Goal: Task Accomplishment & Management: Complete application form

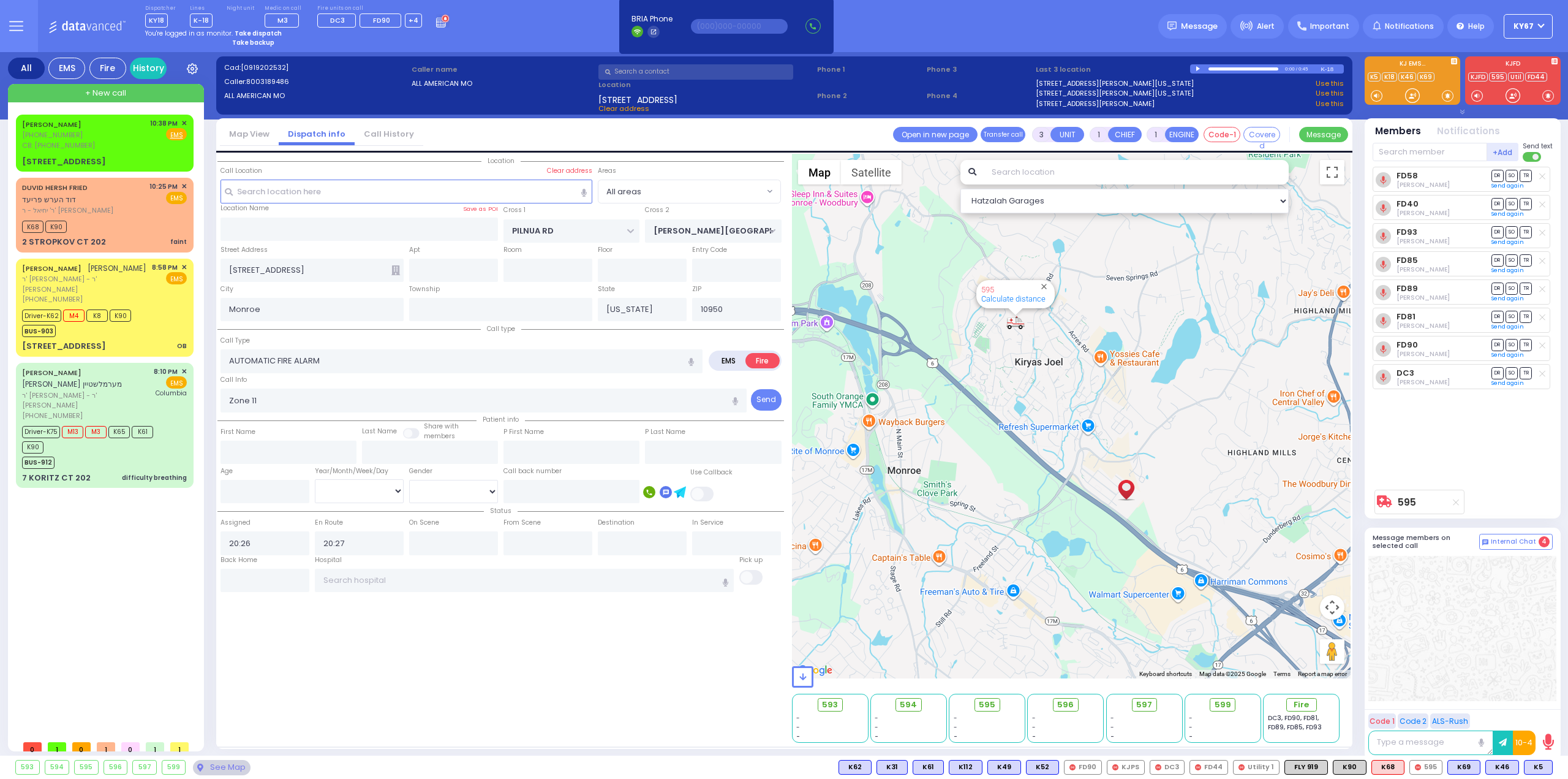
select select
click at [113, 340] on div "5 ZENTA RD 302 OB" at bounding box center [105, 346] width 165 height 12
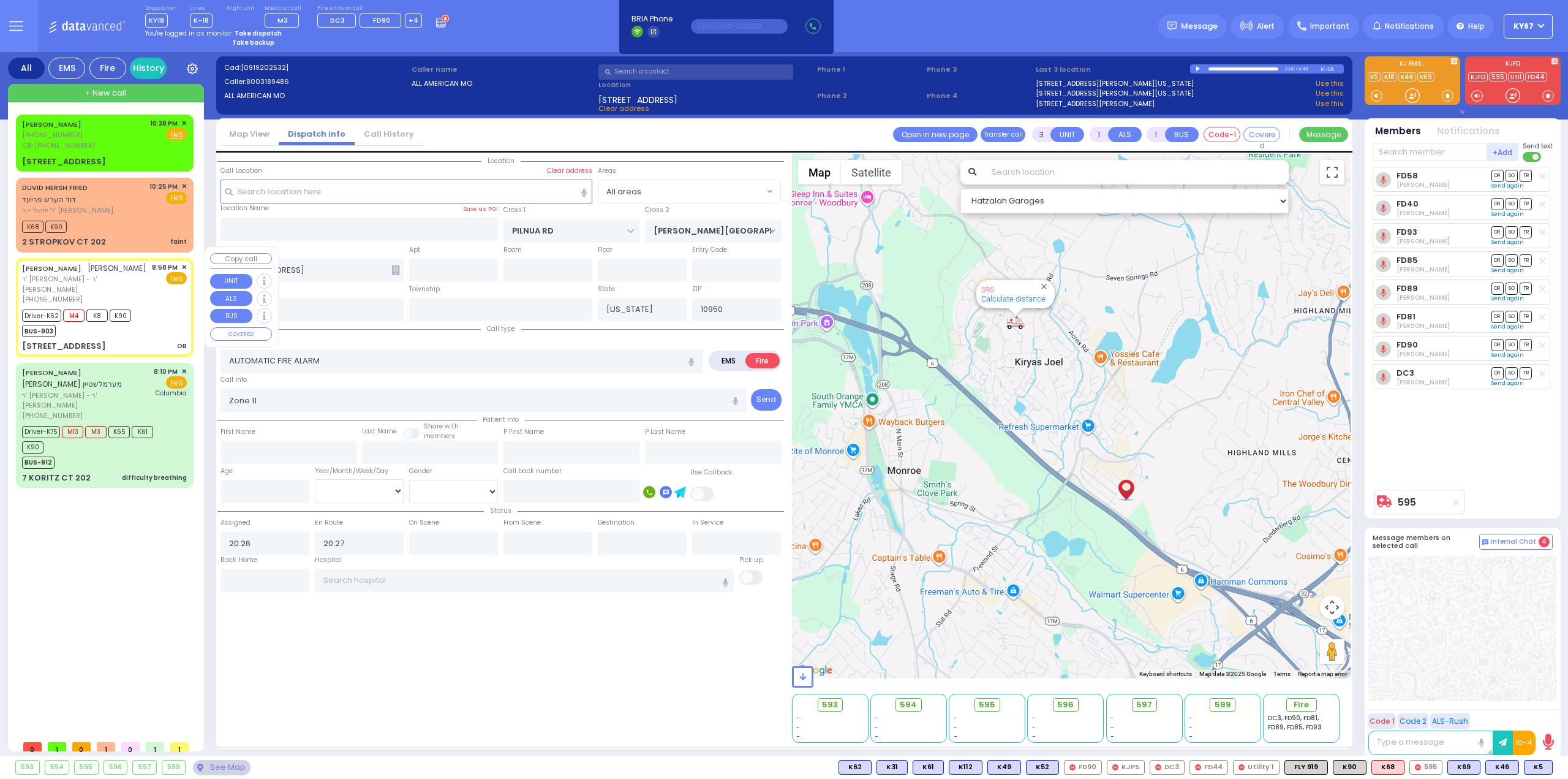
type input "6"
select select
type input "OB"
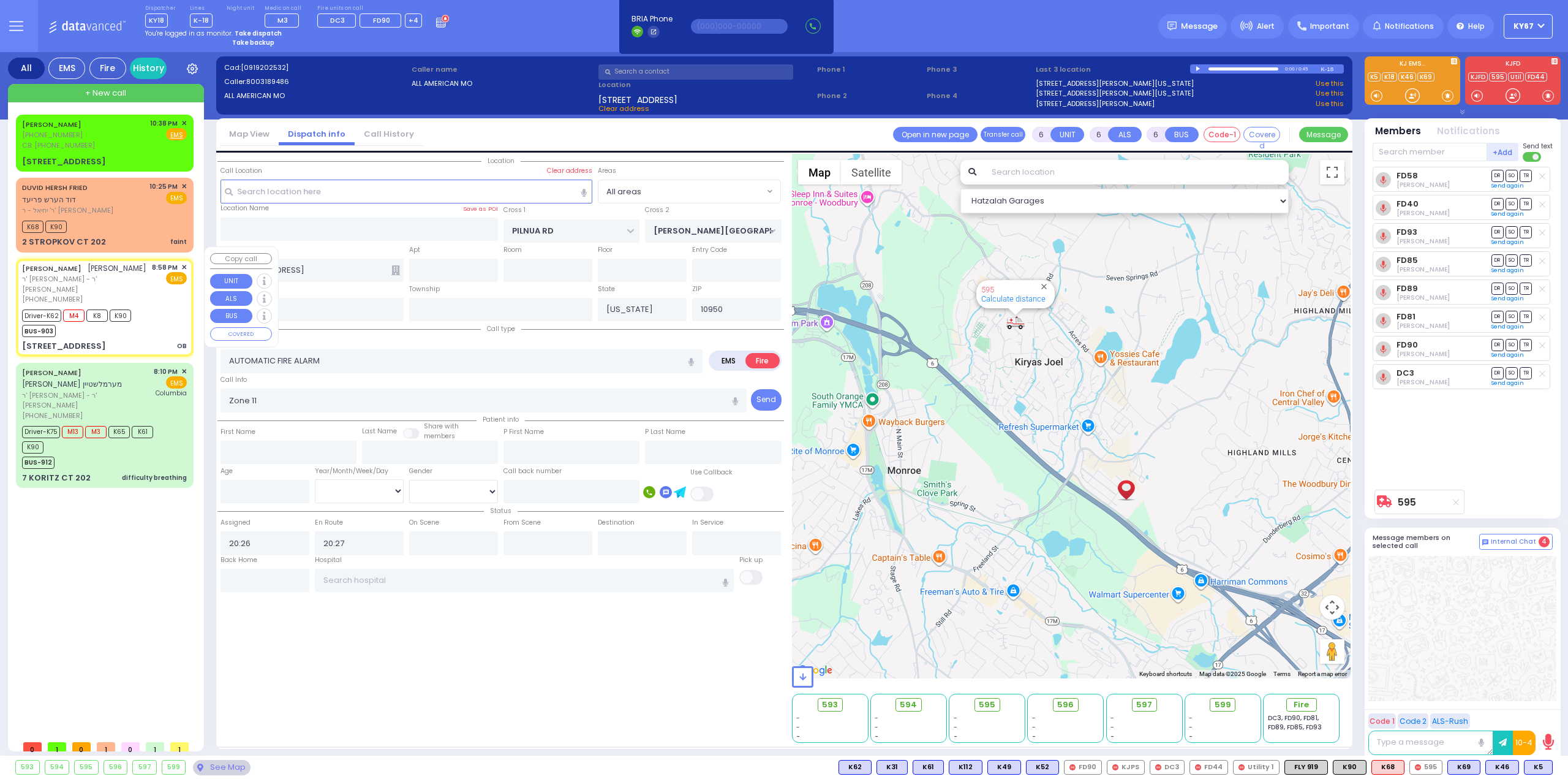
radio input "true"
type input "AVRUM"
type input "FULOP"
type input "Chiya"
type input "Hershkowitz"
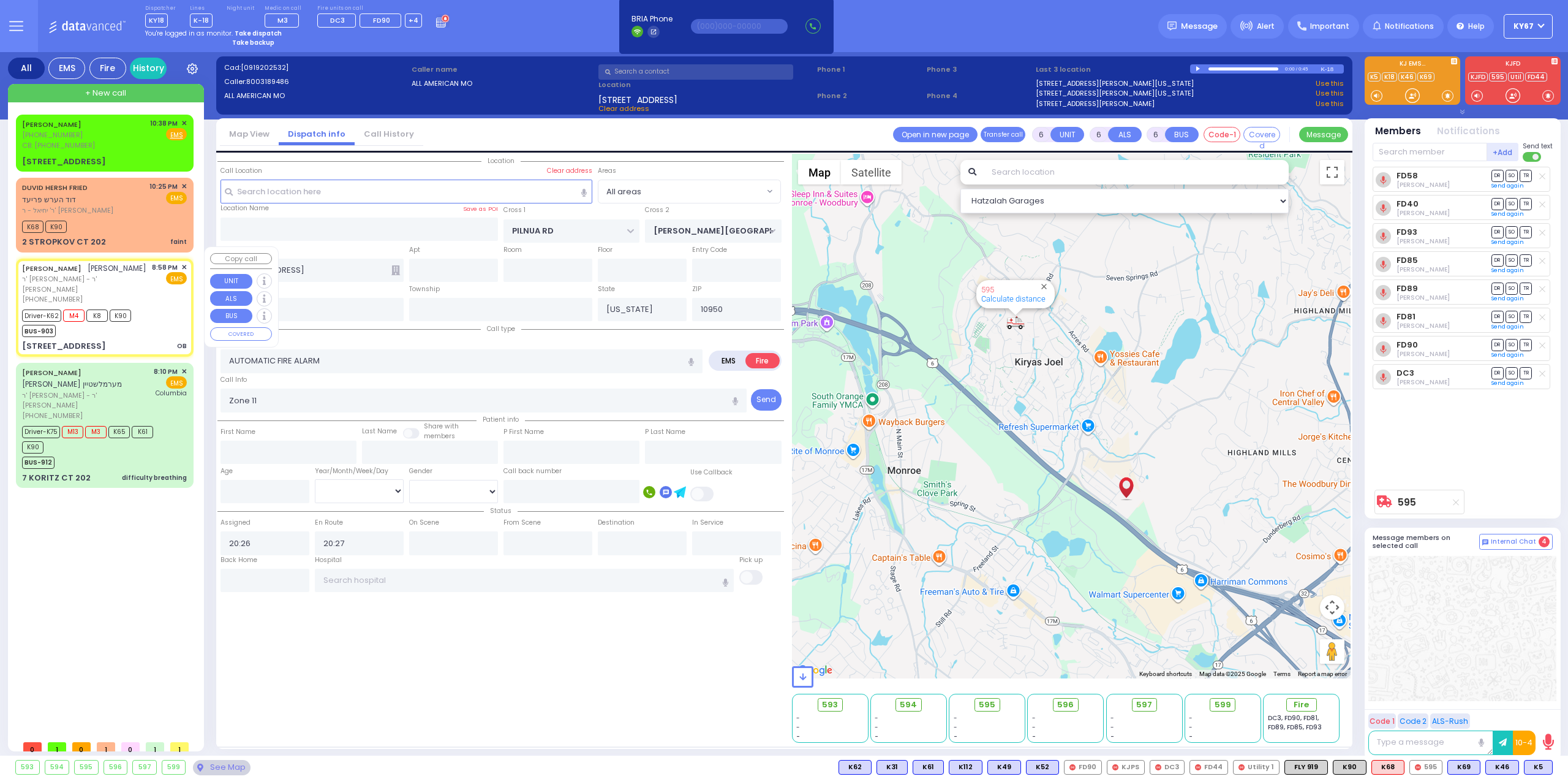
type input "30"
select select "Year"
select select "[DEMOGRAPHIC_DATA]"
type input "20:58"
type input "21:03"
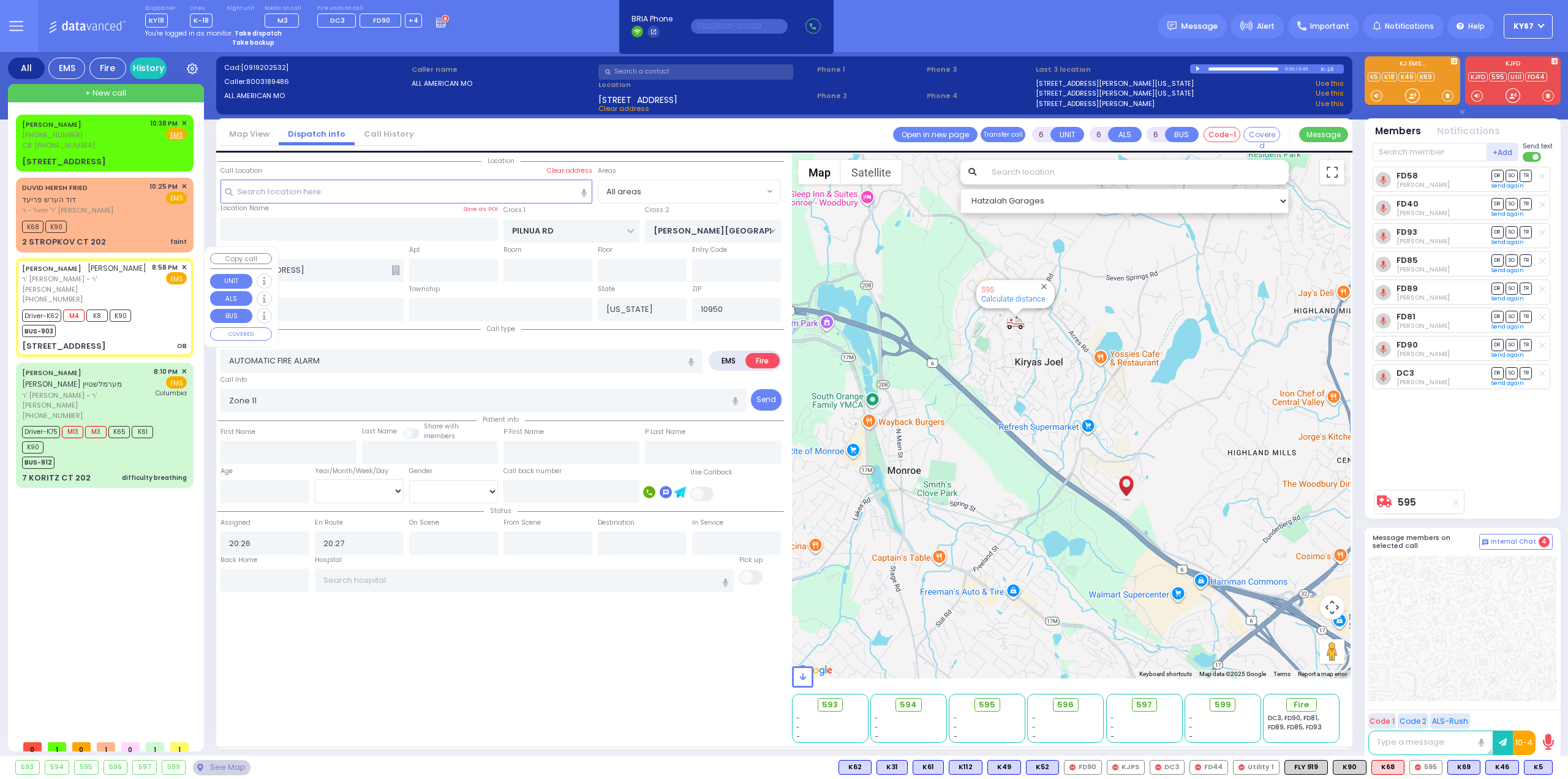
type input "21:06"
type input "21:13"
type input "21:40"
type input "21:50"
type input "Good Samaritan Hospital 257 Lafayette Avenue 8457909405 Suffern"
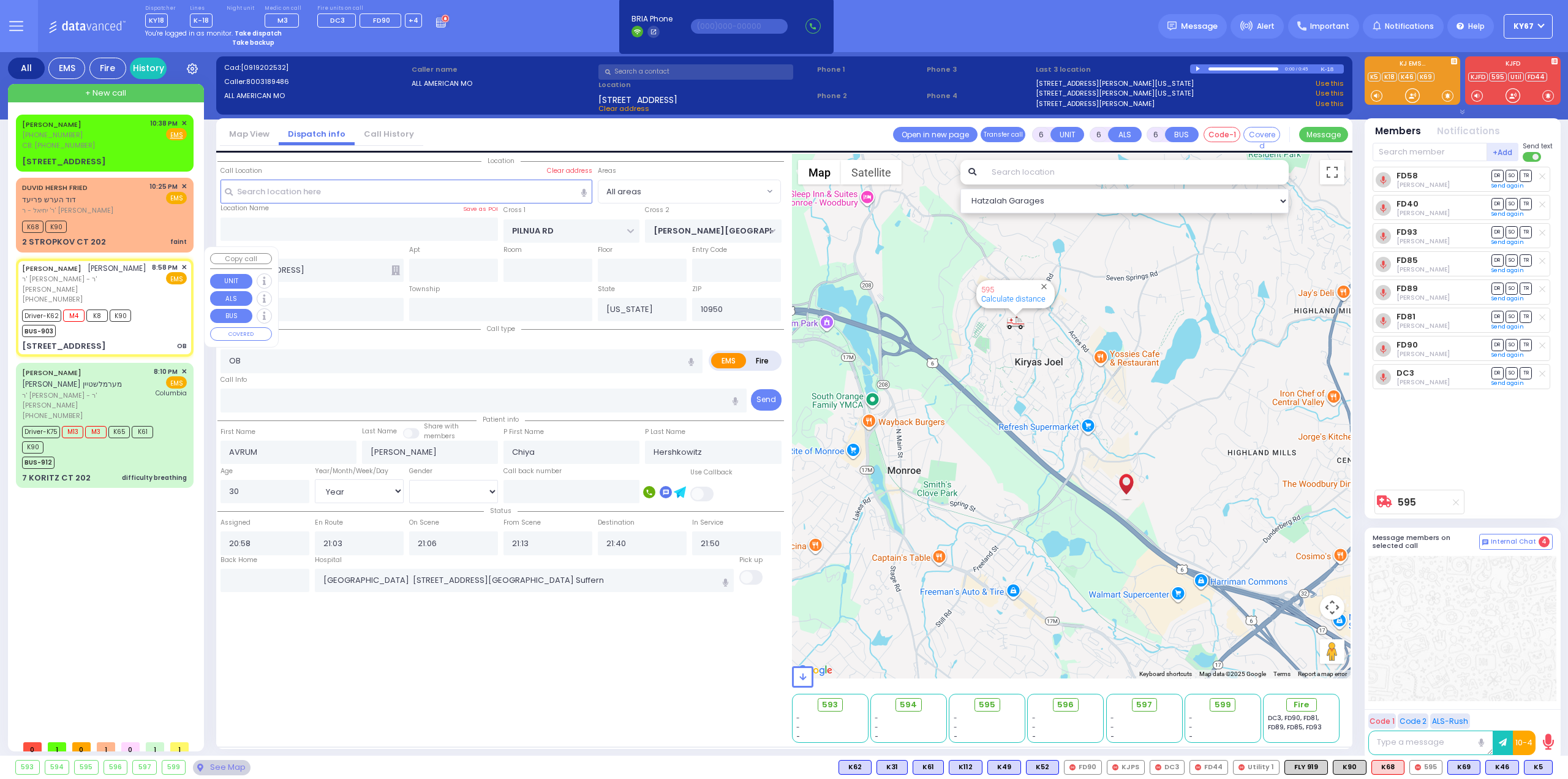
select select "Hatzalah Garages"
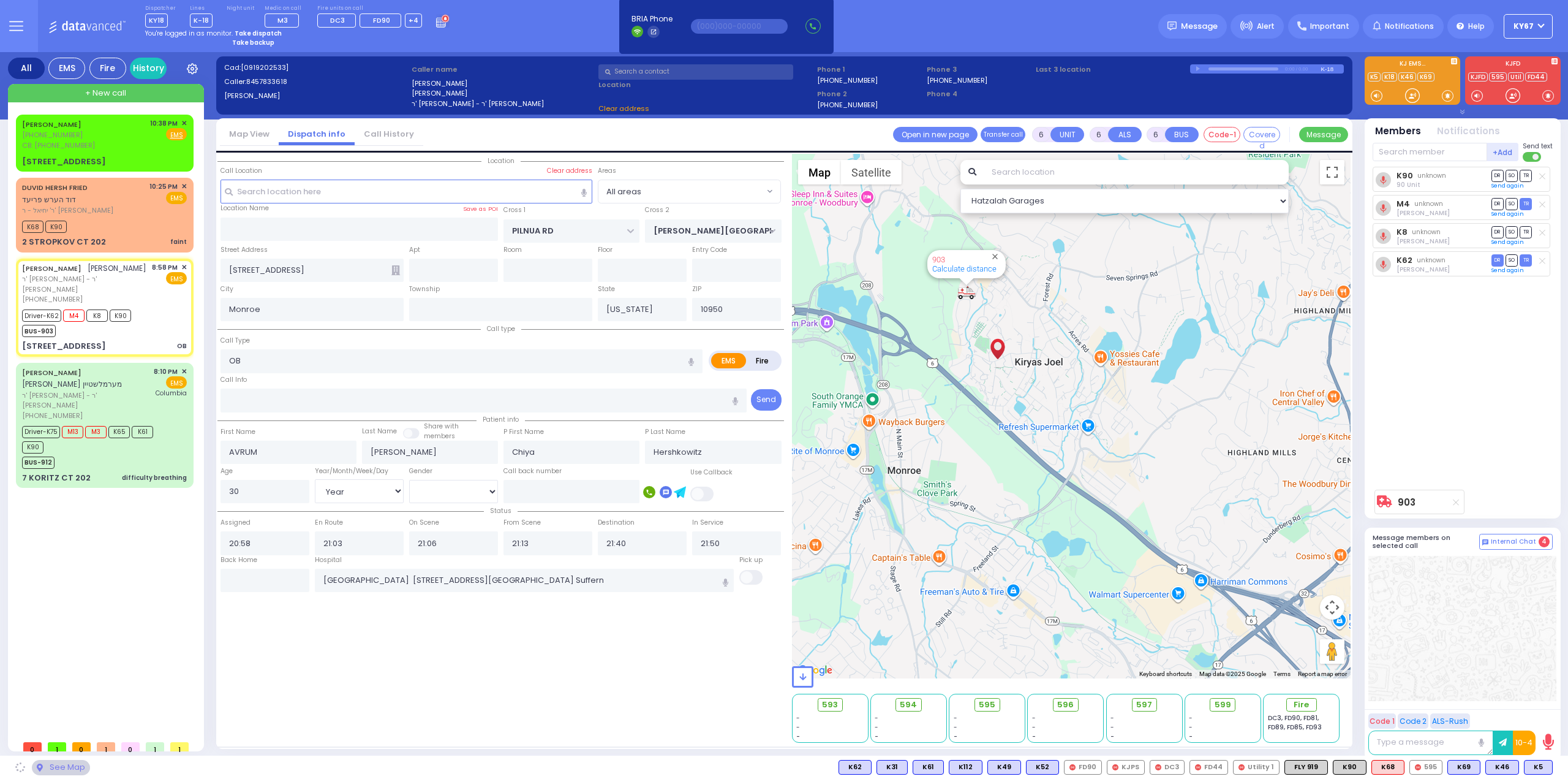
type input "KOSNITZ RD"
type input "CARTER LN"
type input "5 ZENTA RD"
type input "302"
type input "[PERSON_NAME]"
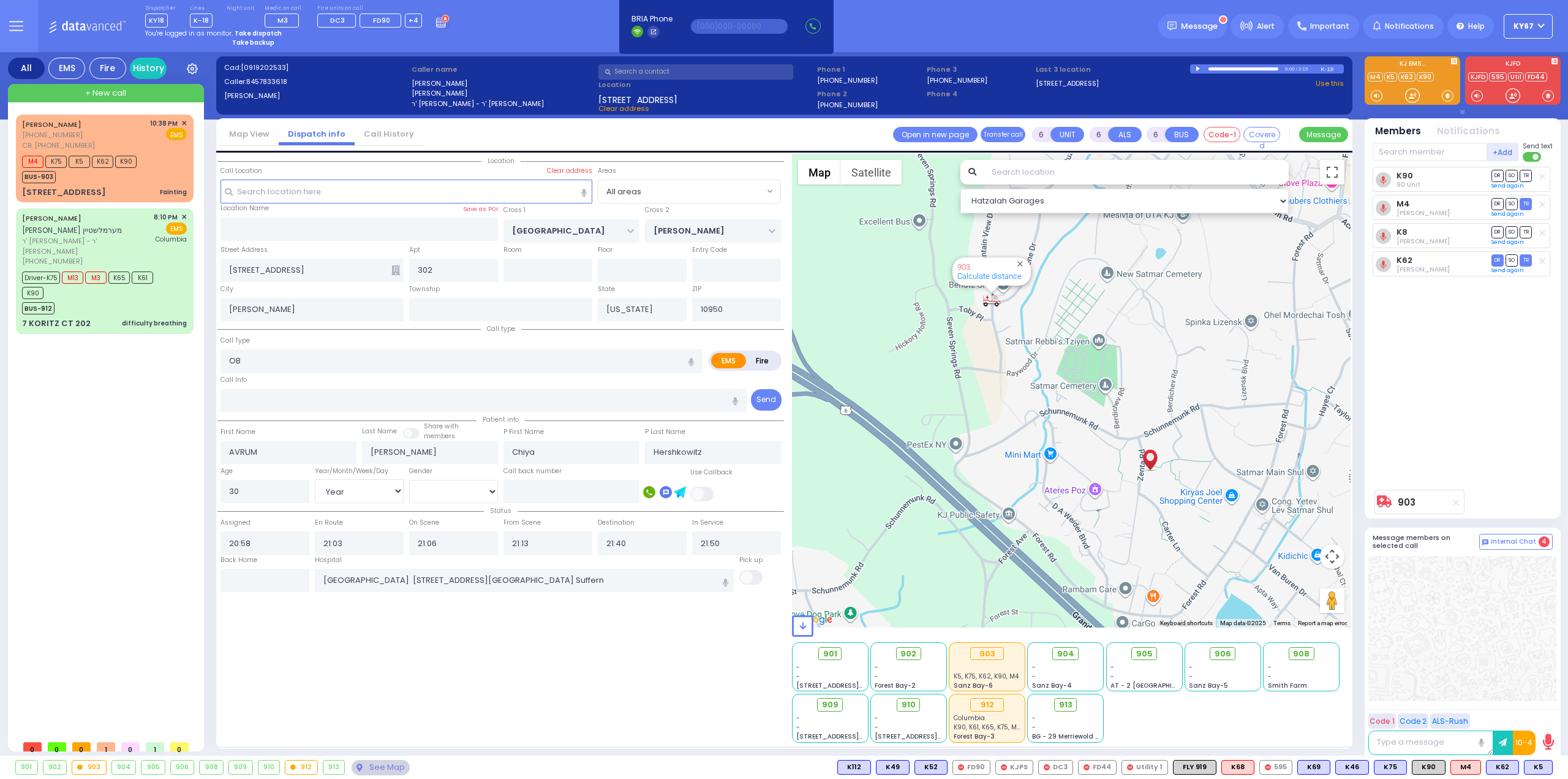
click at [257, 29] on strong "Take dispatch" at bounding box center [258, 33] width 47 height 9
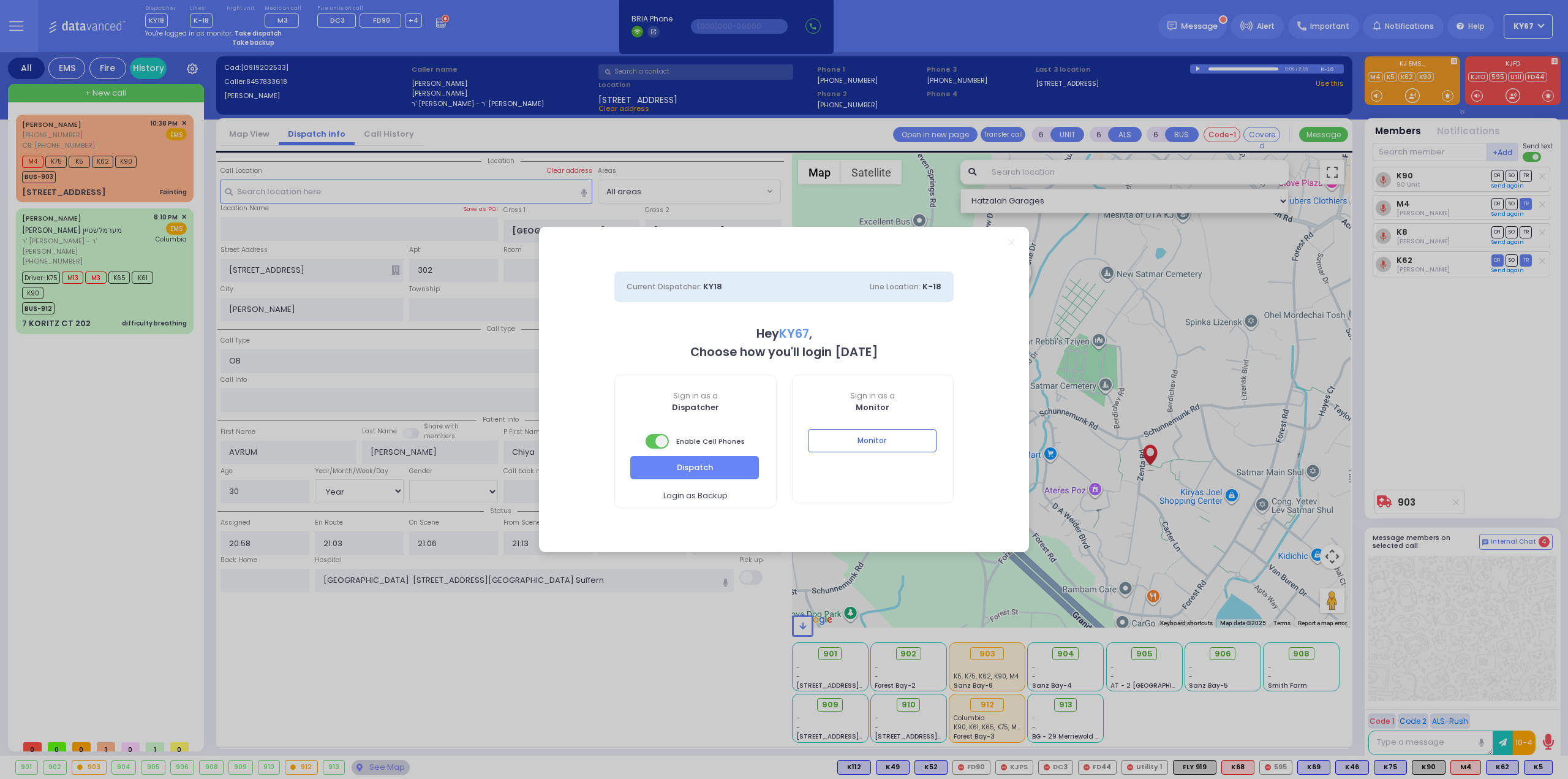
select select "9"
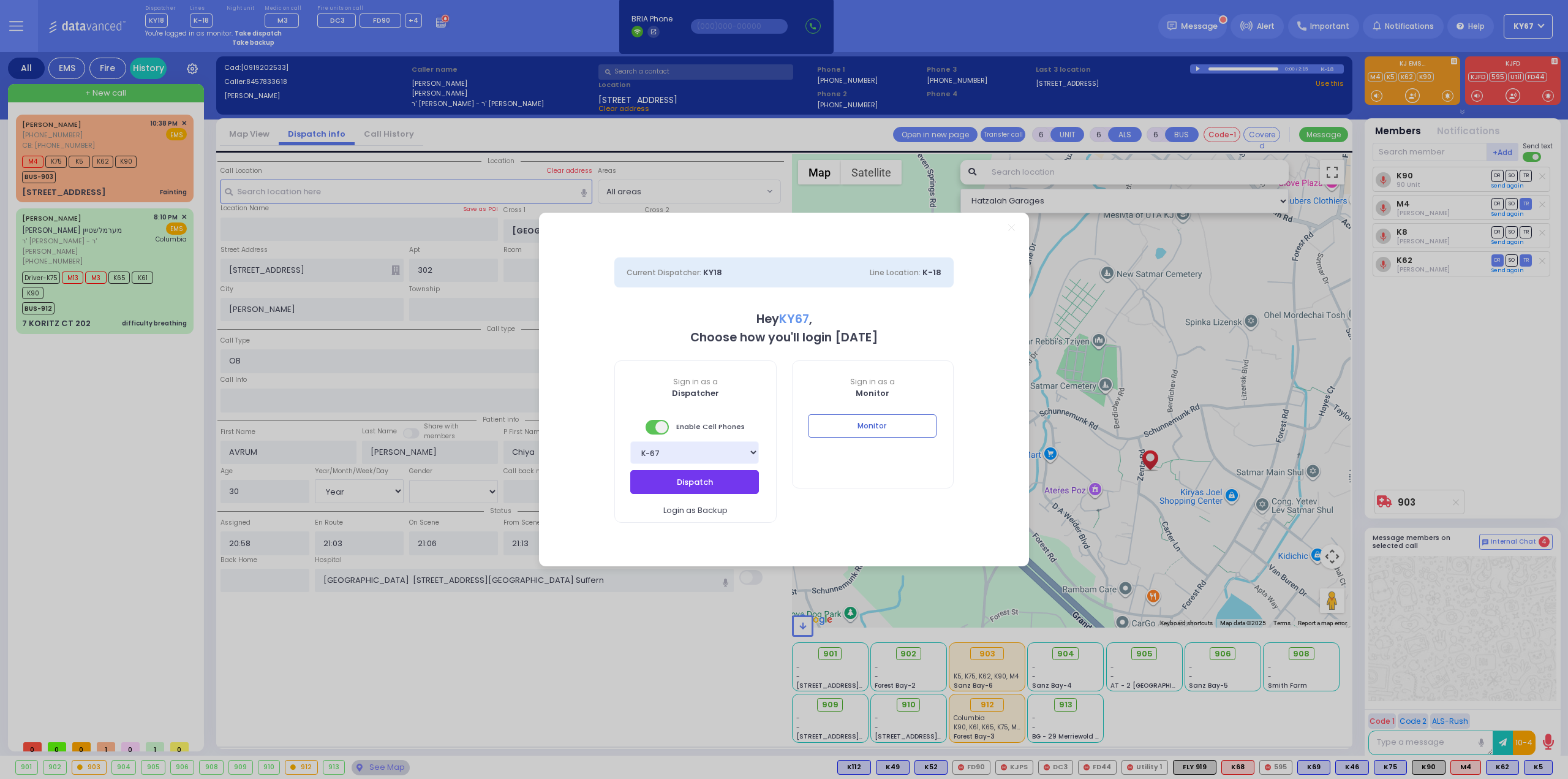
click at [705, 476] on button "Dispatch" at bounding box center [695, 481] width 129 height 23
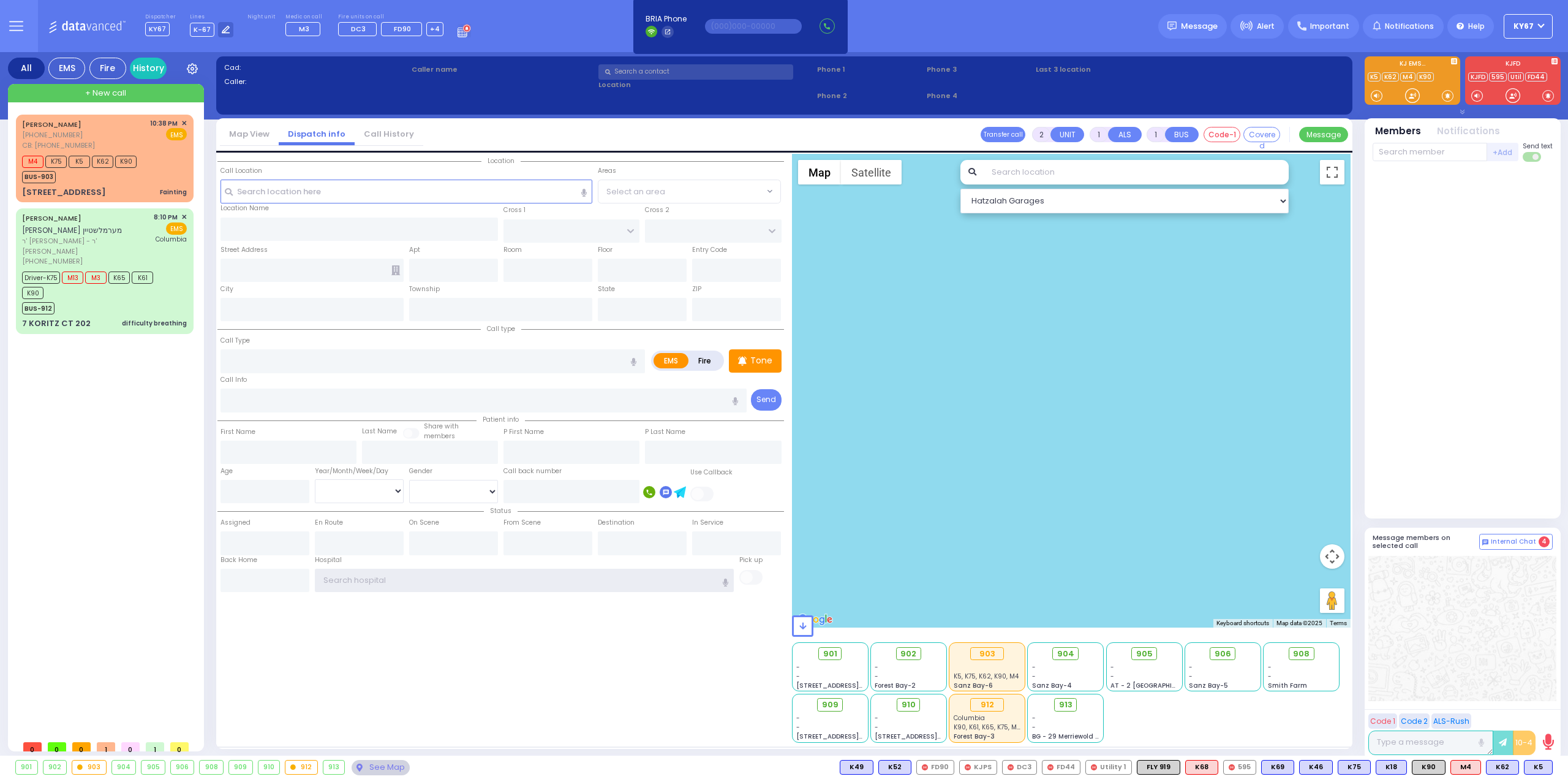
type input "Ky67"
click at [111, 446] on div "[PERSON_NAME] [PHONE_NUMBER] CB: [PHONE_NUMBER] 10:38 PM ✕ M4" at bounding box center [107, 424] width 183 height 620
click at [155, 165] on div "M4 K75 K5 K62 K90 BUS-903" at bounding box center [105, 168] width 165 height 31
type input "6"
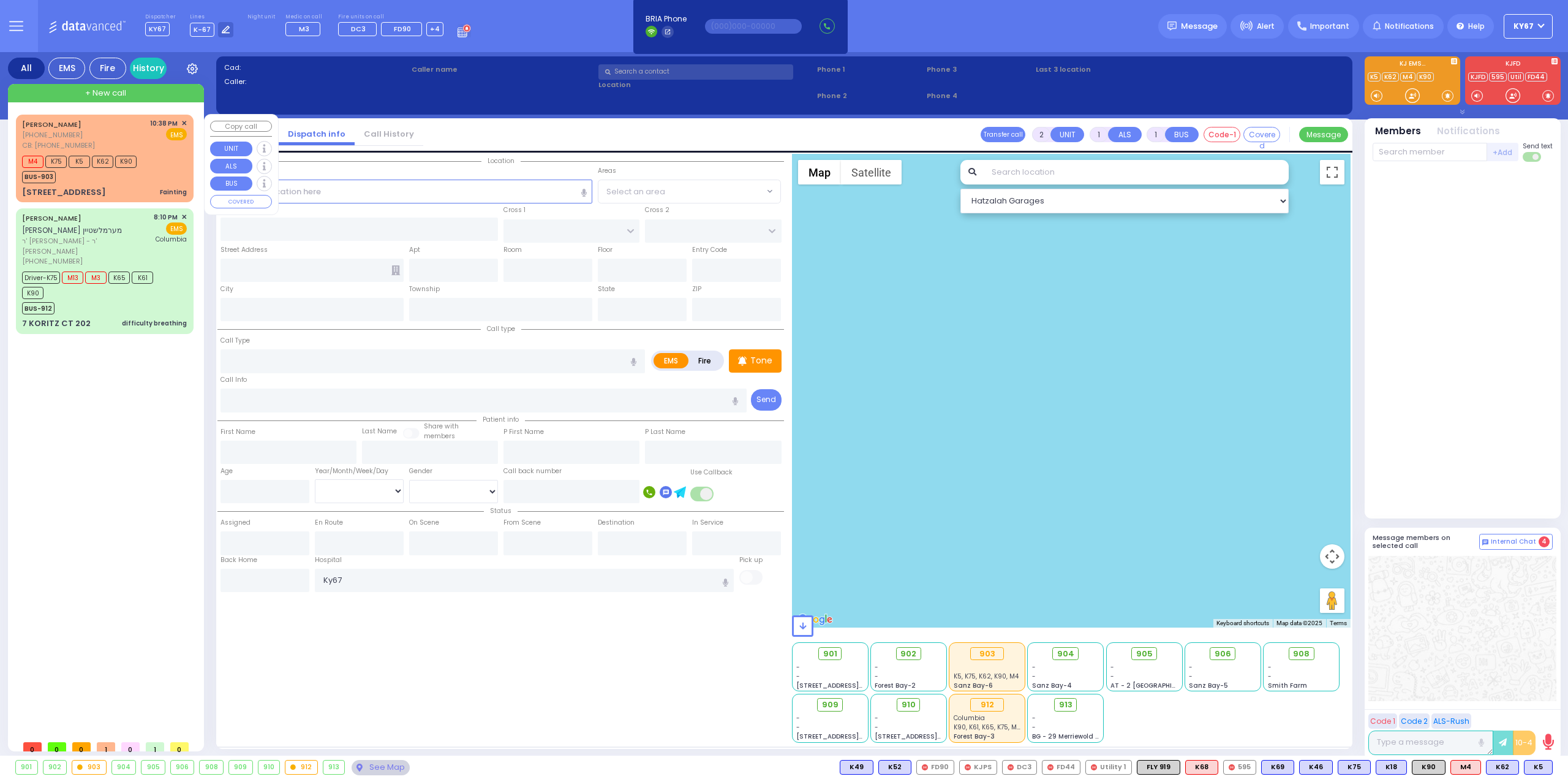
type input "6"
select select
type input "Fainting"
radio input "true"
type input "Unknown"
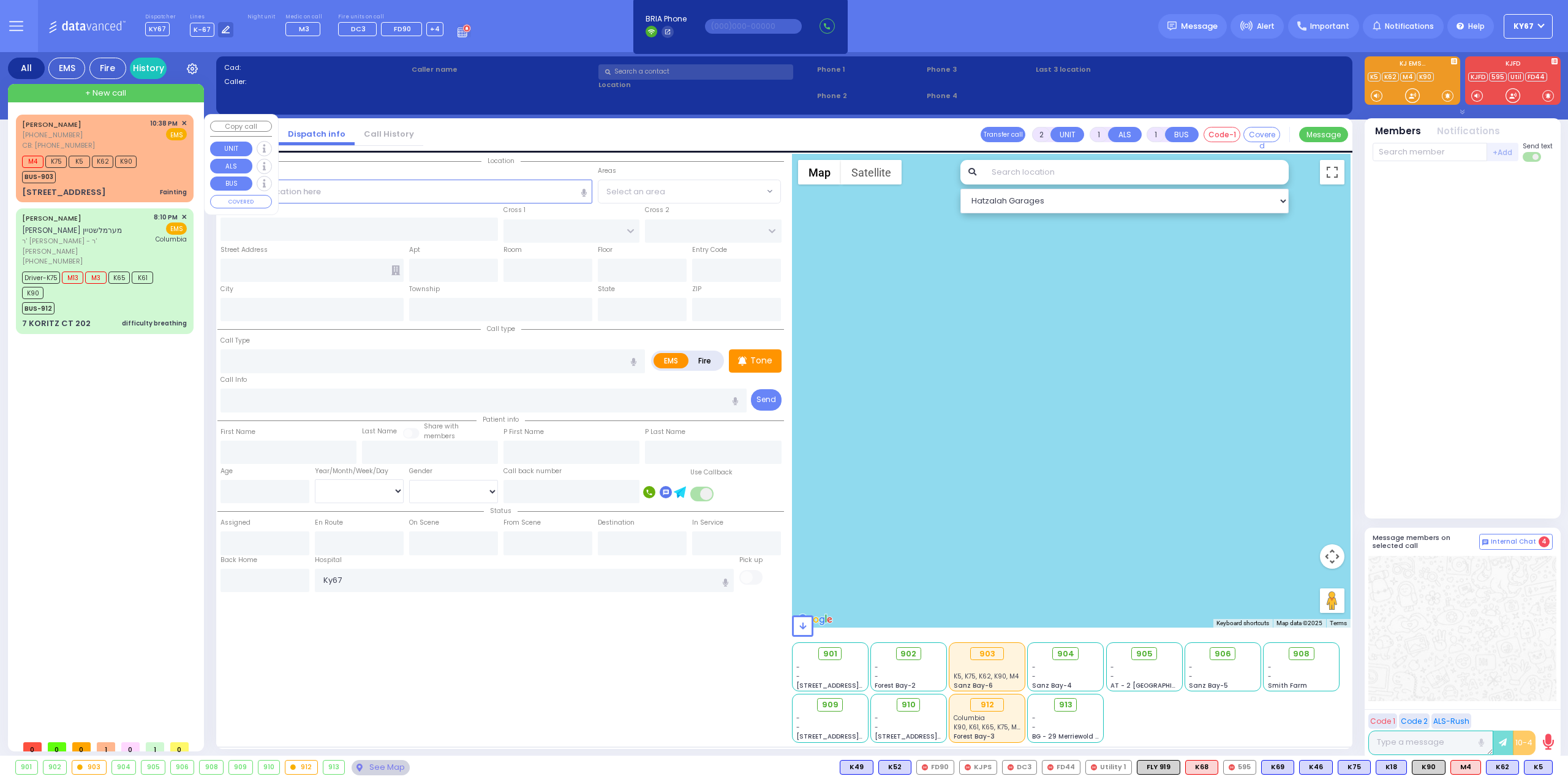
type input "Unknown"
select select "Year"
type input "3475870115"
type input "22:38"
type input "22:39"
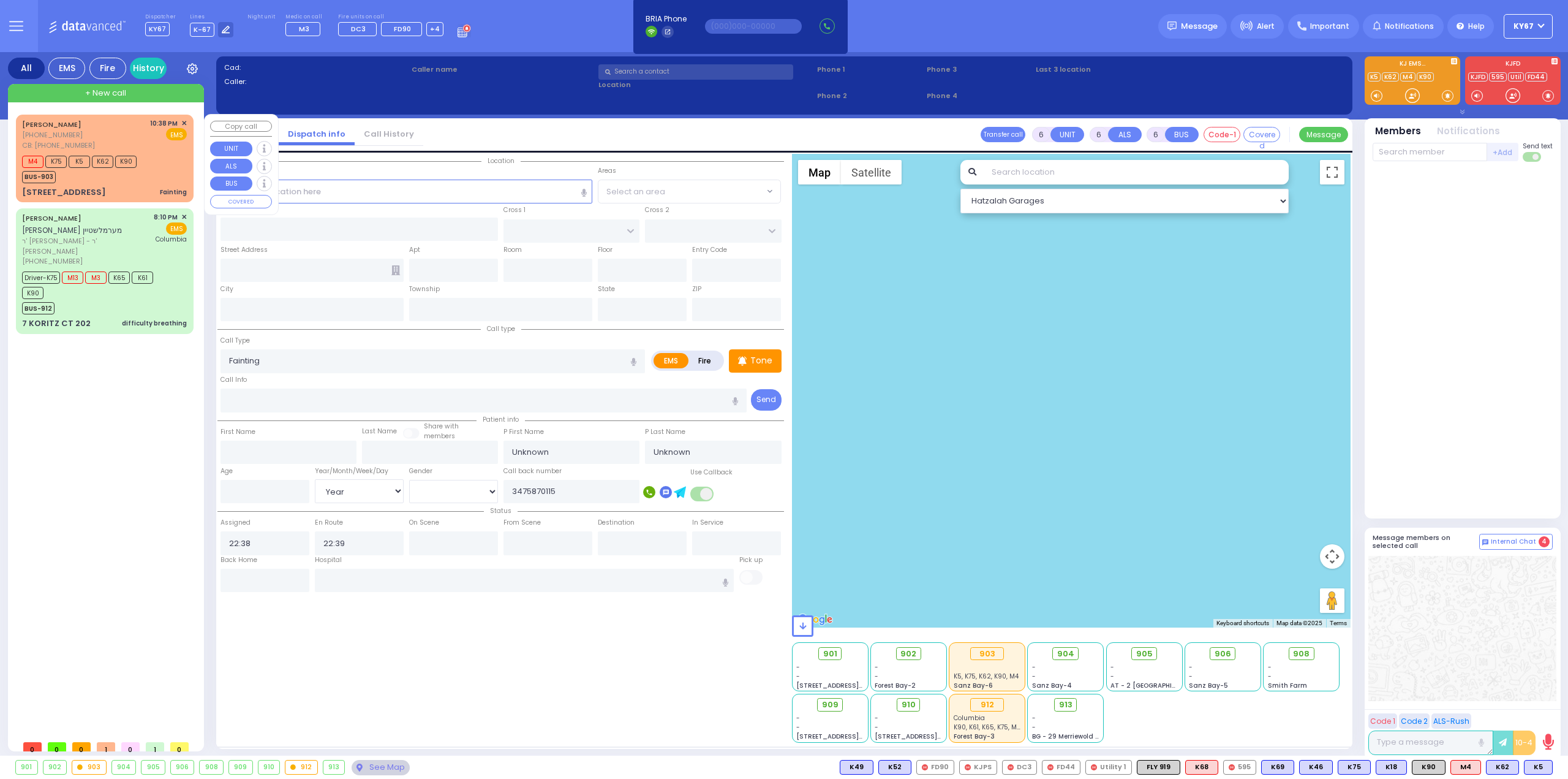
select select "Hatzalah Garages"
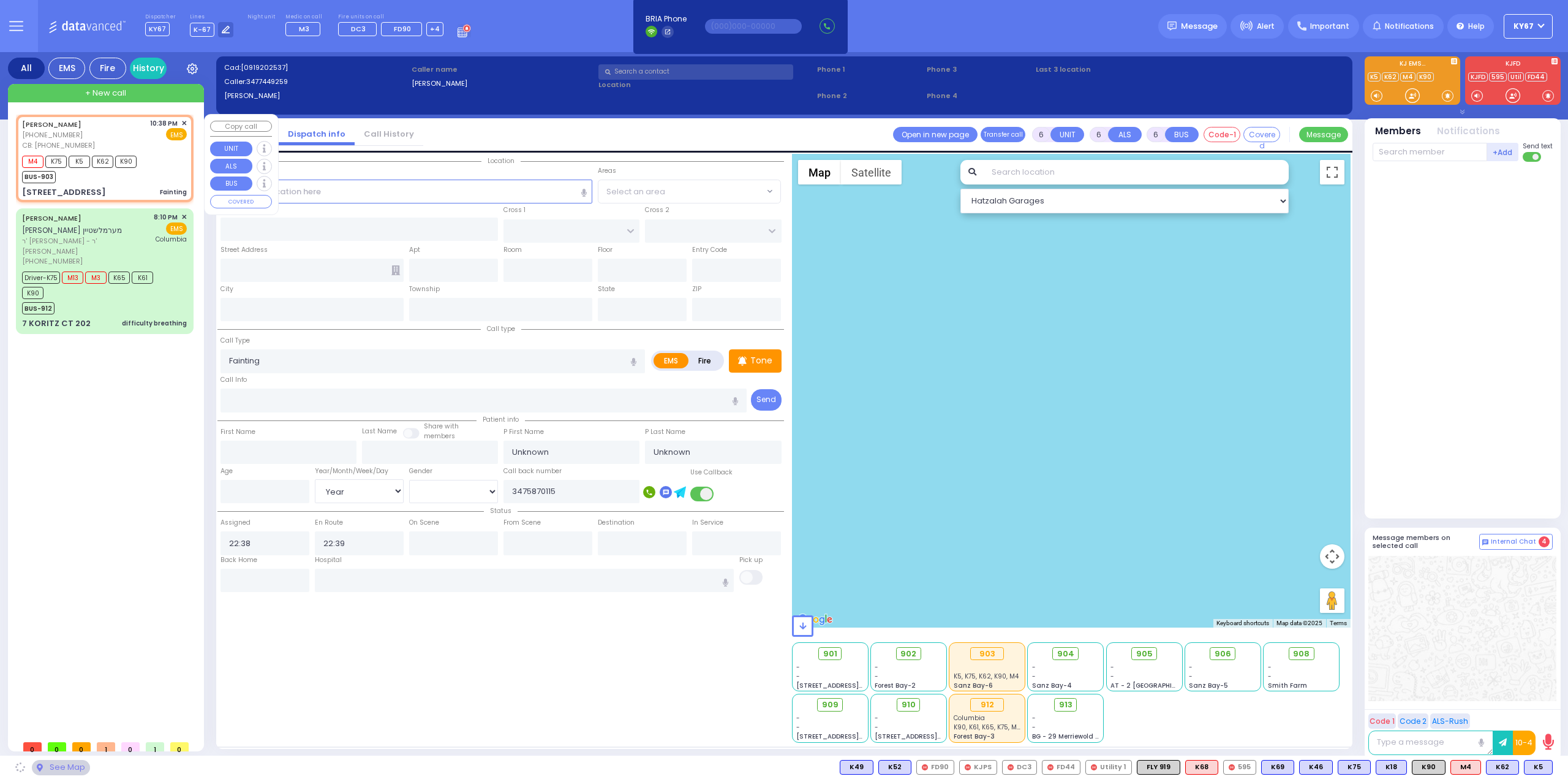
type input "FOREST RD"
type input "LUBLIN WAY"
type input "[STREET_ADDRESS]"
type input "103"
type input "[PERSON_NAME]"
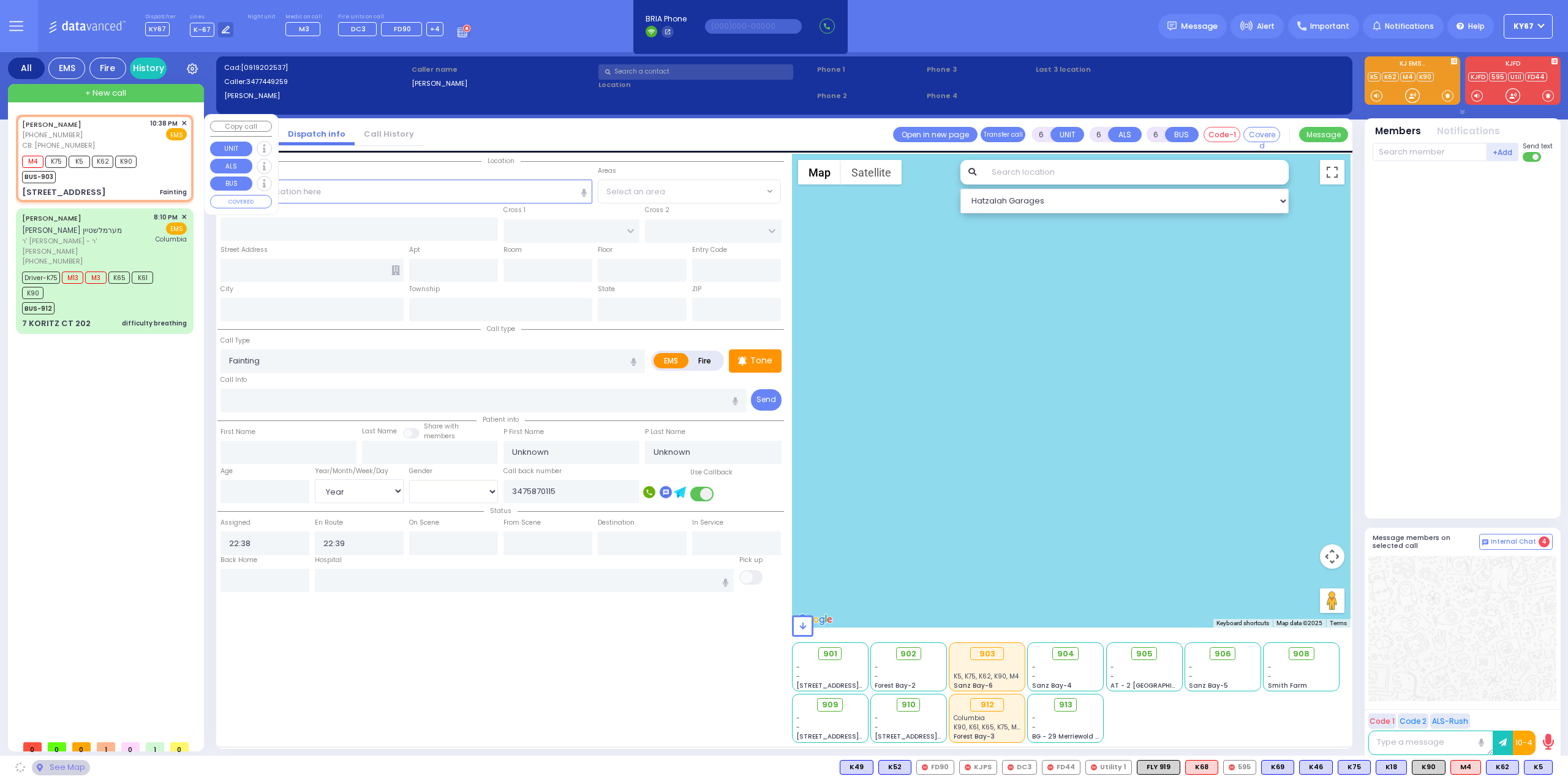
type input "[US_STATE]"
type input "10950"
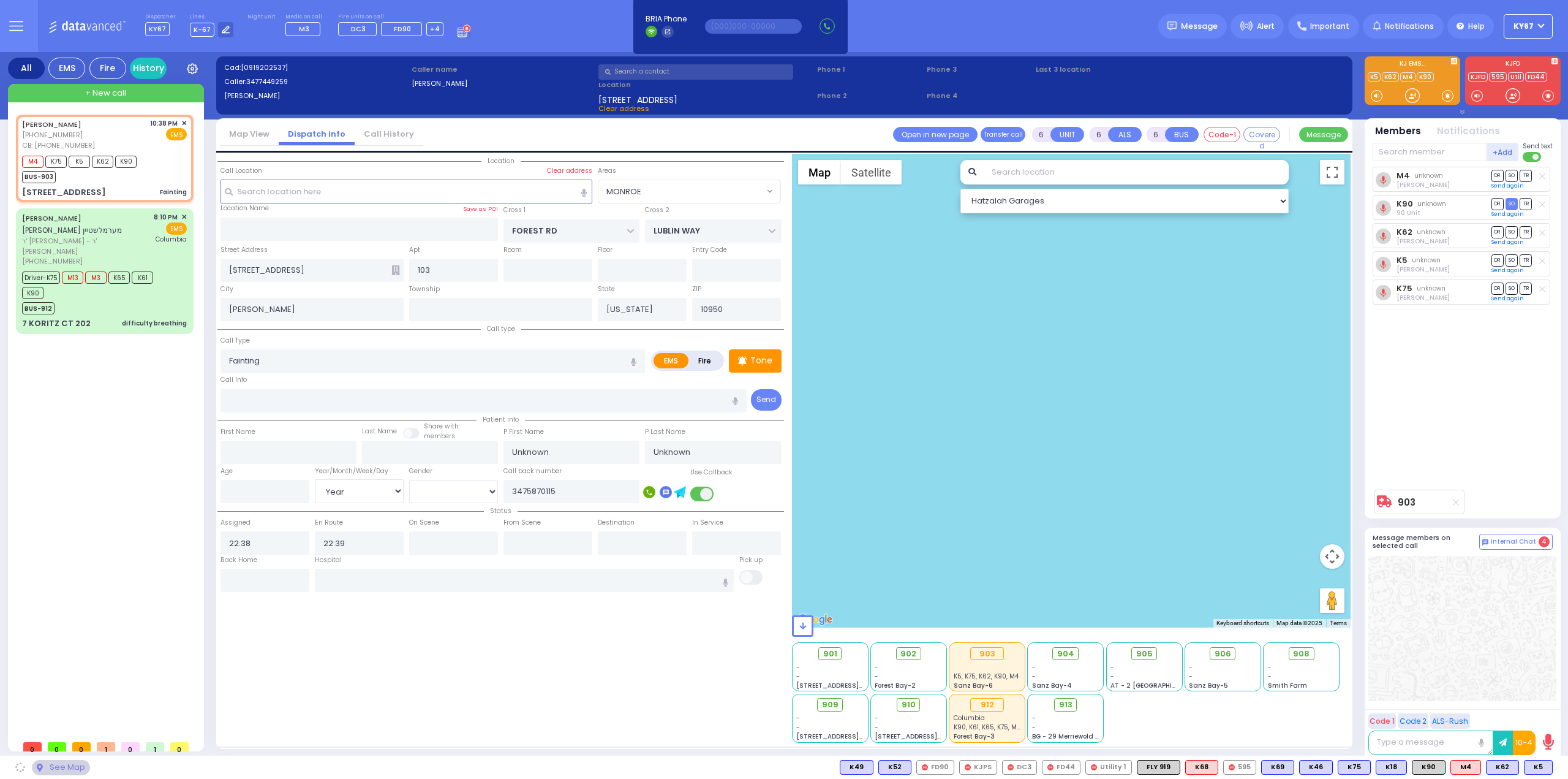
select select "MONROE"
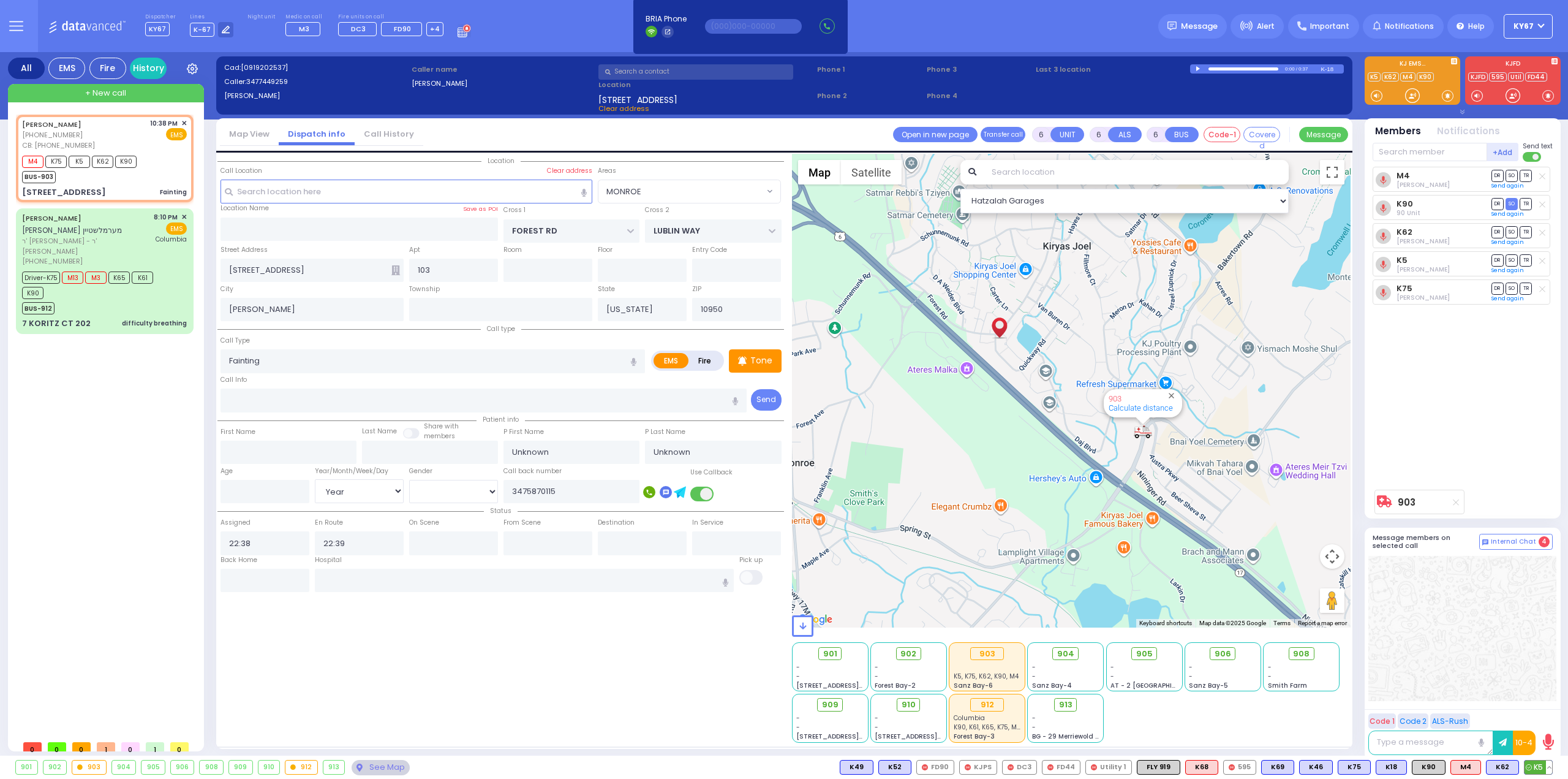
click at [1551, 768] on button at bounding box center [1548, 767] width 6 height 14
click at [1542, 717] on icon at bounding box center [1540, 712] width 13 height 13
select select
radio input "true"
type input "Lipa"
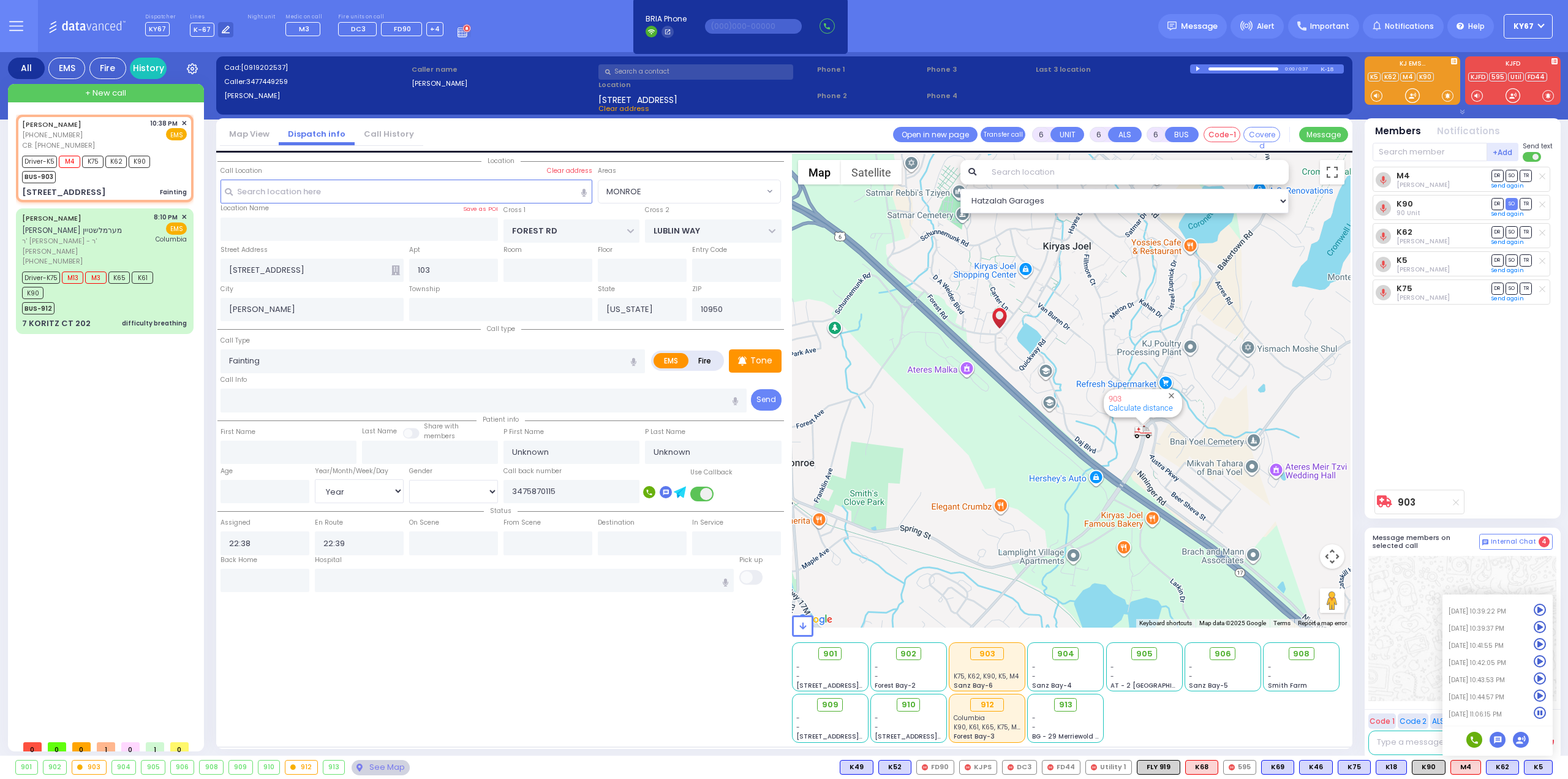
type input "Breuer"
type input "26"
select select "Year"
select select "[DEMOGRAPHIC_DATA]"
type input "22:41"
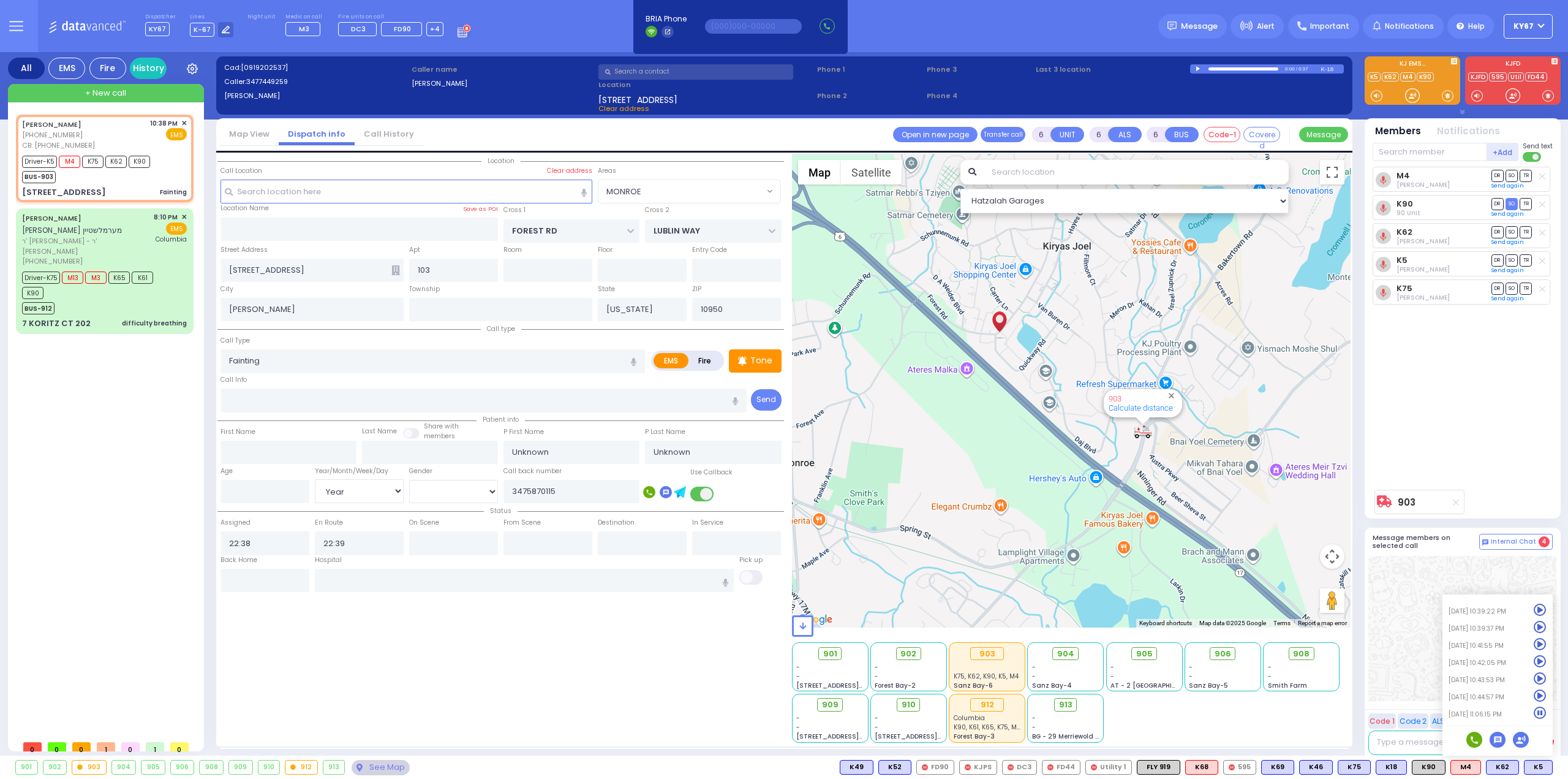
type input "23:08"
select select "Hatzalah Garages"
select select
radio input "true"
select select "Year"
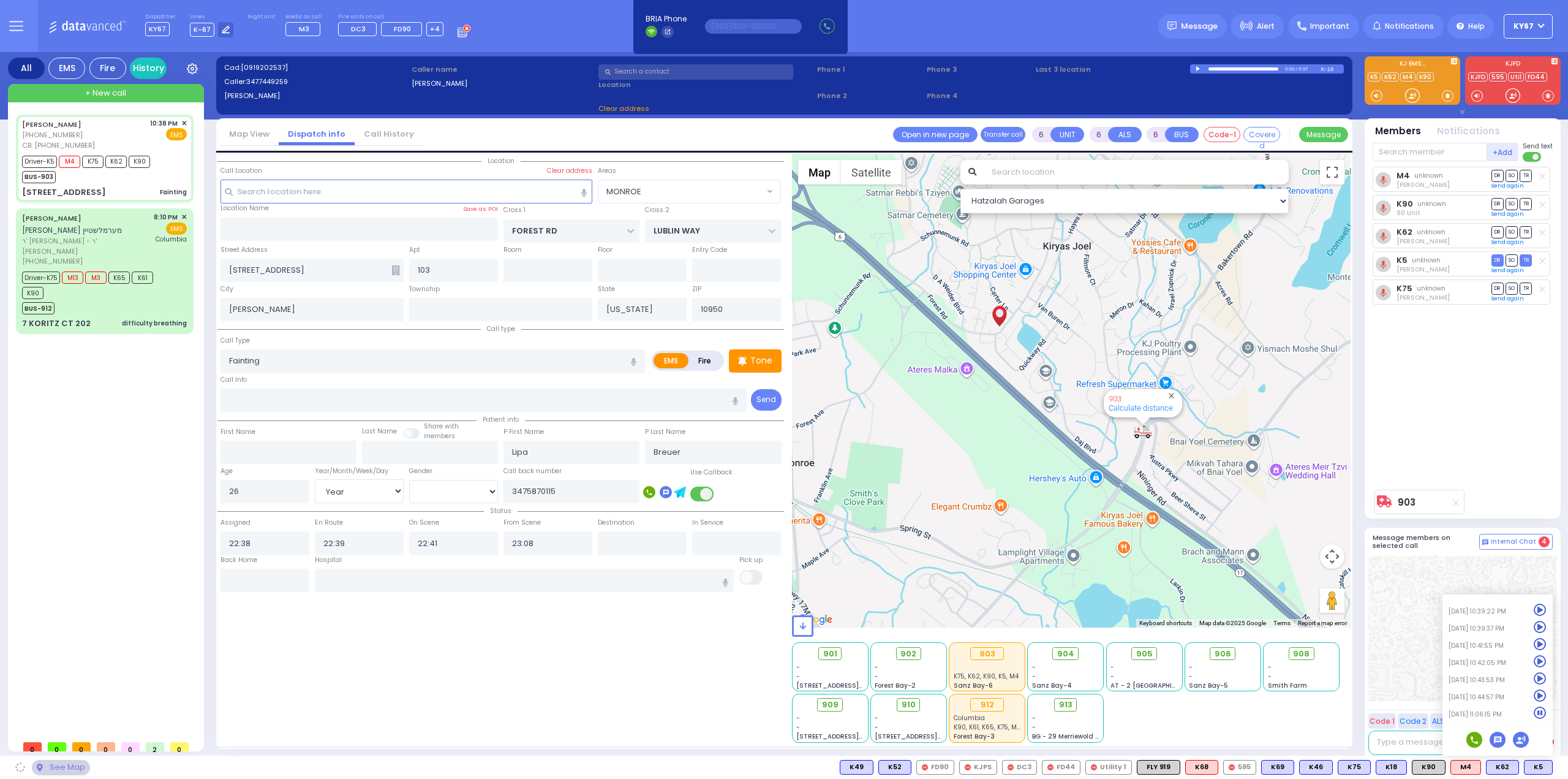
select select "[DEMOGRAPHIC_DATA]"
select select "Hatzalah Garages"
select select "MONROE"
click at [398, 576] on input "text" at bounding box center [524, 579] width 420 height 23
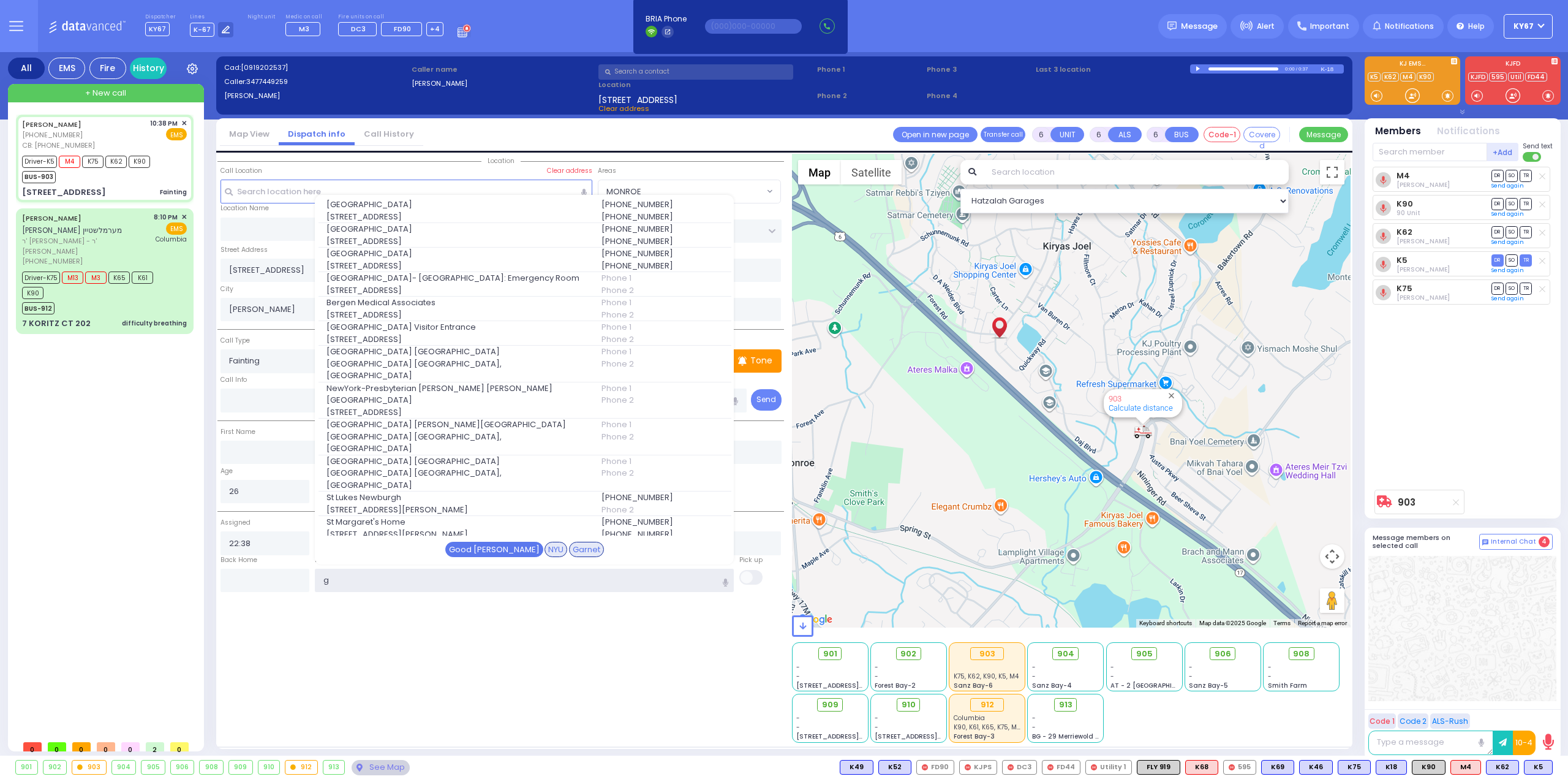
type input "g"
click at [487, 553] on div "Good [PERSON_NAME]" at bounding box center [494, 549] width 98 height 16
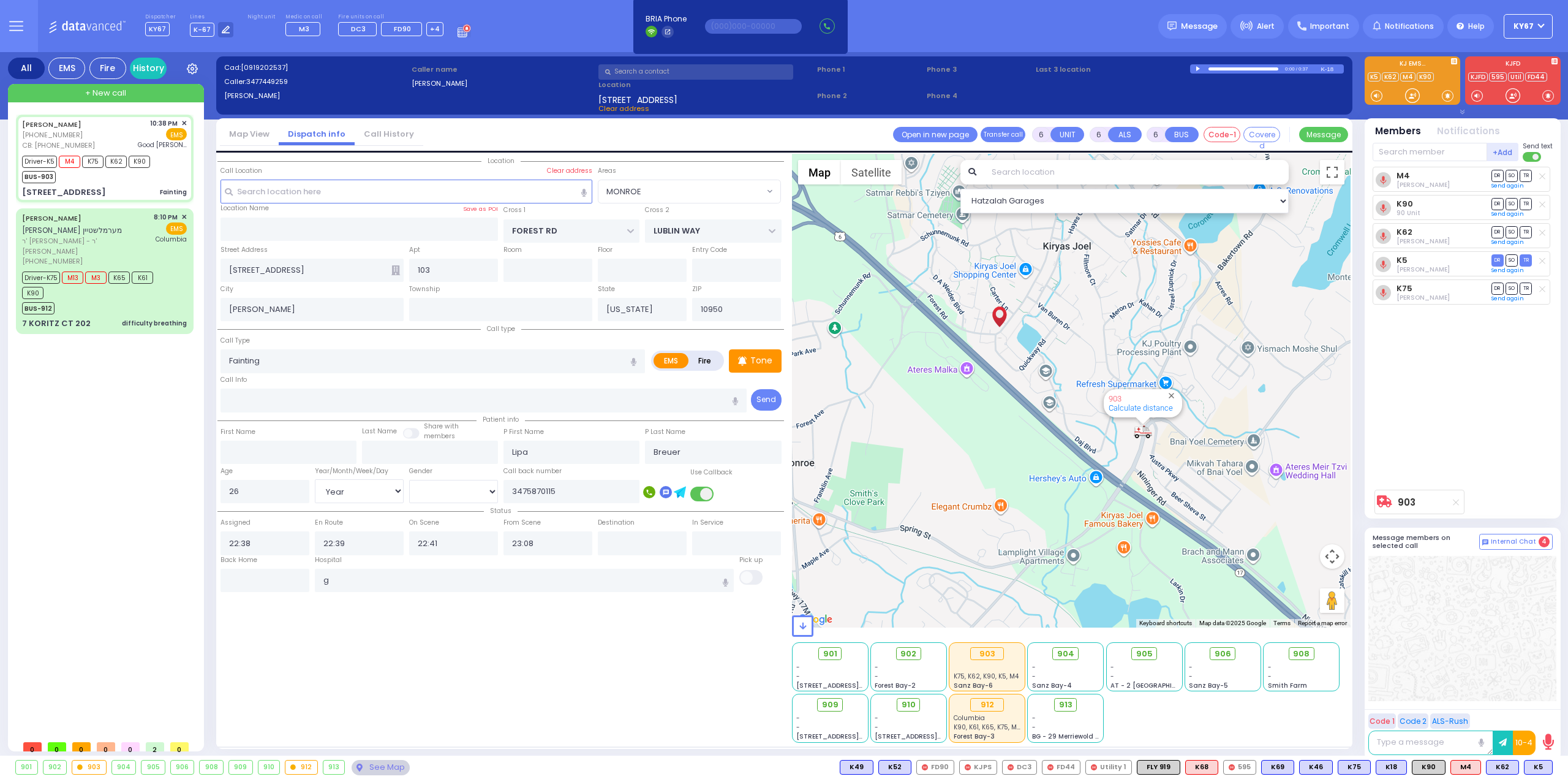
select select
radio input "true"
select select "Year"
select select "[DEMOGRAPHIC_DATA]"
type input "[GEOGRAPHIC_DATA]"
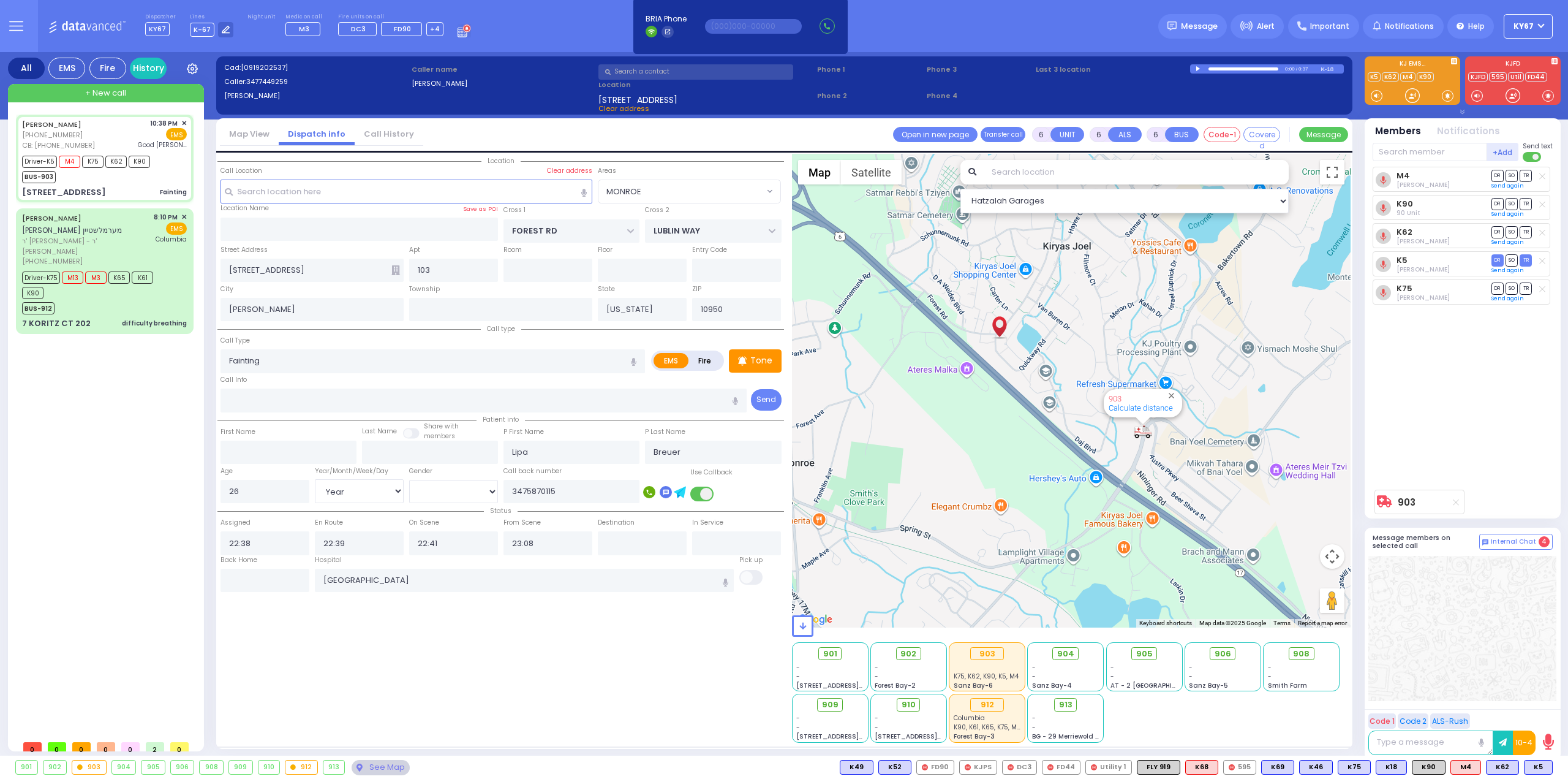
select select "Hatzalah Garages"
select select "MONROE"
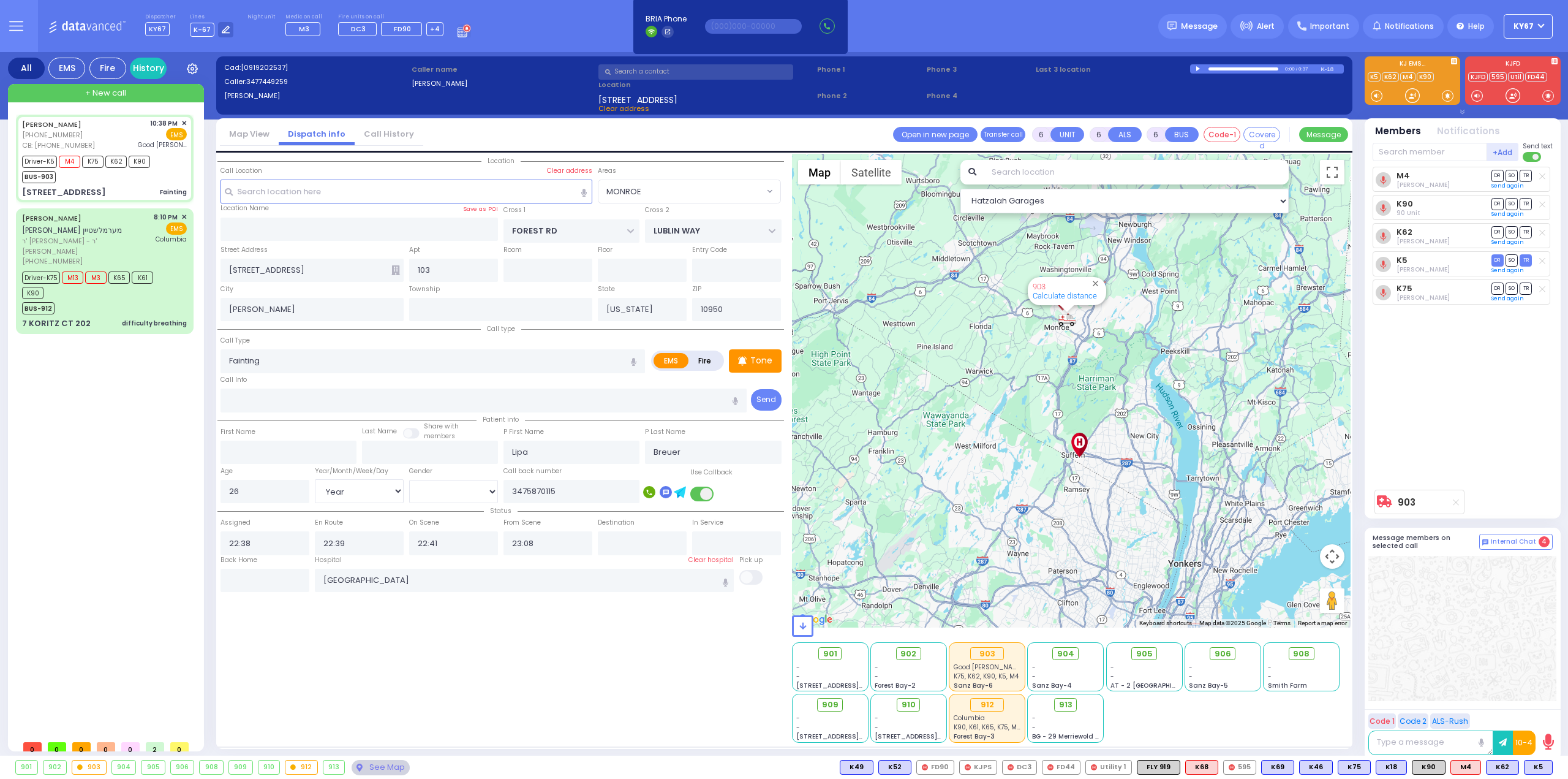
click at [1517, 351] on div "M4 [PERSON_NAME] DR SO TR Sending text" at bounding box center [1463, 325] width 183 height 317
select select
radio input "true"
select select "Year"
select select "[DEMOGRAPHIC_DATA]"
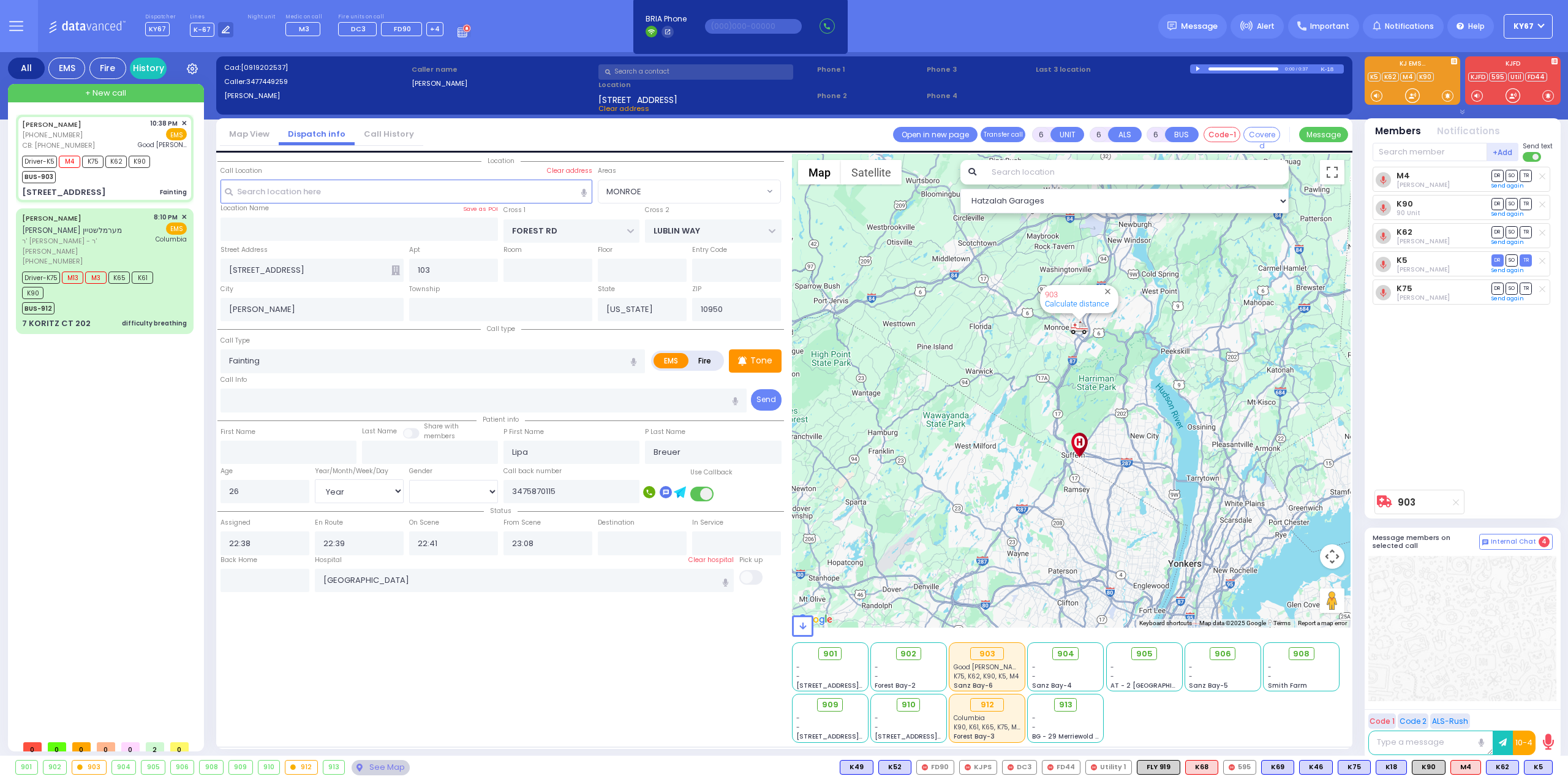
select select "Hatzalah Garages"
select select "MONROE"
select select
radio input "true"
select select "Year"
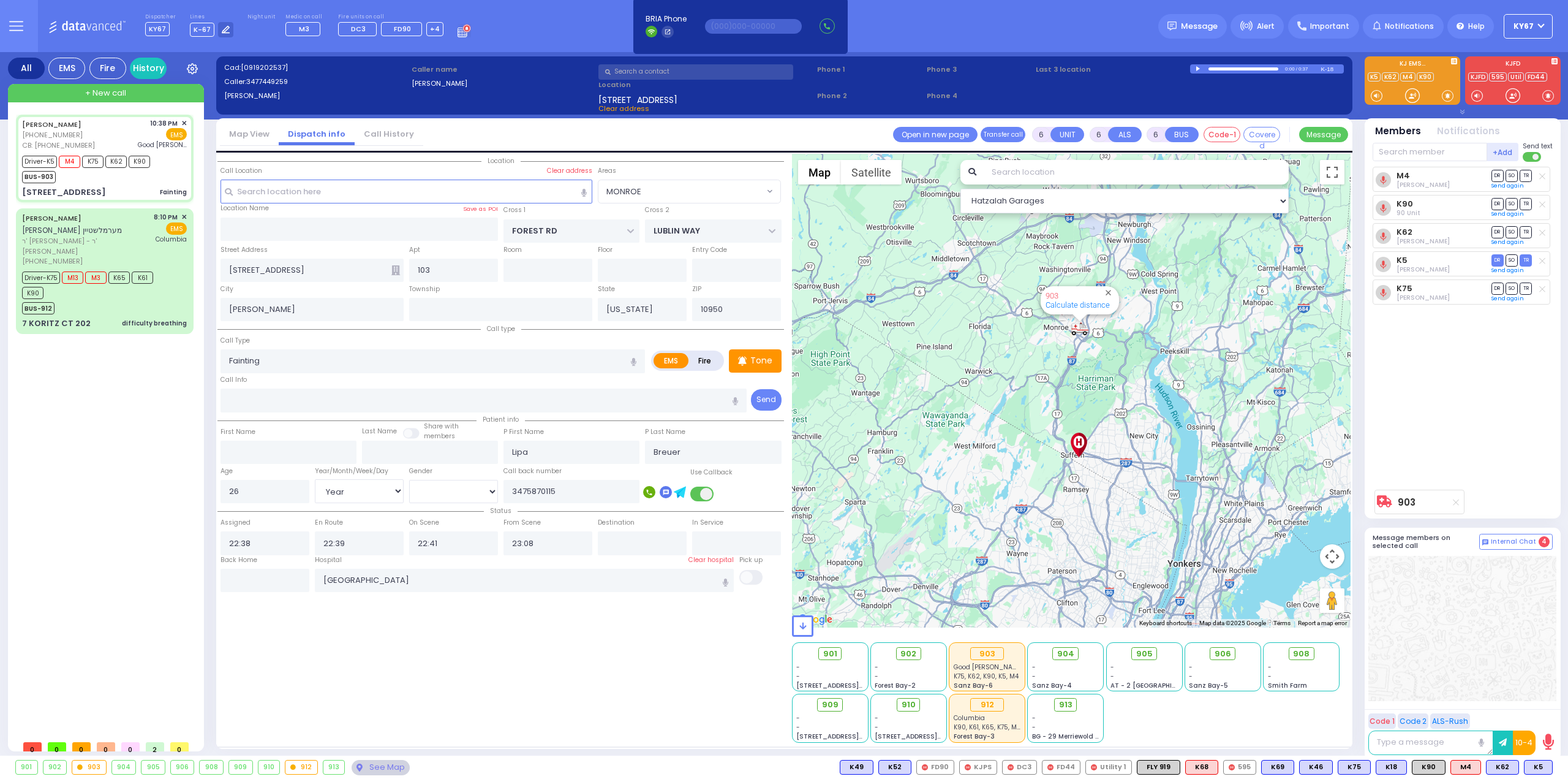
select select "[DEMOGRAPHIC_DATA]"
select select "Hatzalah Garages"
select select "MONROE"
select select
radio input "true"
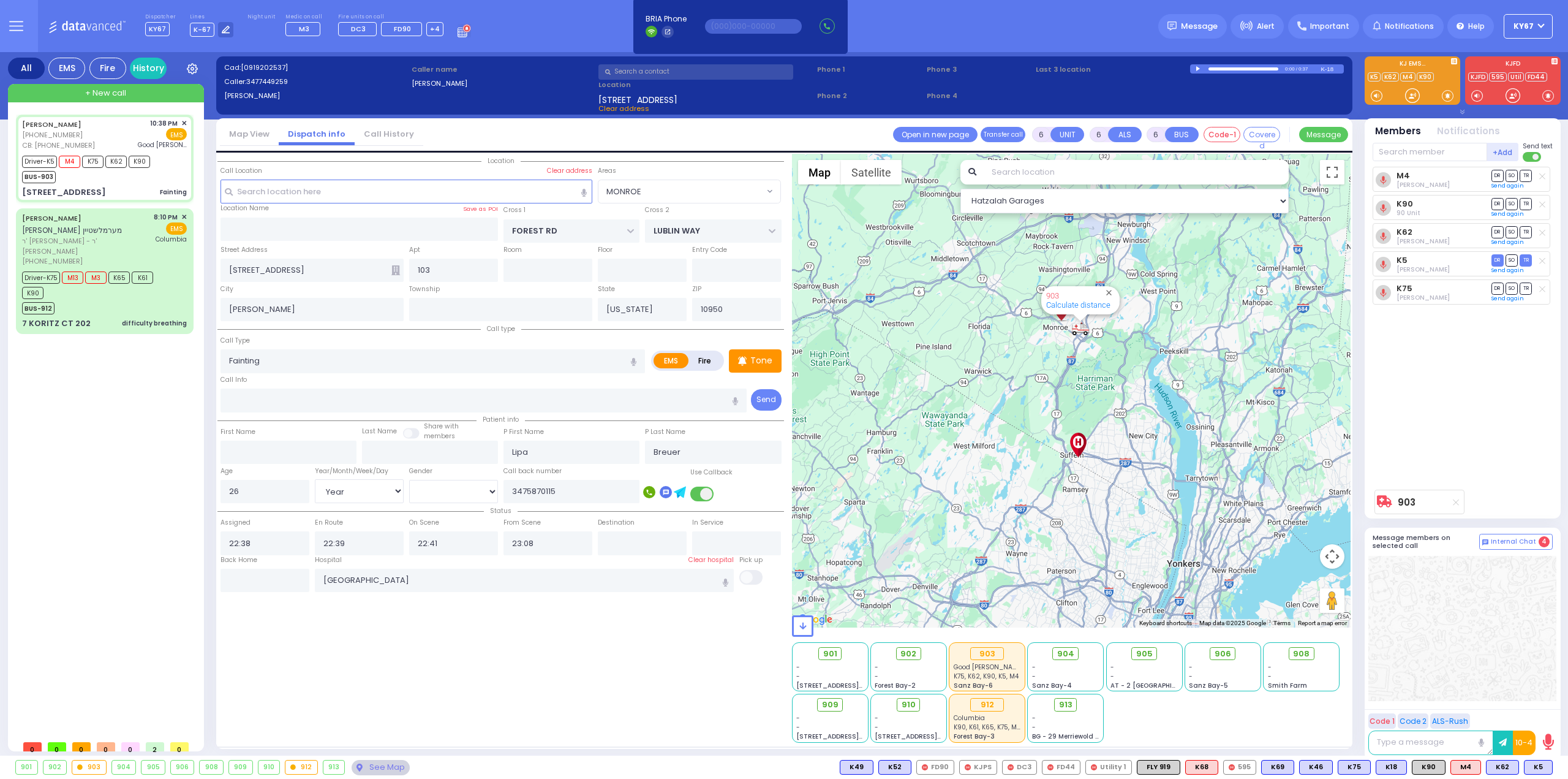
select select "Year"
select select "[DEMOGRAPHIC_DATA]"
select select "Hatzalah Garages"
select select "MONROE"
select select
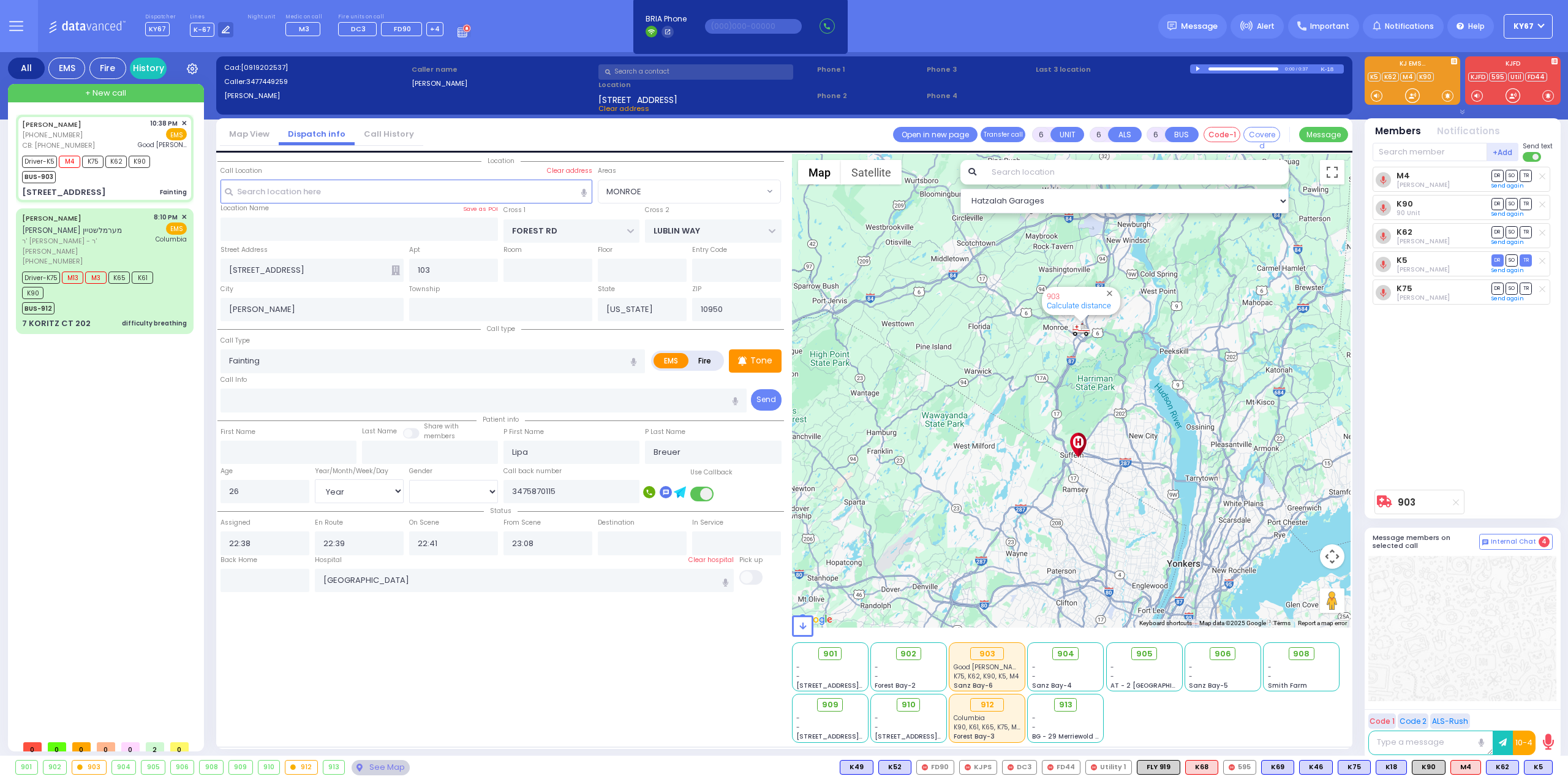
radio input "true"
select select "Year"
select select "[DEMOGRAPHIC_DATA]"
select select "Hatzalah Garages"
select select "MONROE"
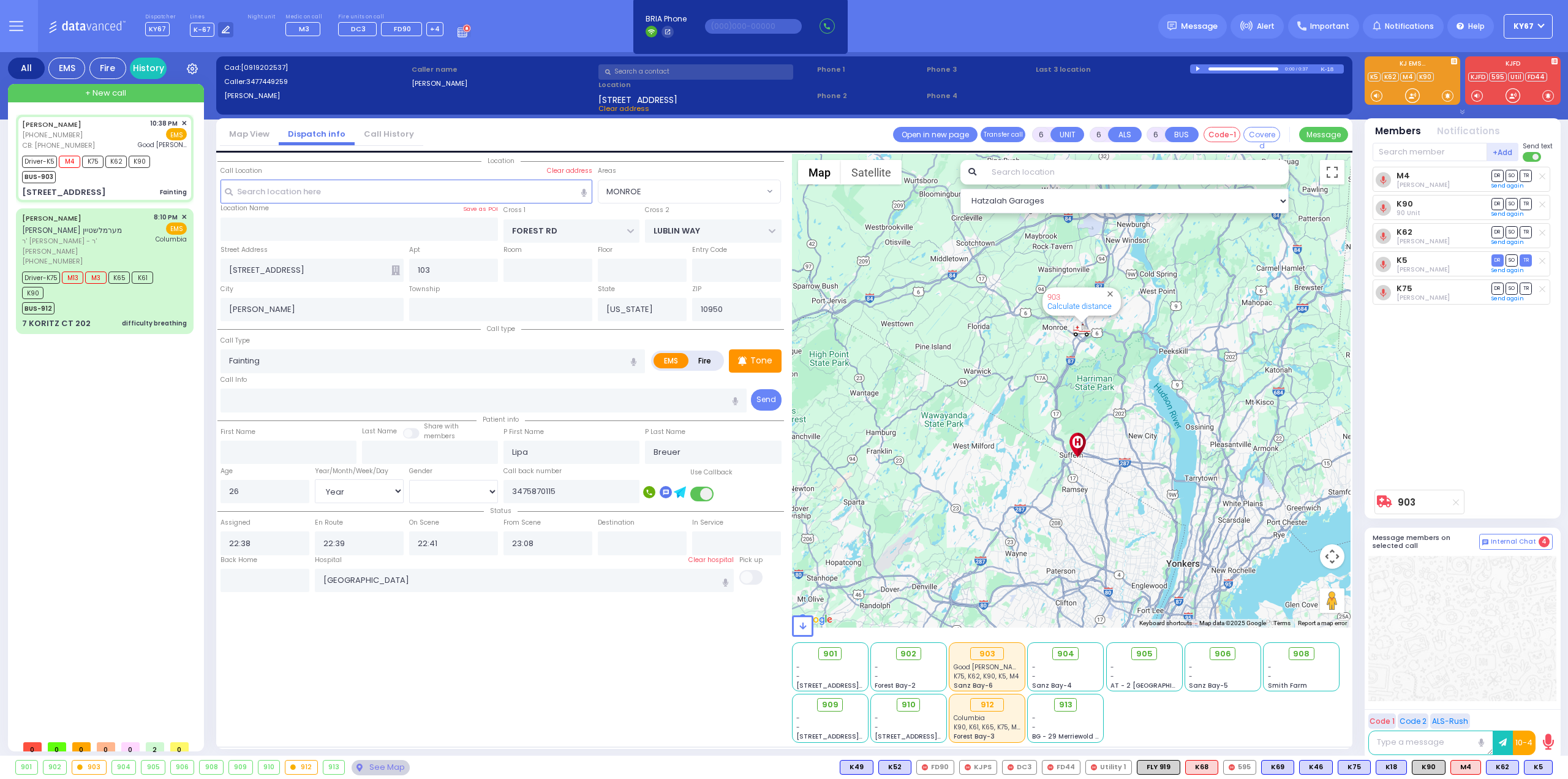
select select
radio input "true"
select select "Year"
select select "[DEMOGRAPHIC_DATA]"
select select "Hatzalah Garages"
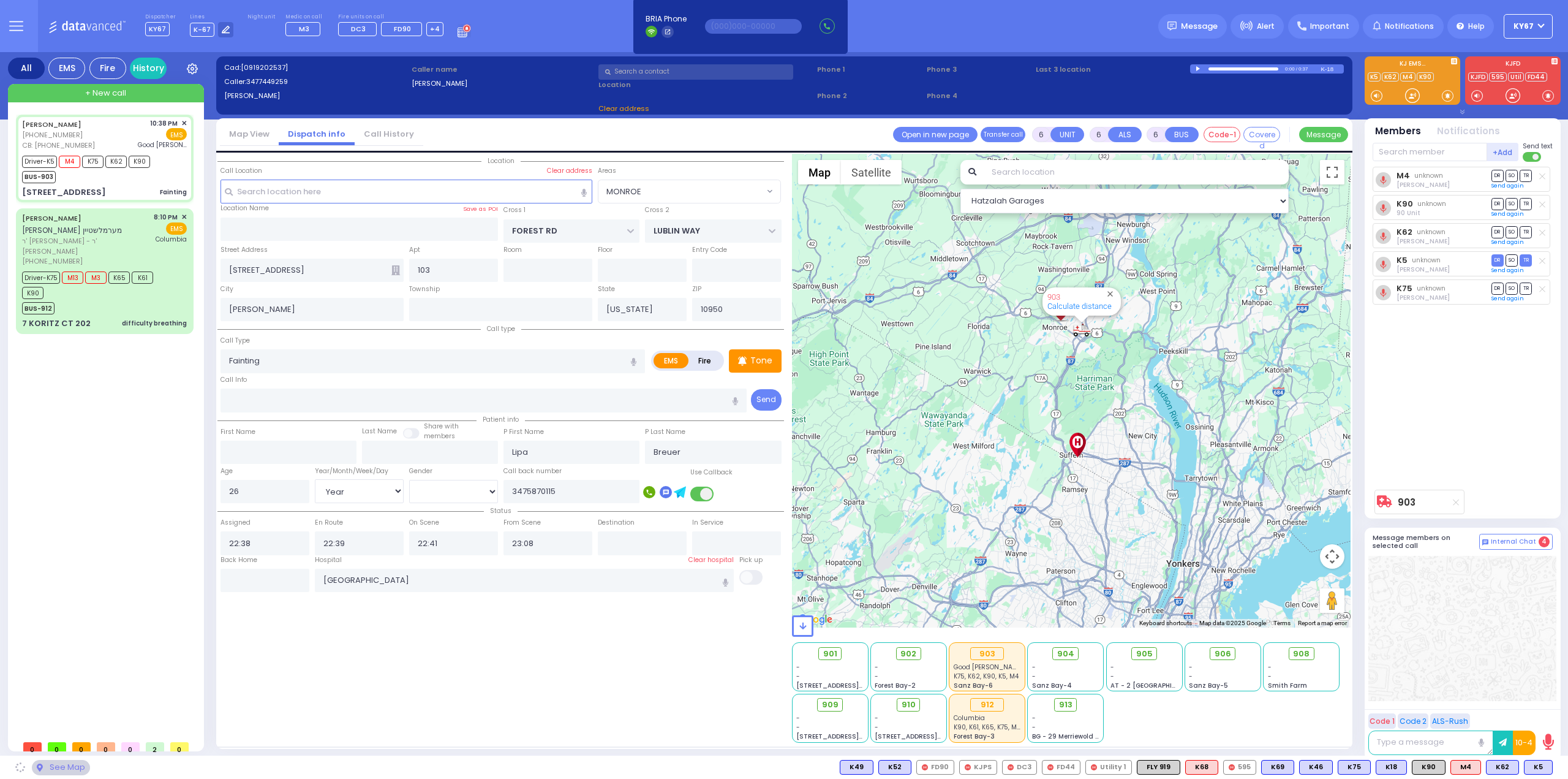
select select "MONROE"
select select
radio input "true"
select select "Year"
select select "[DEMOGRAPHIC_DATA]"
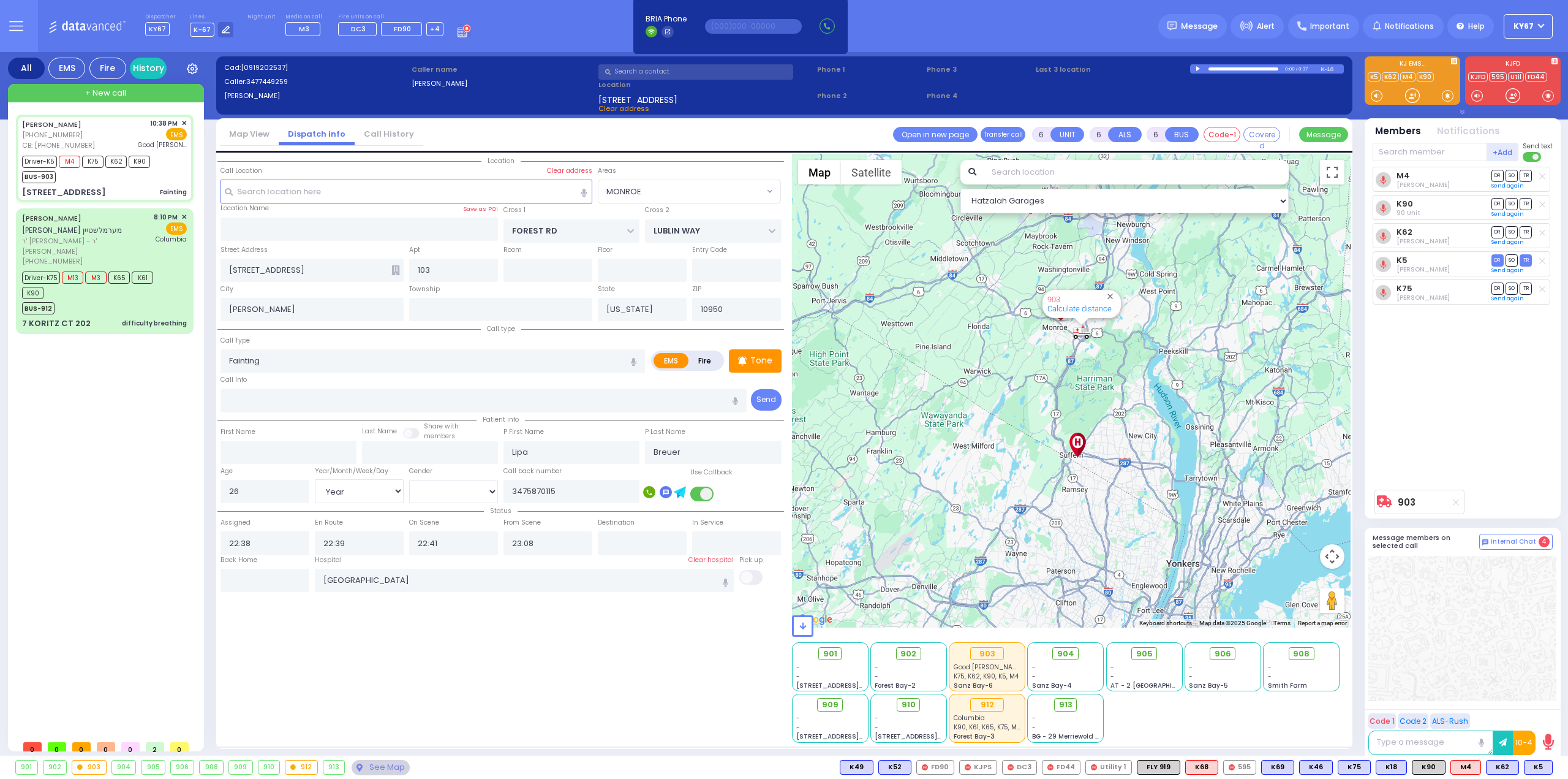
select select "Hatzalah Garages"
select select "MONROE"
select select
radio input "true"
select select "Year"
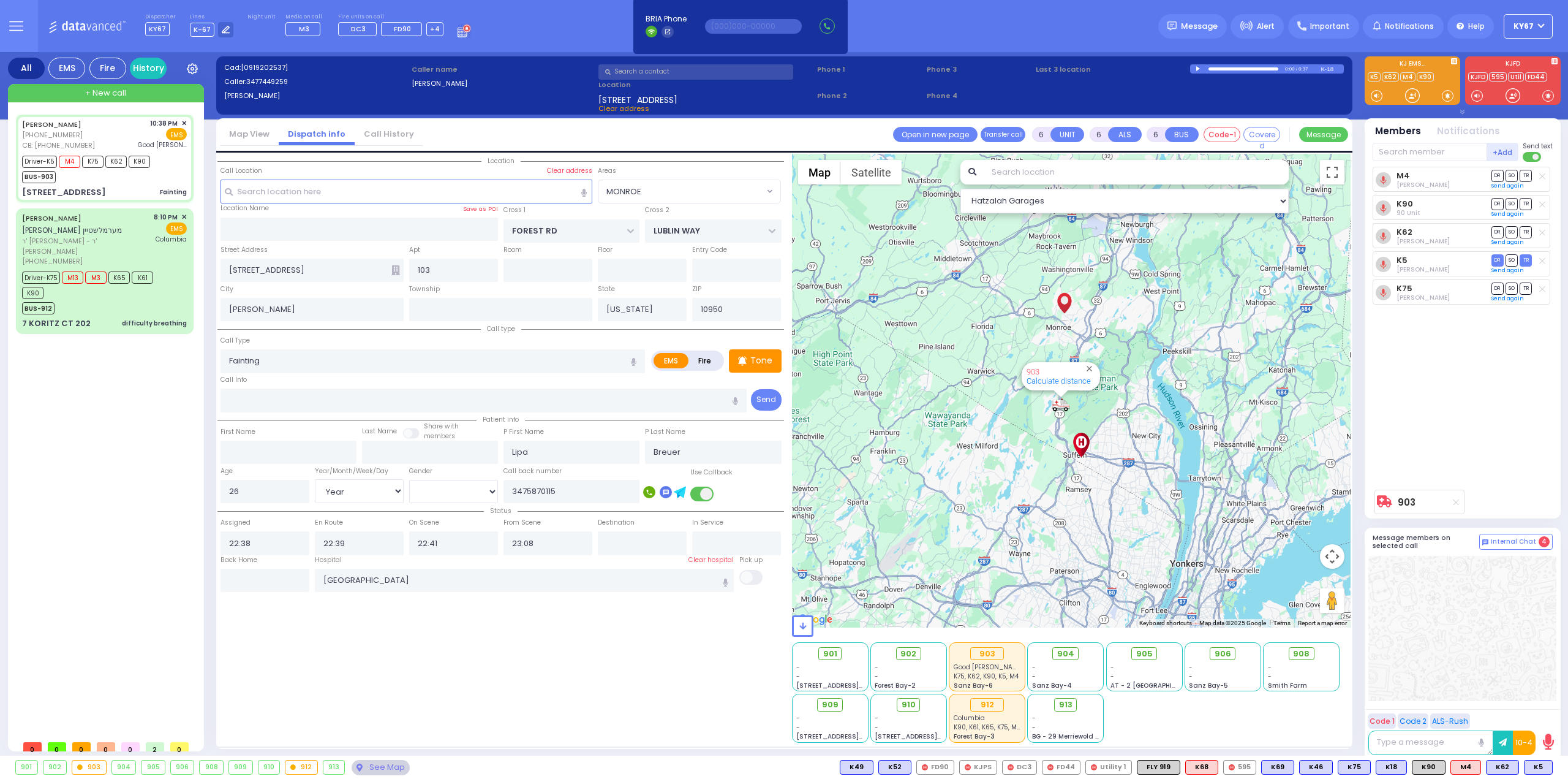
select select "[DEMOGRAPHIC_DATA]"
select select "Hatzalah Garages"
select select "MONROE"
select select
radio input "true"
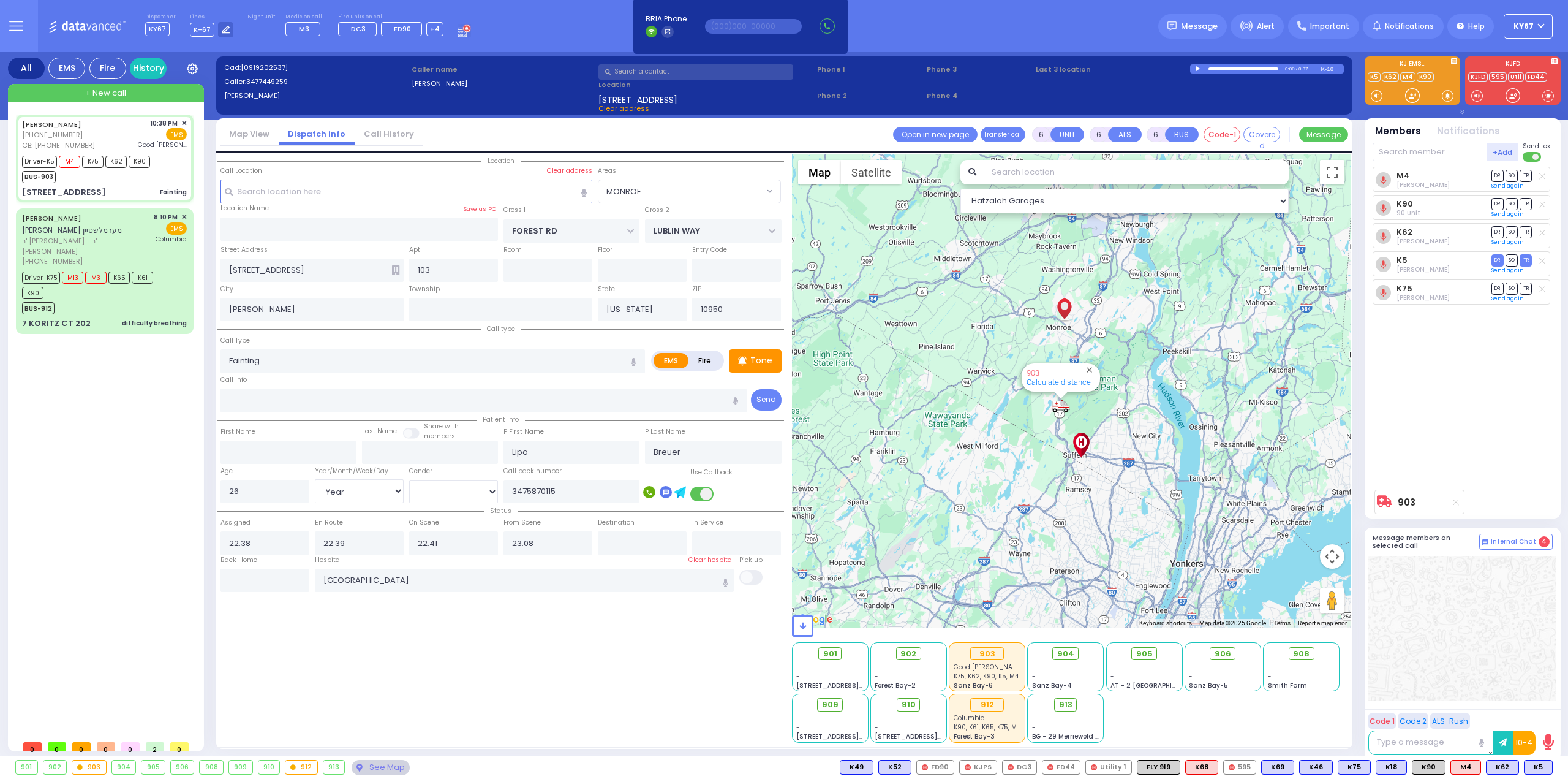
select select "Year"
select select "[DEMOGRAPHIC_DATA]"
select select "Hatzalah Garages"
select select "MONROE"
select select
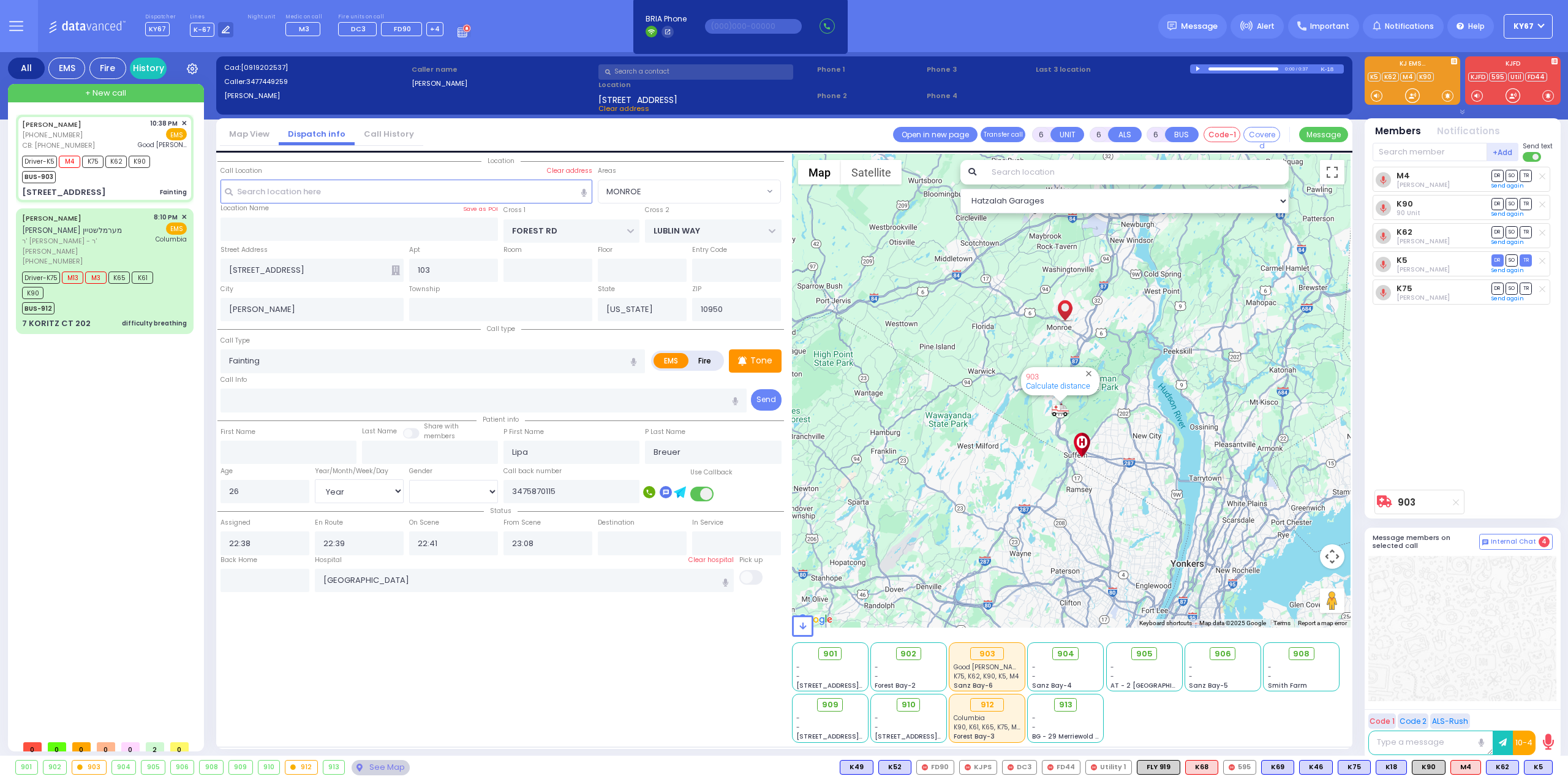
radio input "true"
select select "Year"
select select "[DEMOGRAPHIC_DATA]"
select select "Hatzalah Garages"
select select "MONROE"
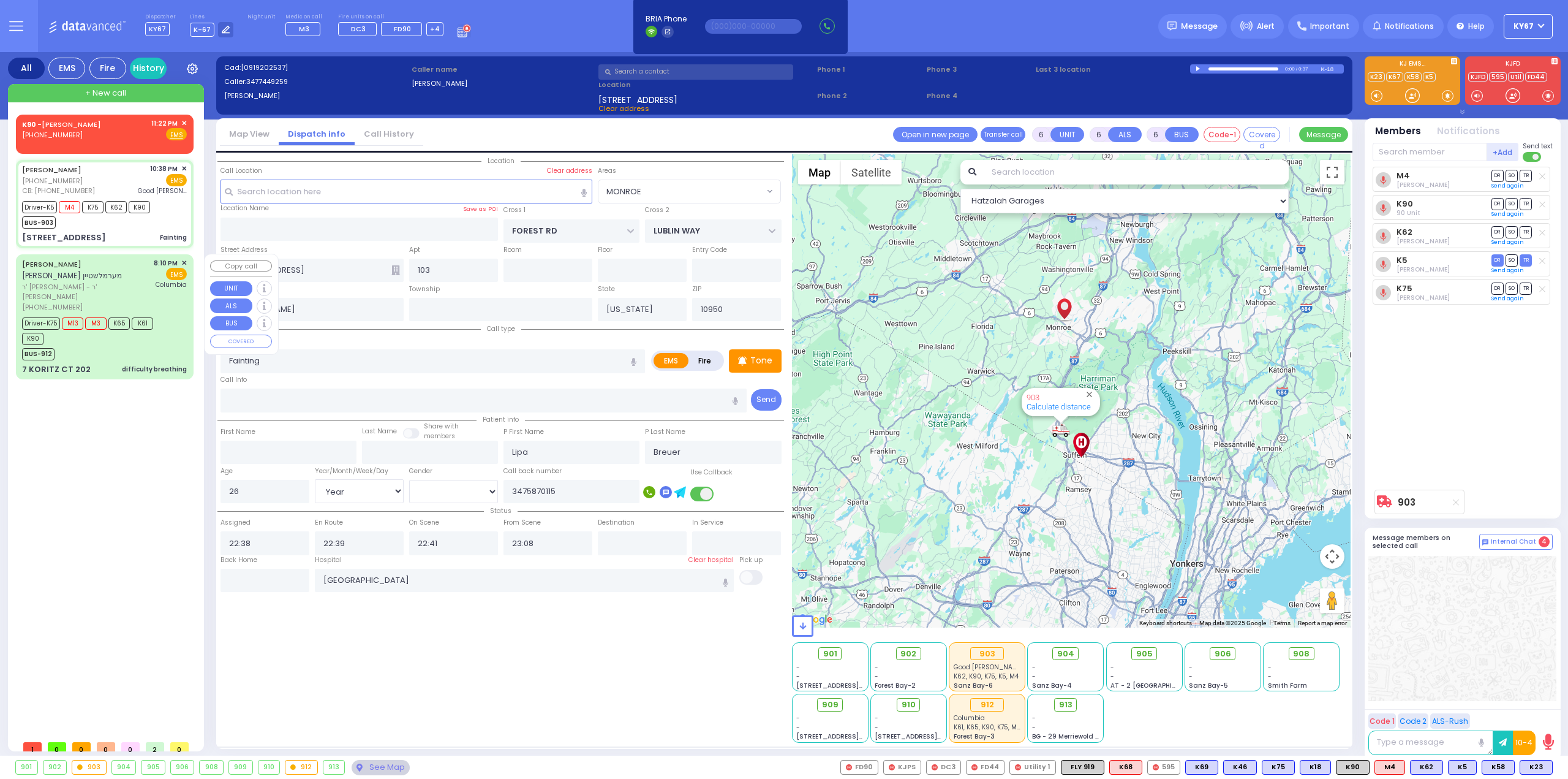
click at [115, 274] on div "[PERSON_NAME] [PERSON_NAME] מערמלשטיין" at bounding box center [86, 270] width 128 height 24
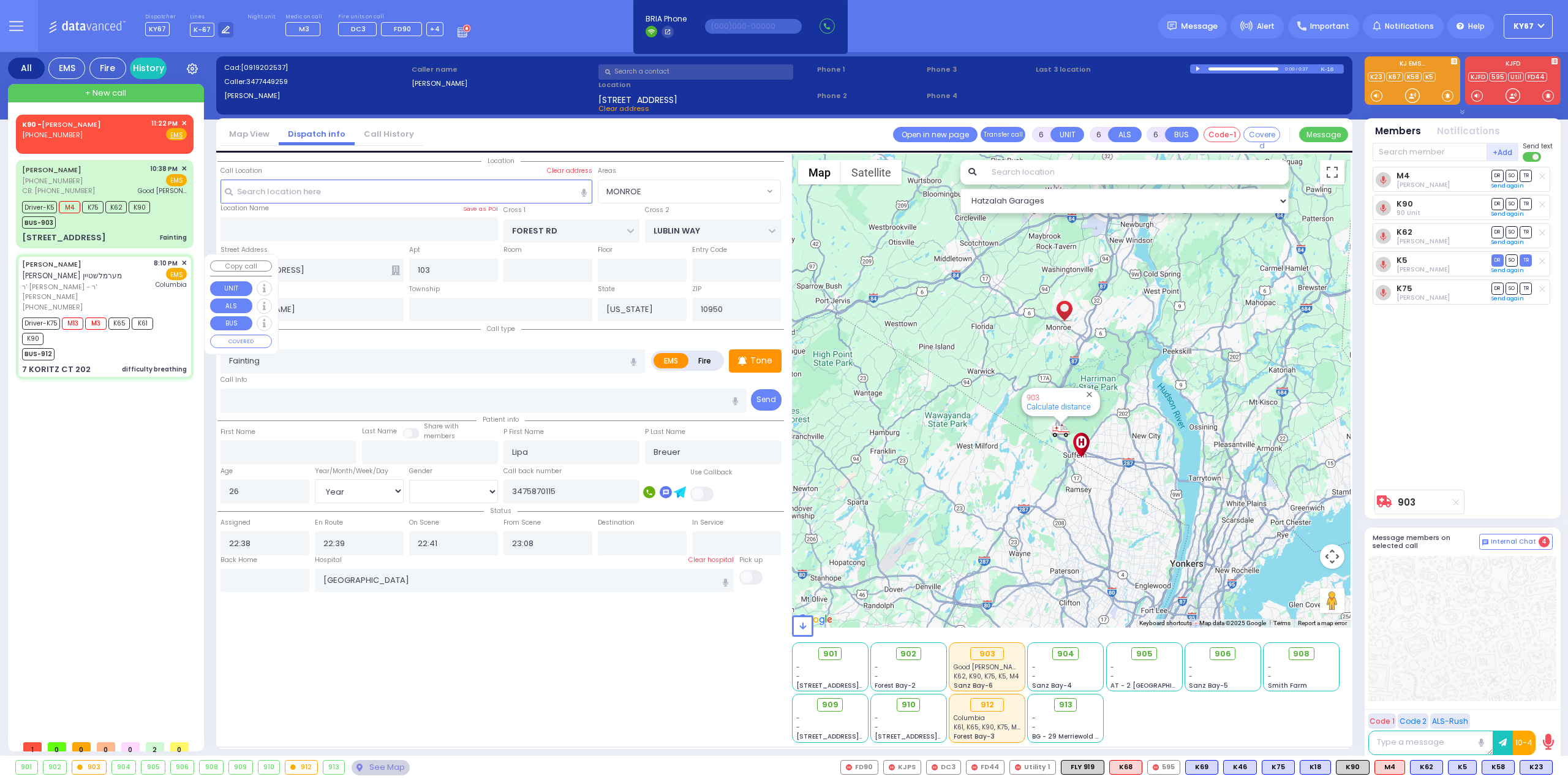
select select
type input "difficulty breathing"
radio input "true"
type input "[PERSON_NAME]"
type input "MERMELSTEIN"
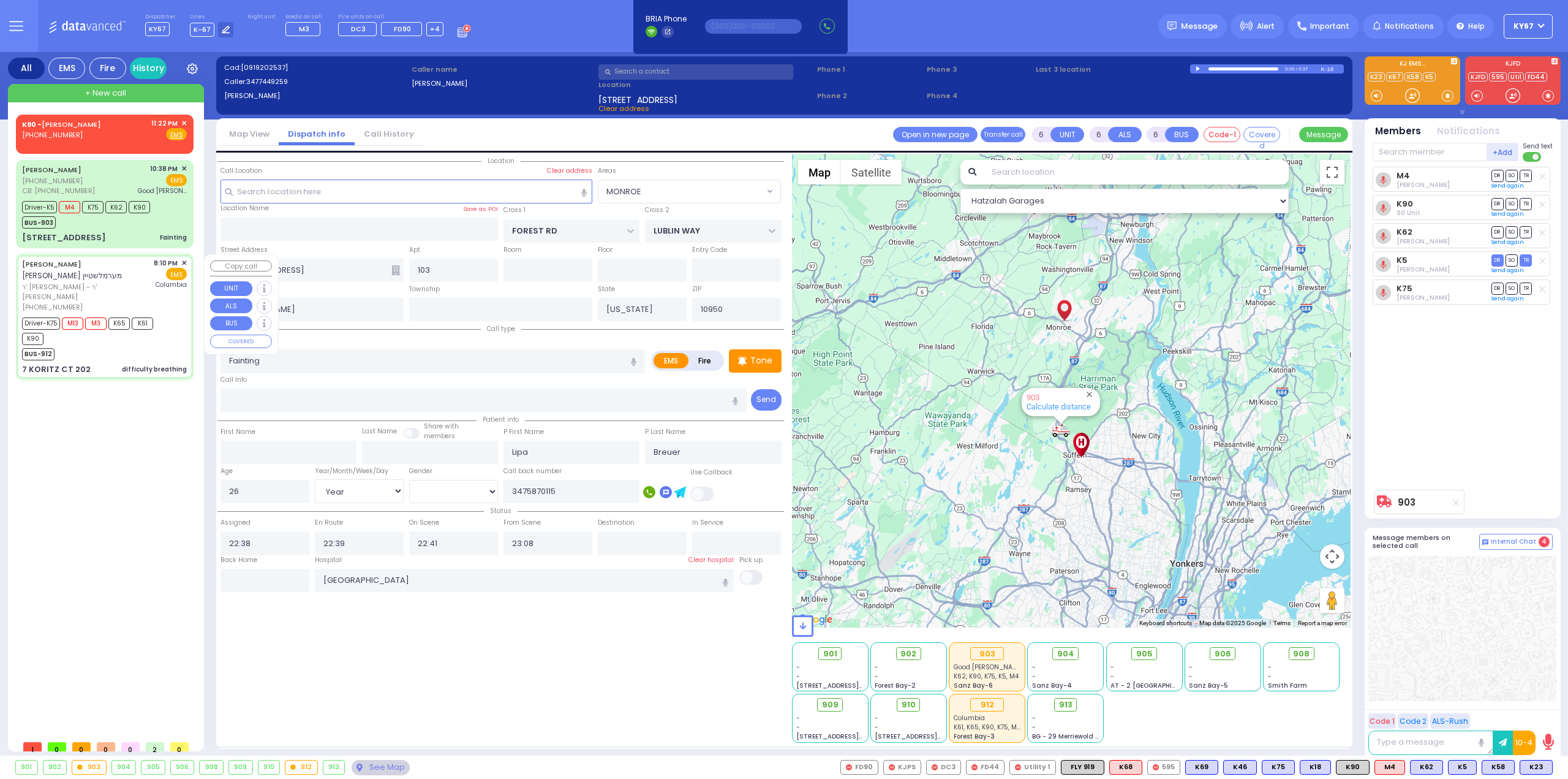
type input "[PERSON_NAME]"
type input "Daskal"
type input "7"
select select "Month"
select select "[DEMOGRAPHIC_DATA]"
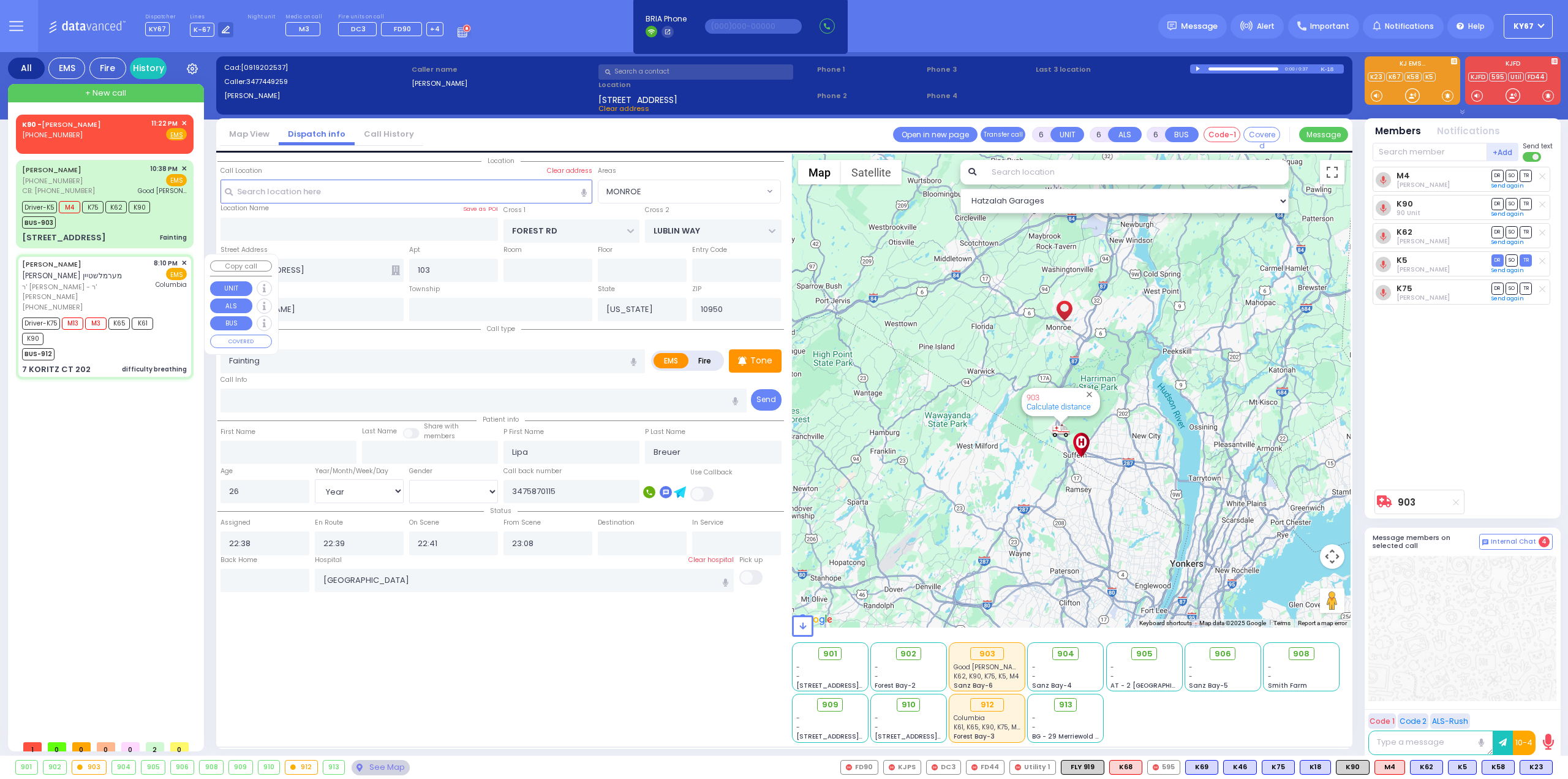
type input "20:10"
type input "20:12"
type input "20:15"
type input "20:41"
type input "21:22"
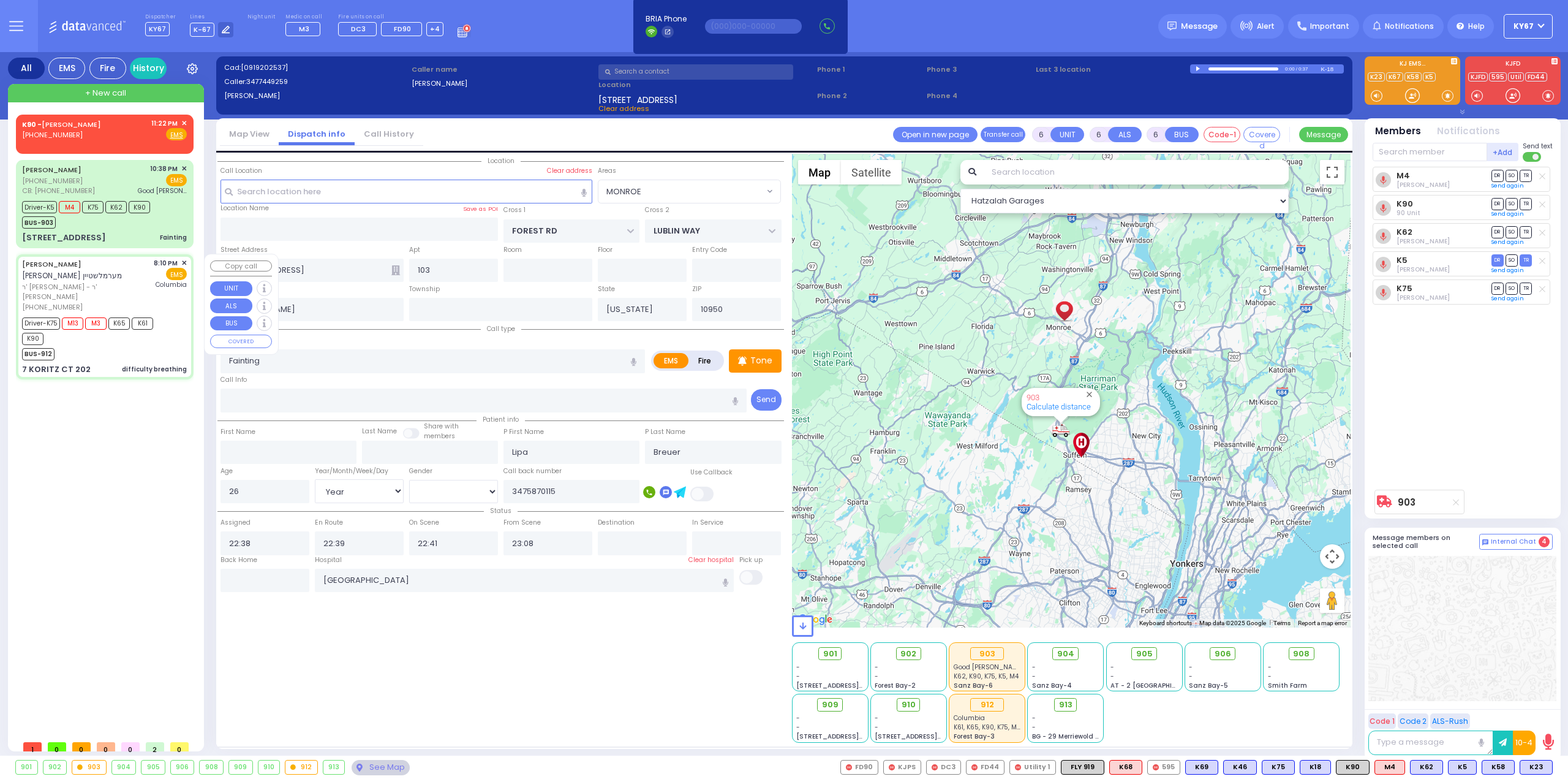
type input "22:07"
type input "[US_STATE][GEOGRAPHIC_DATA]- [GEOGRAPHIC_DATA]"
select select "Hatzalah Garages"
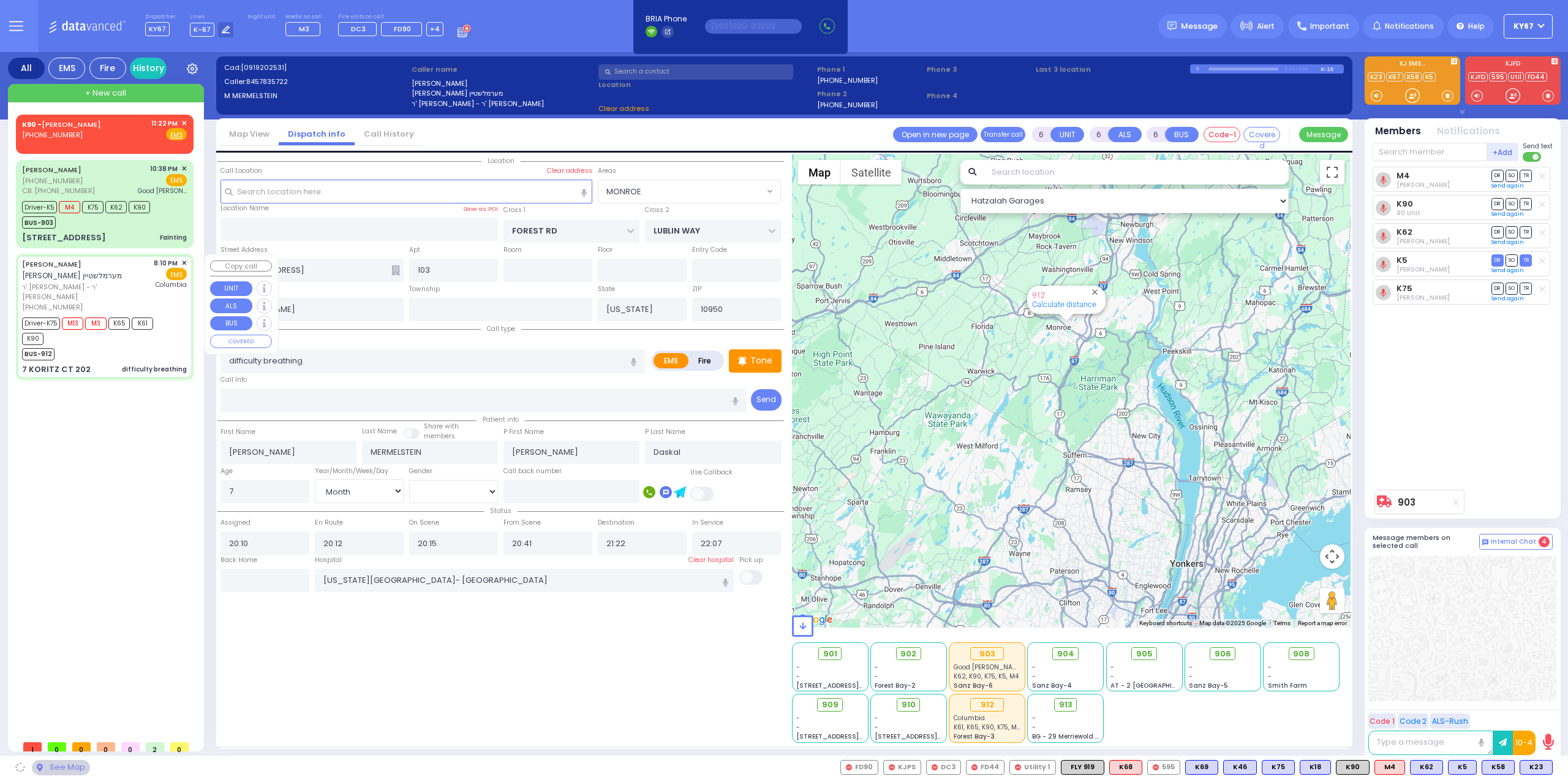
type input "KORITZ COURT"
type input "SCHUNNEMUNK RD"
type input "7 KORITZ CT"
type input "202"
type input "Monroe"
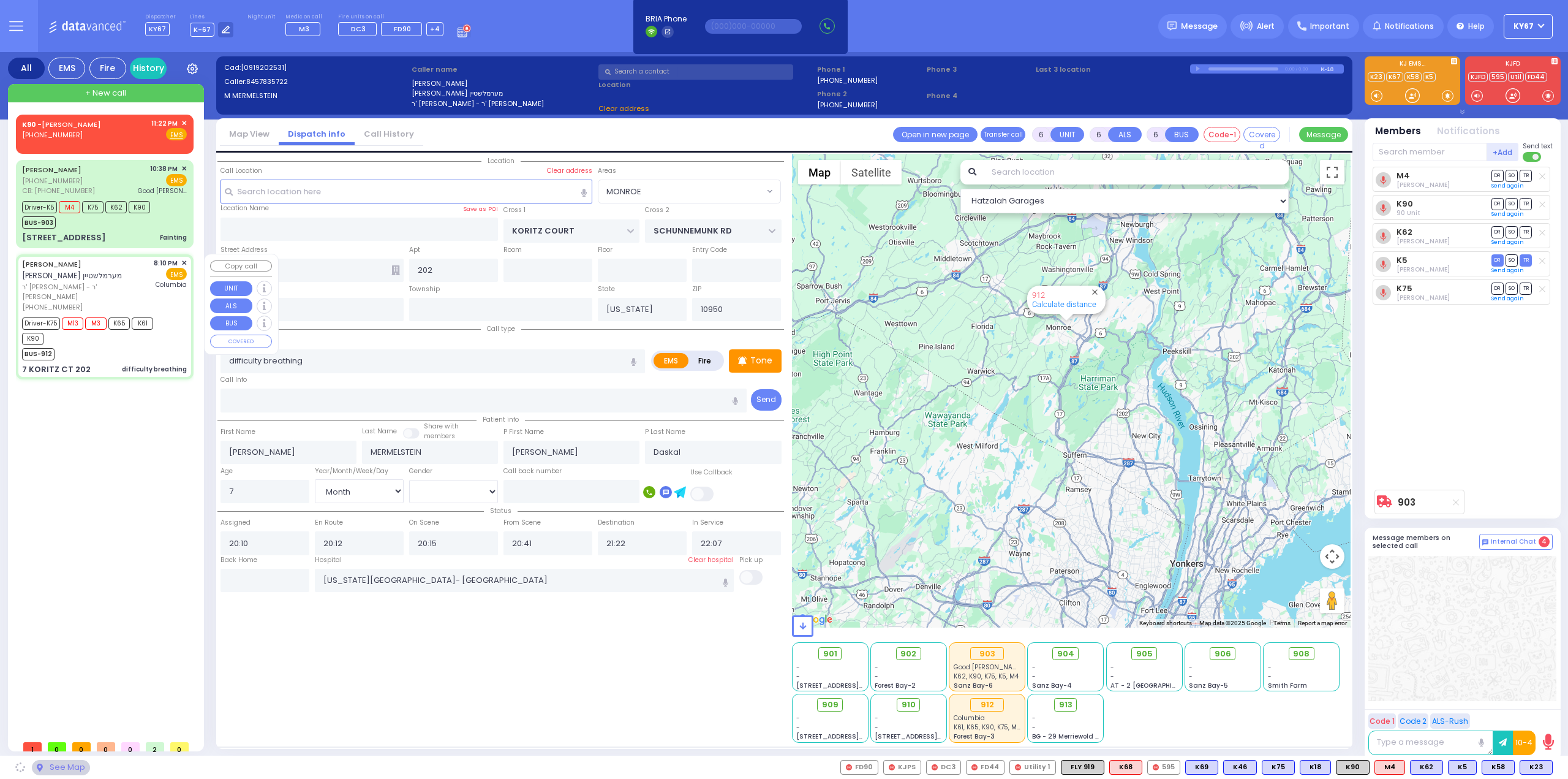
select select "SECTION 5"
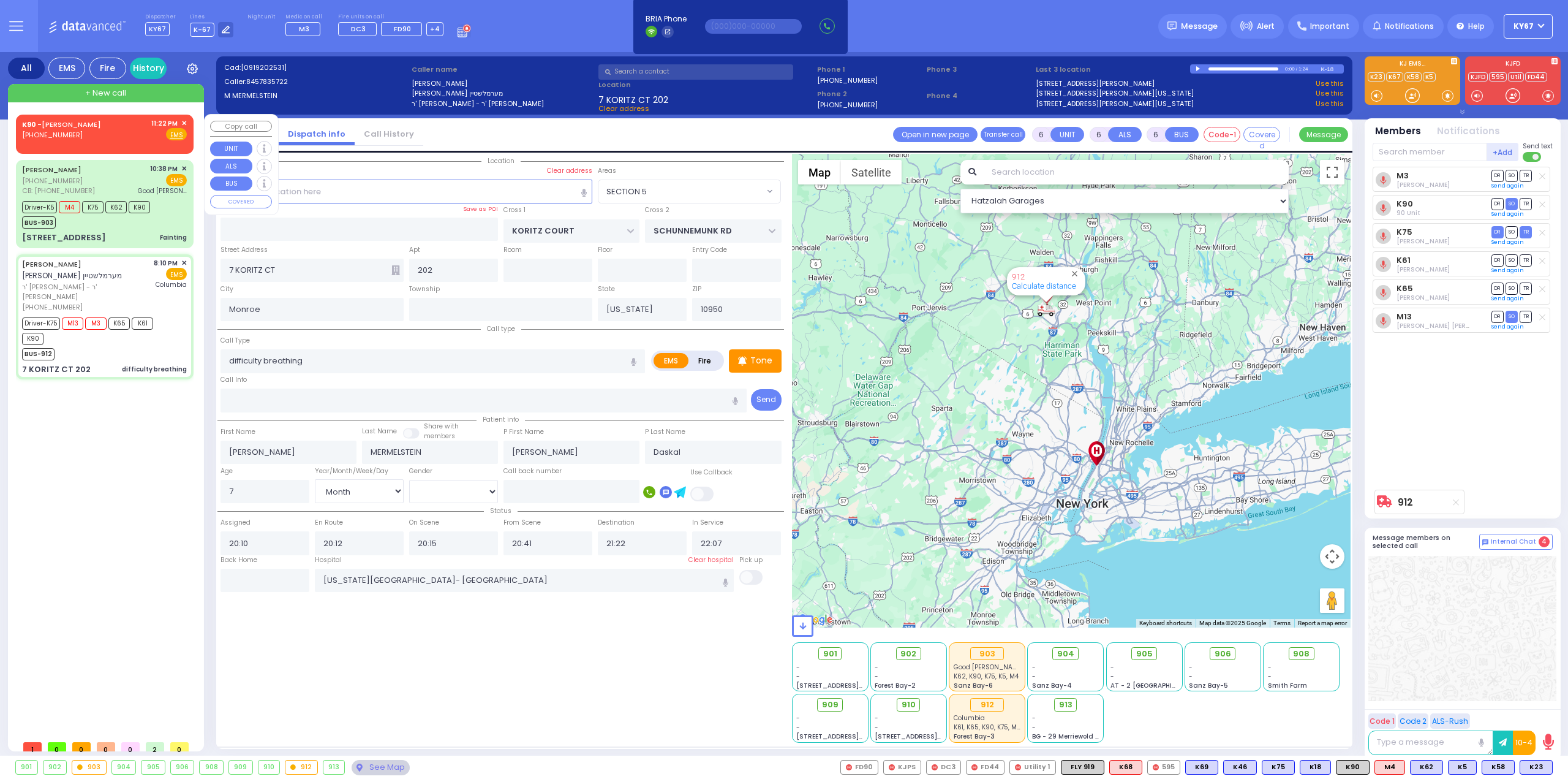
click at [82, 132] on div "[PHONE_NUMBER]" at bounding box center [63, 135] width 83 height 10
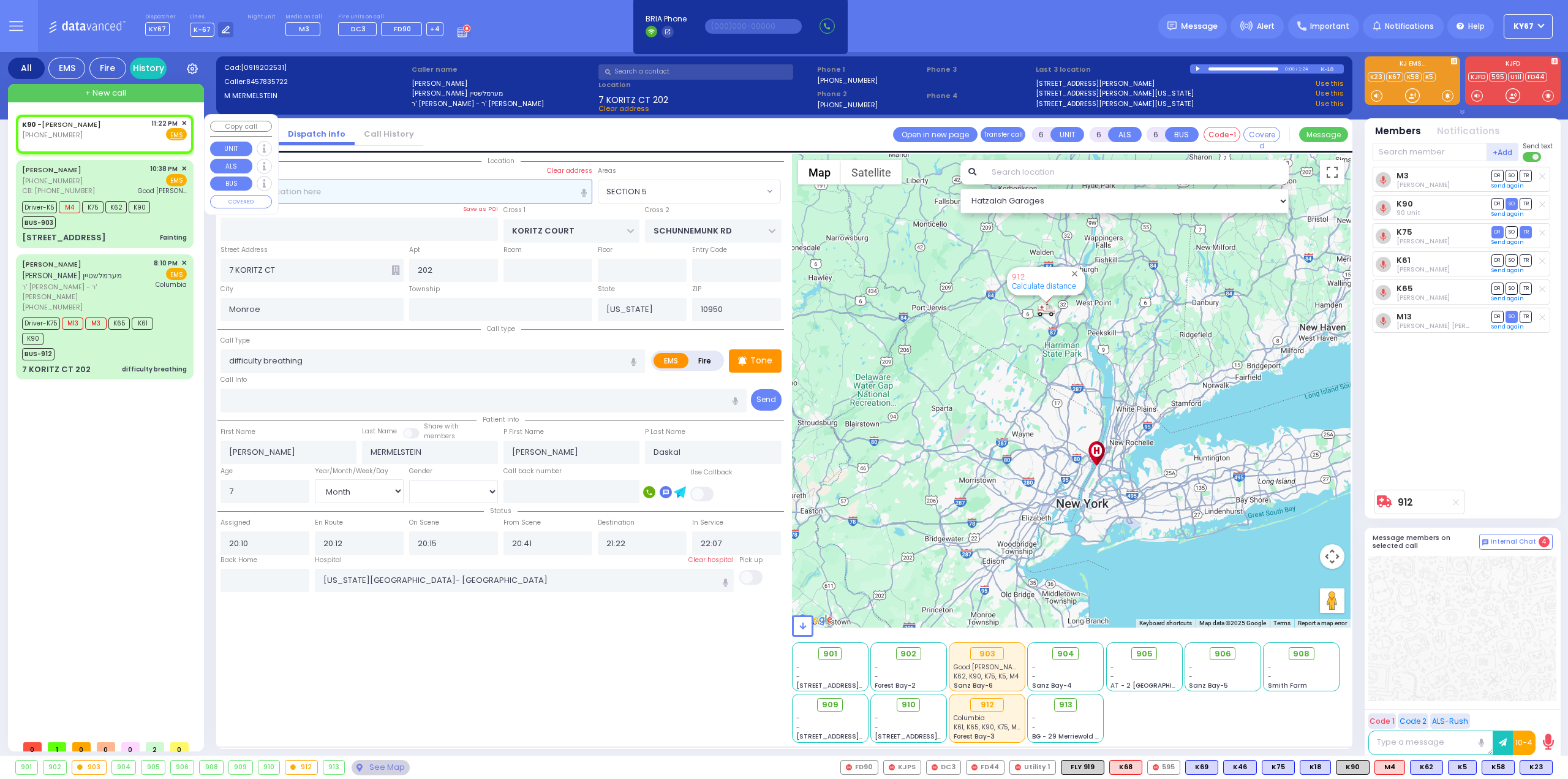
type input "2"
type input "1"
select select
radio input "true"
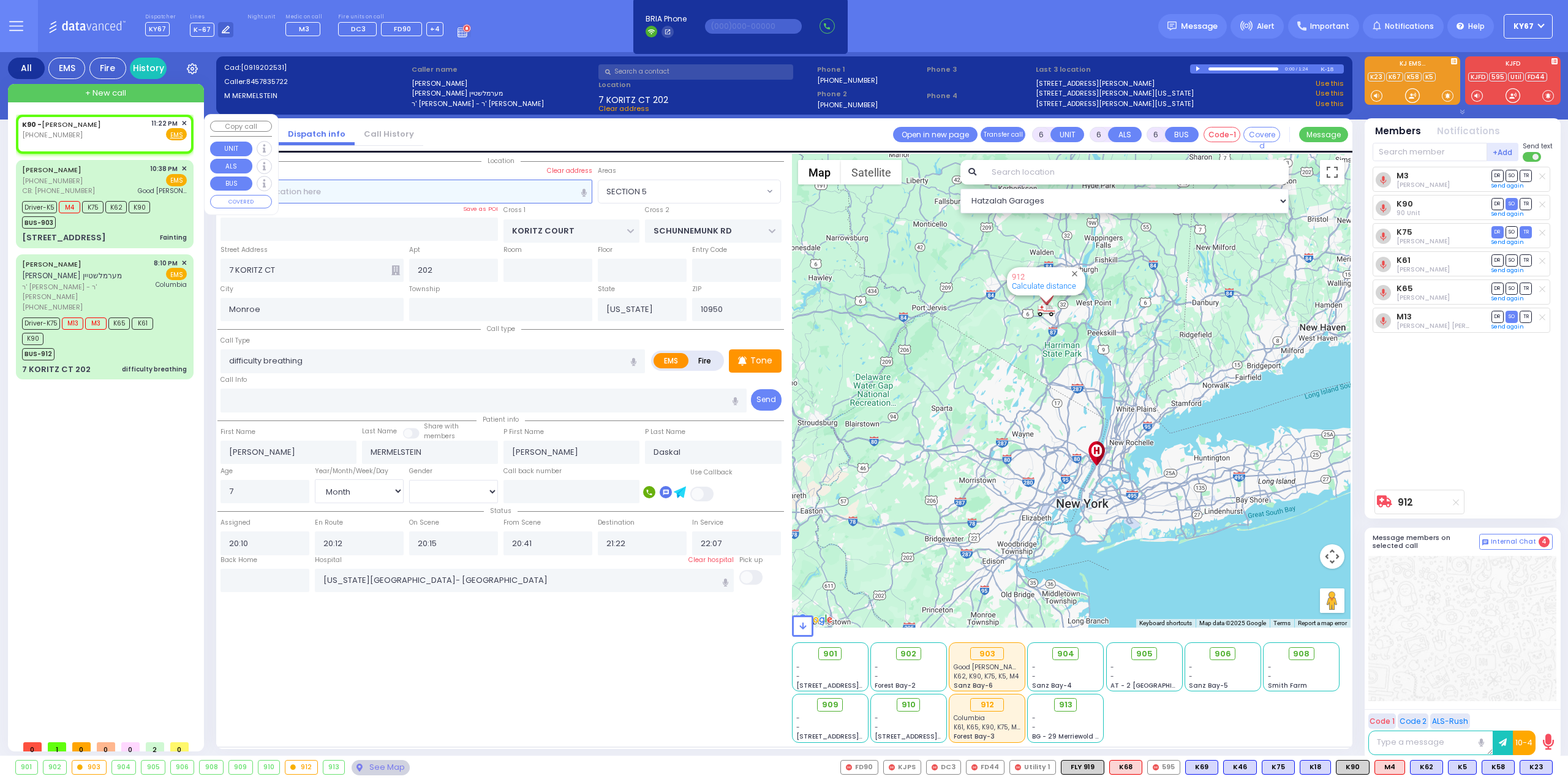
select select
type input "23:22"
select select "Hatzalah Garages"
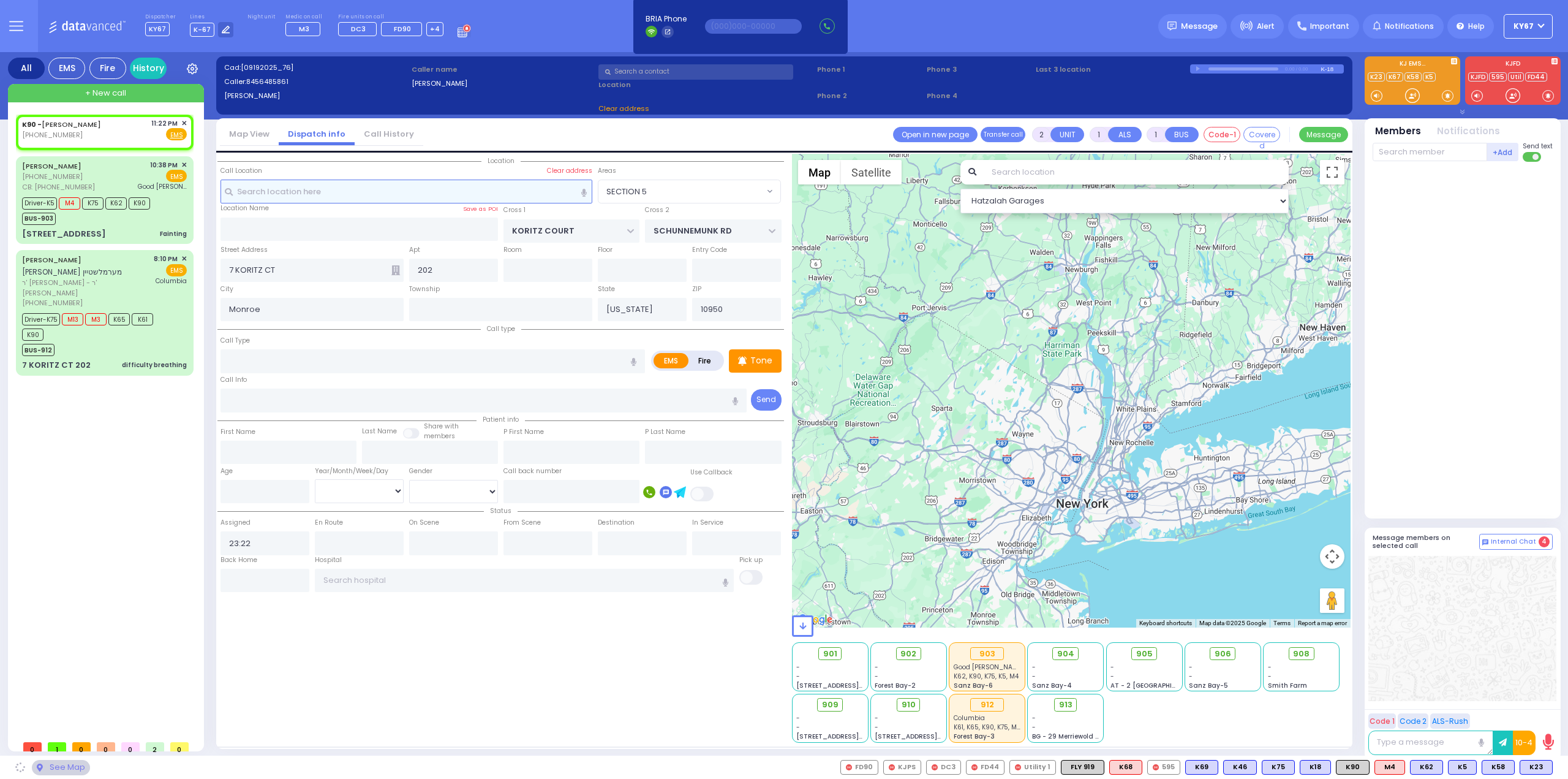
select select
radio input "true"
select select
select select "Hatzalah Garages"
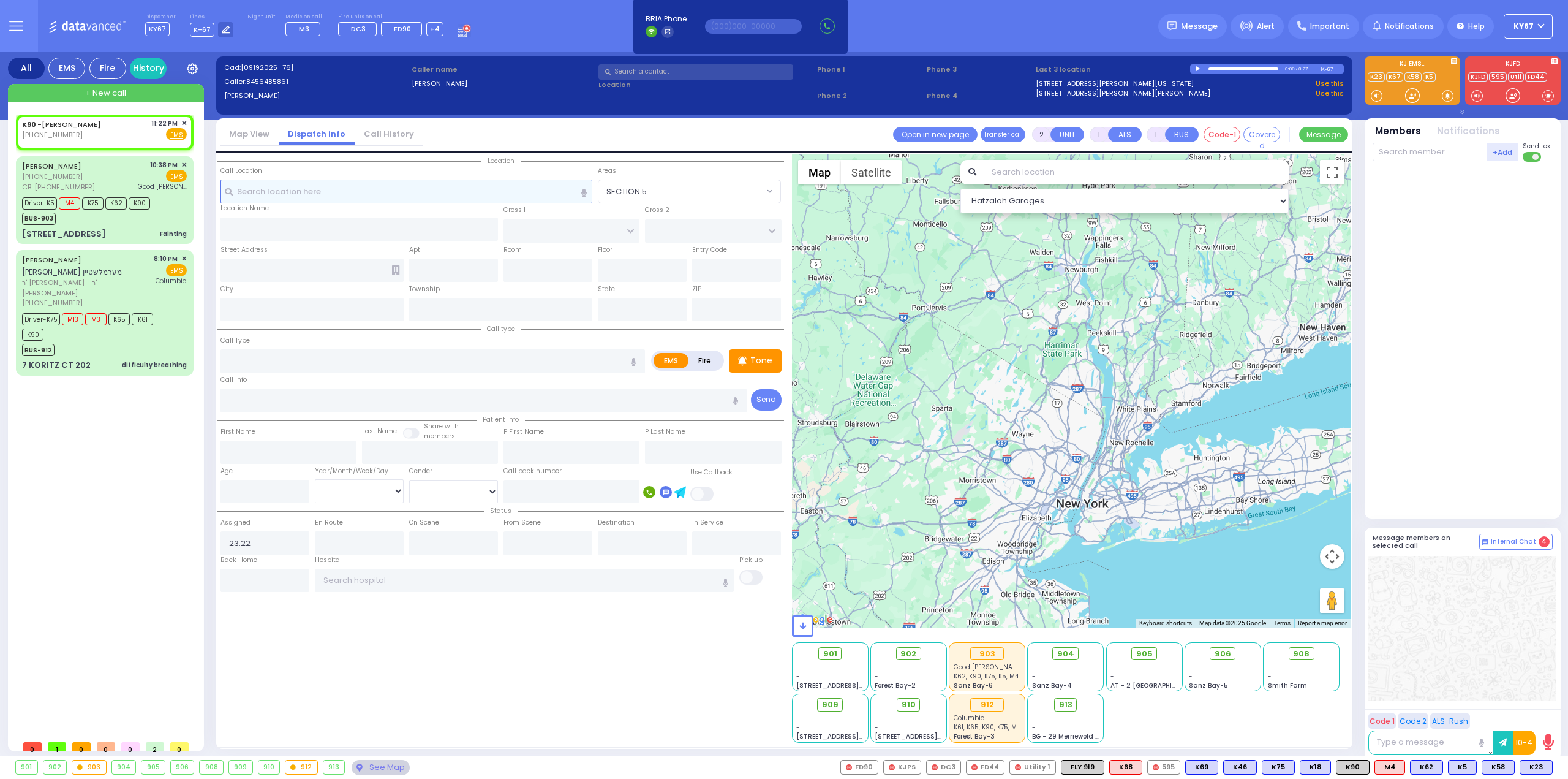
click at [392, 190] on input "text" at bounding box center [406, 190] width 373 height 23
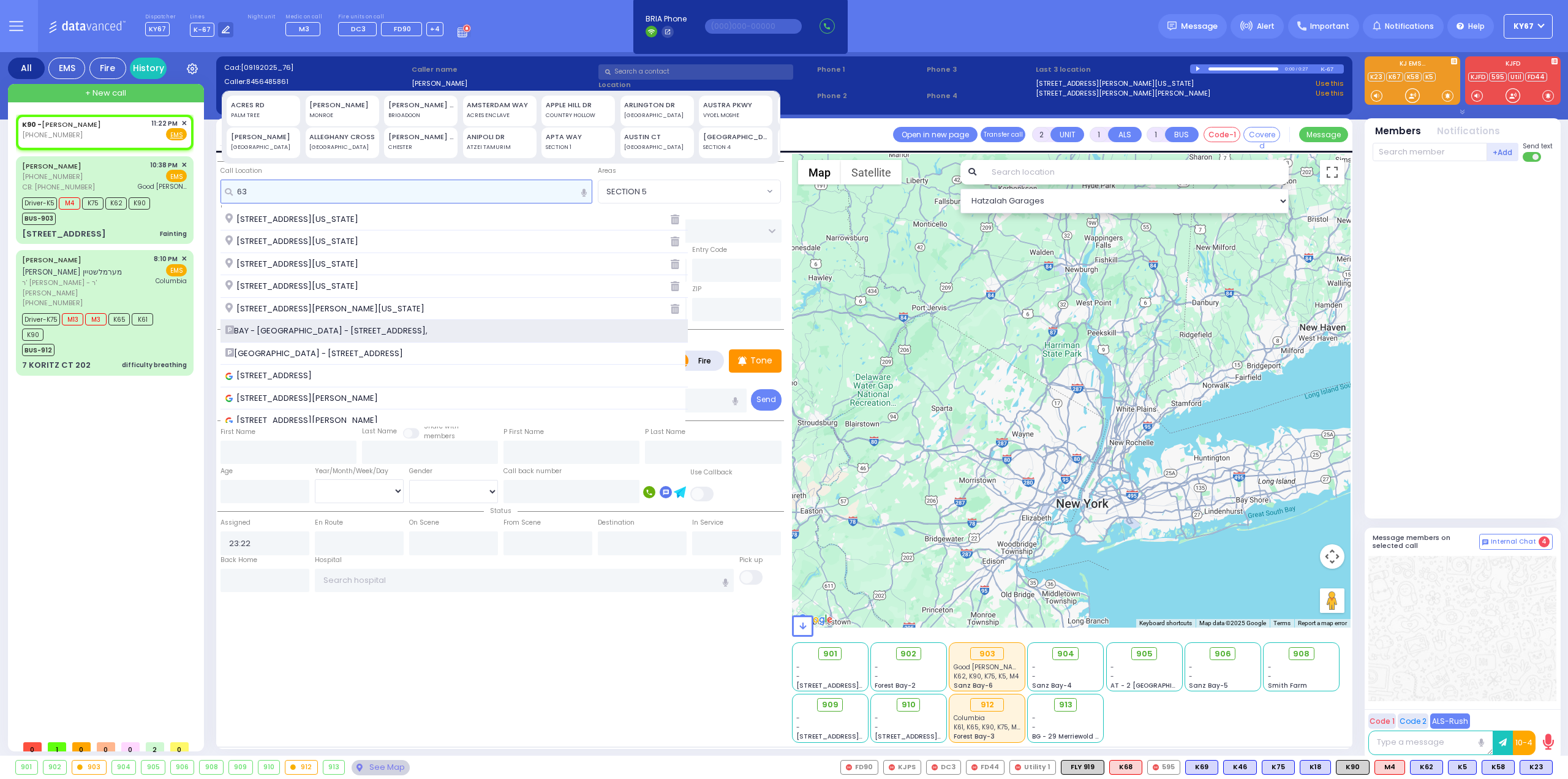
type input "63"
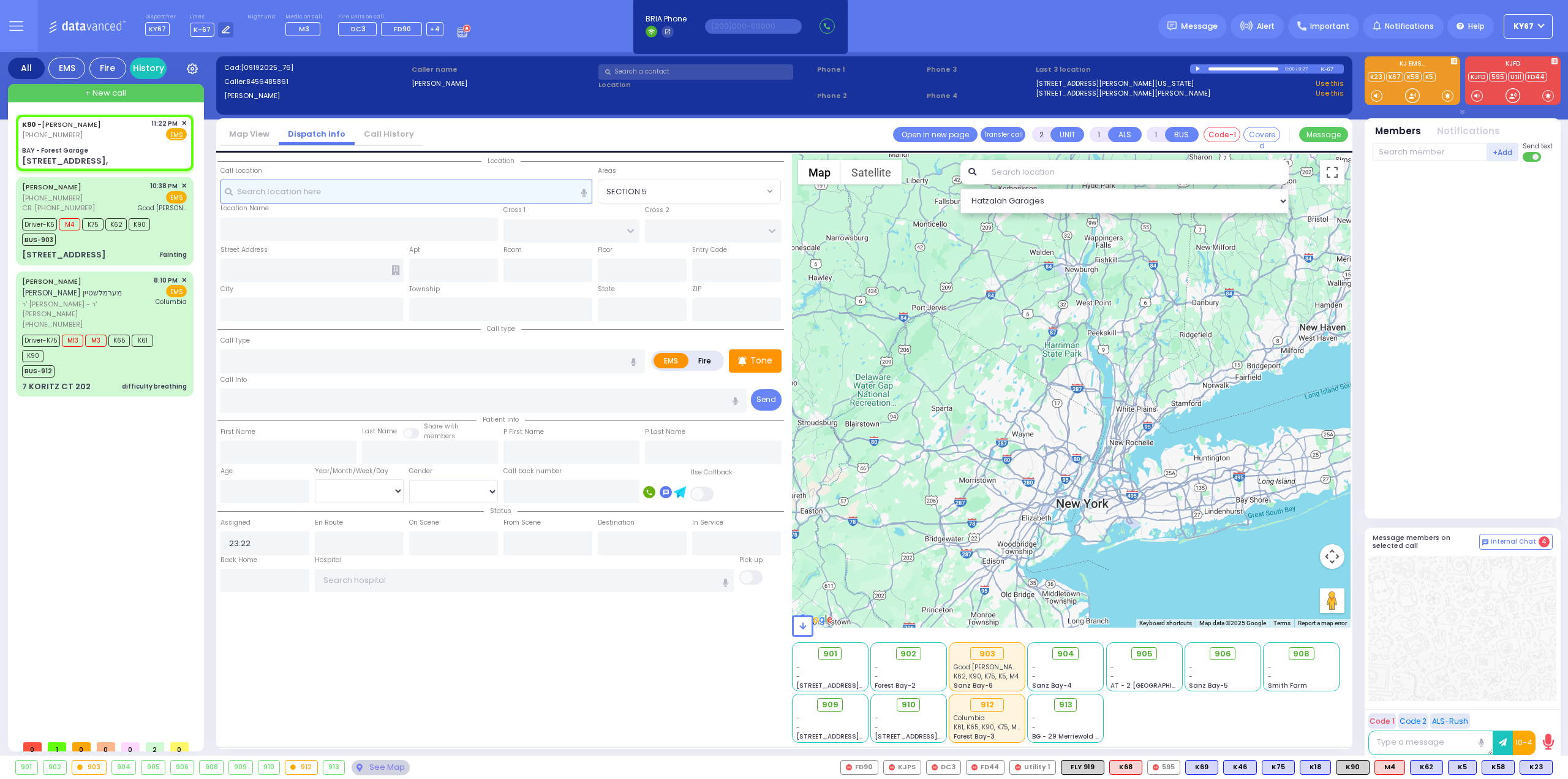
select select
radio input "true"
select select
select select "Hatzalah Garages"
type input "BAY - Forest Garage"
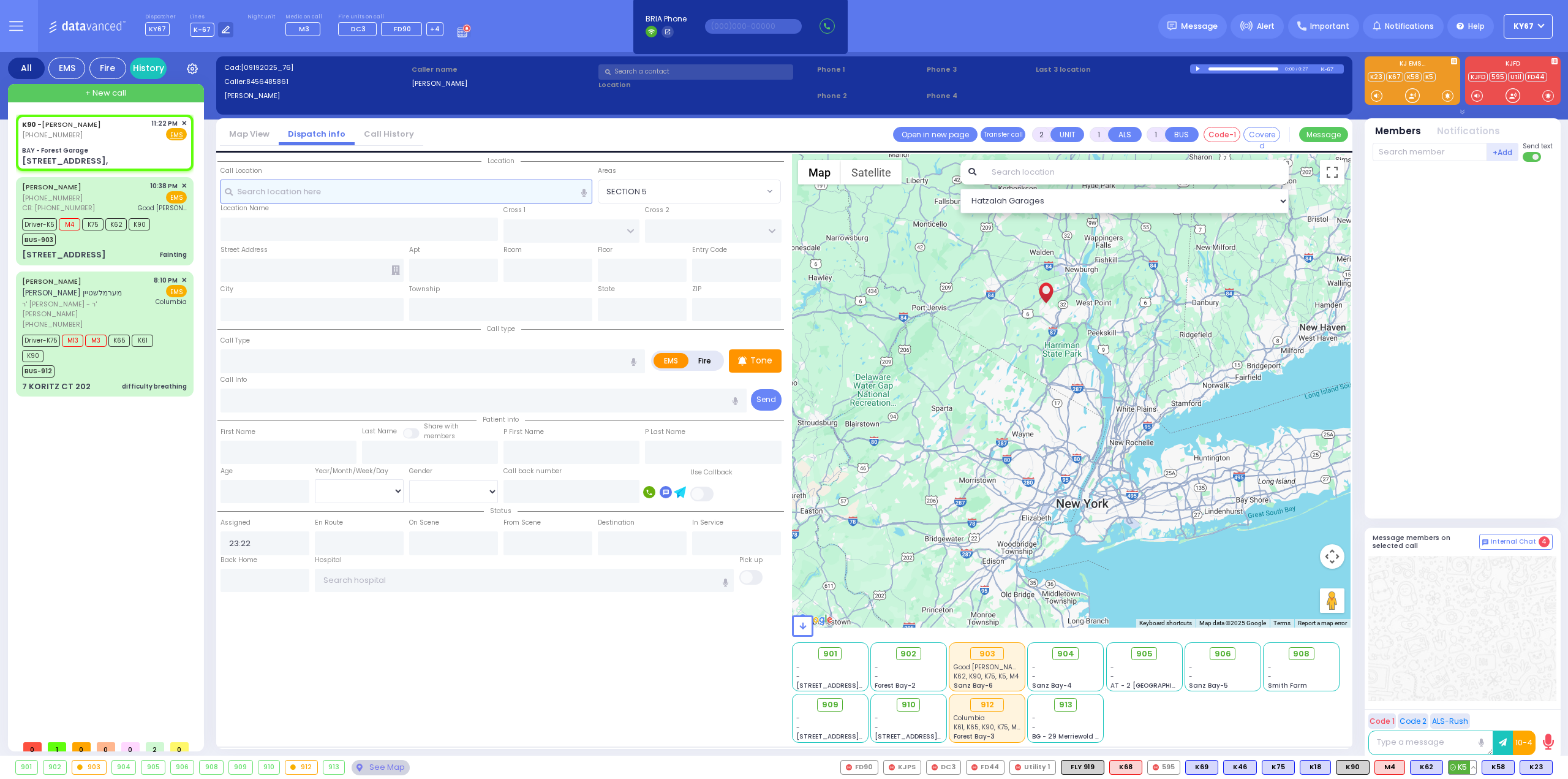
type input "SANZ COURT"
type input "HAYES COURT"
type input "[STREET_ADDRESS],"
type input "Monroe"
type input "[US_STATE]"
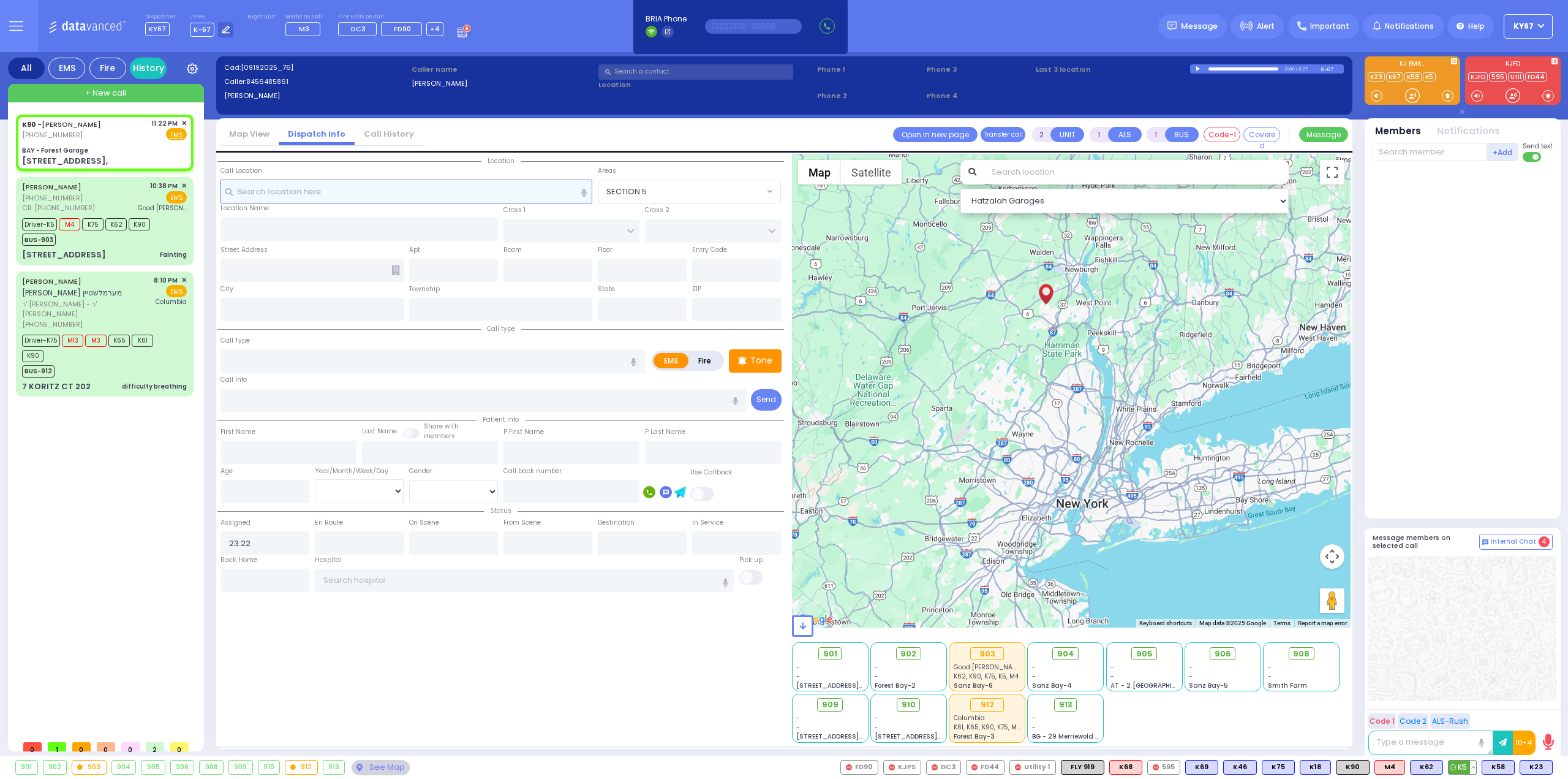
type input "10950"
select select "SECTION 2"
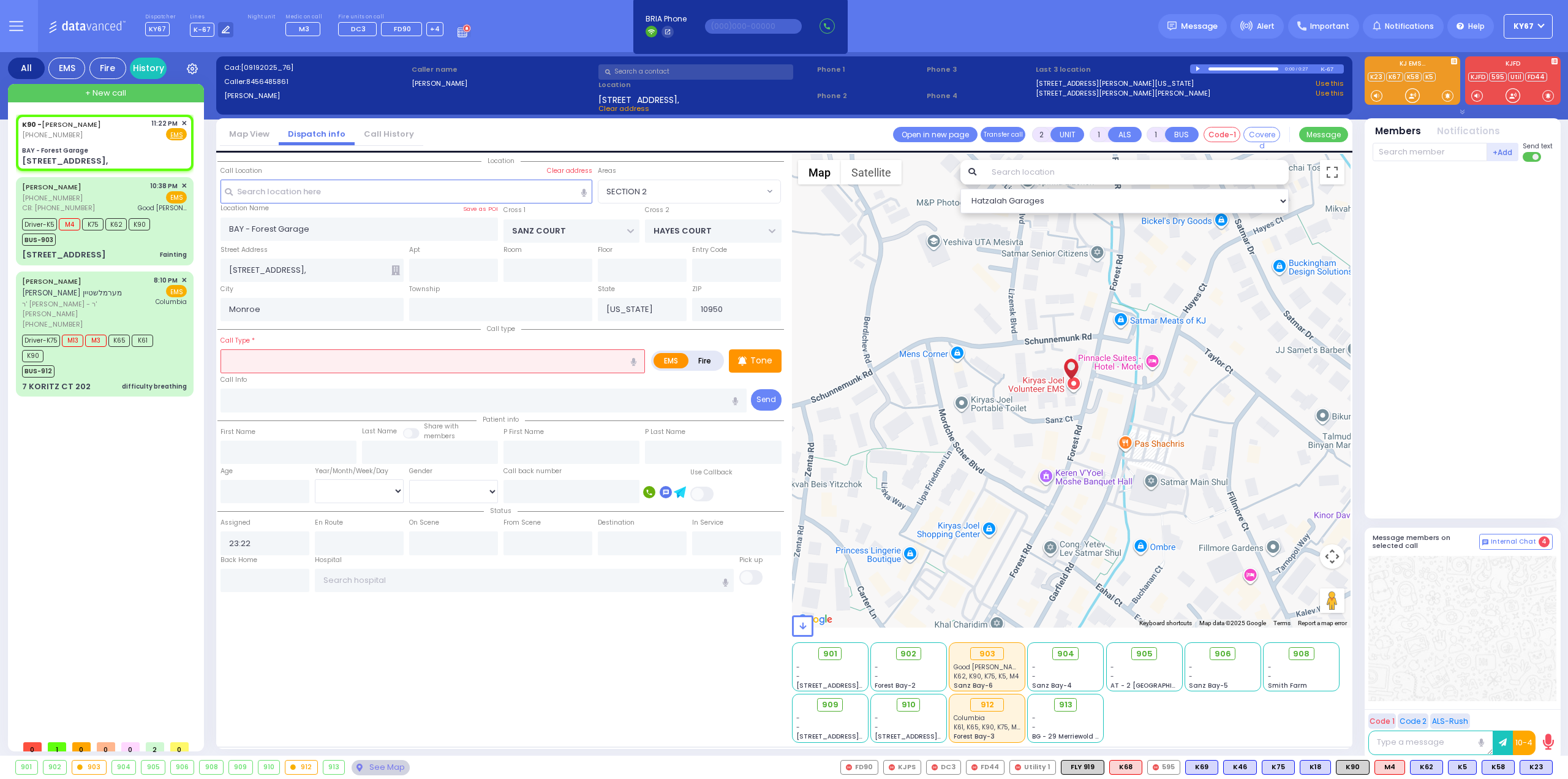
click at [383, 365] on input "text" at bounding box center [432, 360] width 424 height 23
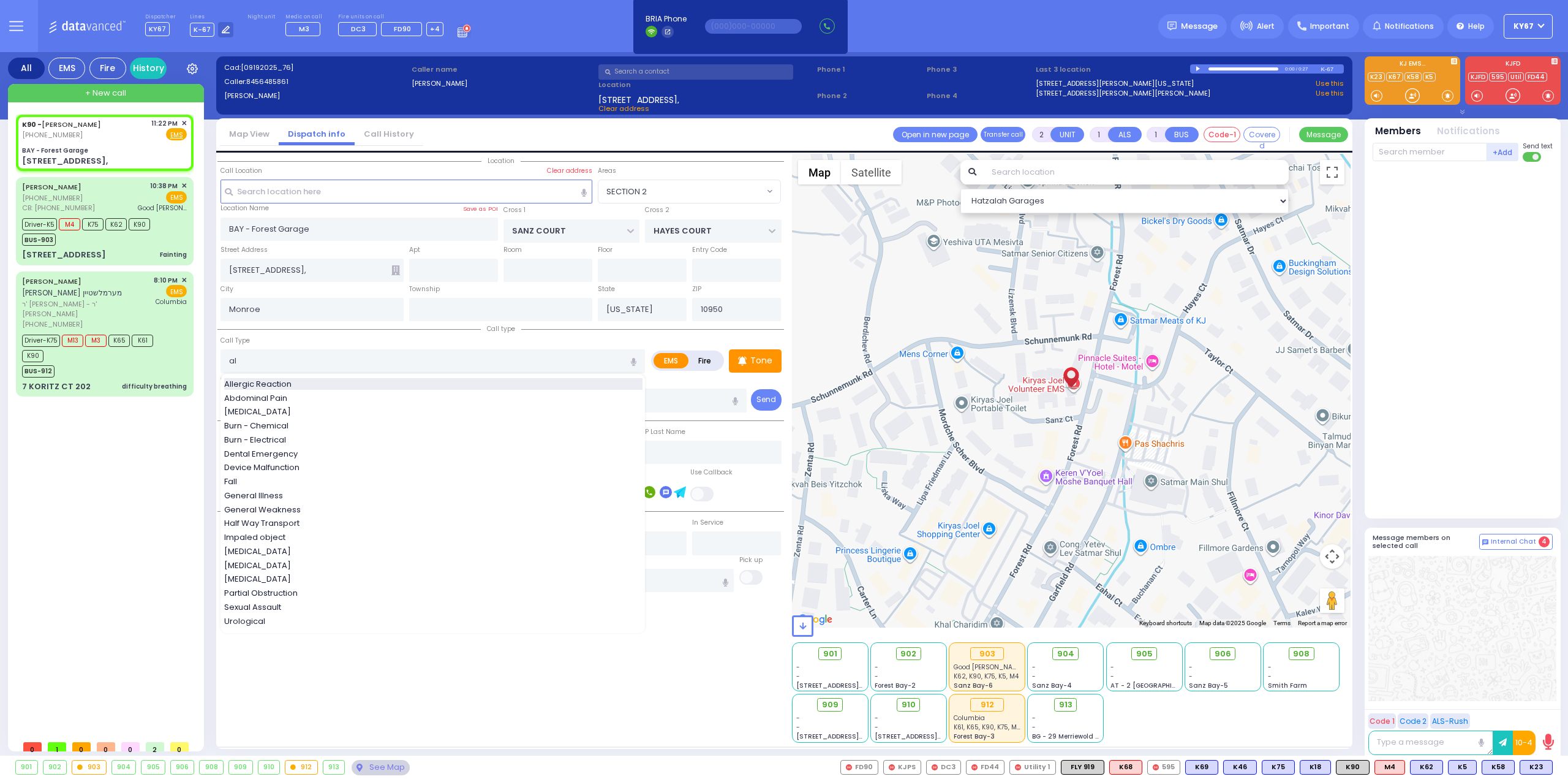
click at [293, 379] on span "Allergic Reaction" at bounding box center [260, 384] width 72 height 12
type input "Allergic Reaction"
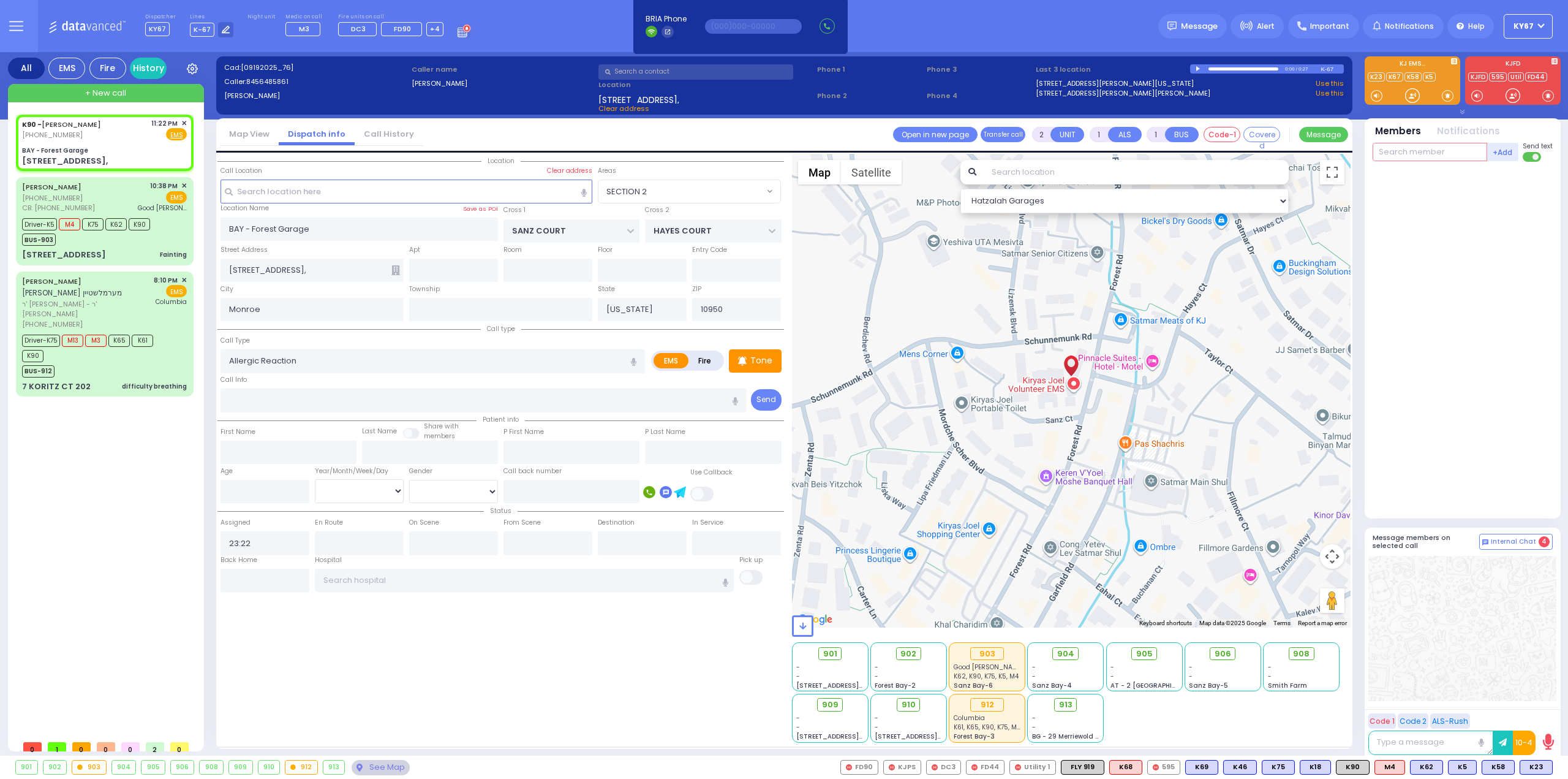
click at [1405, 147] on input "text" at bounding box center [1430, 152] width 115 height 18
select select
radio input "true"
select select
select select "Hatzalah Garages"
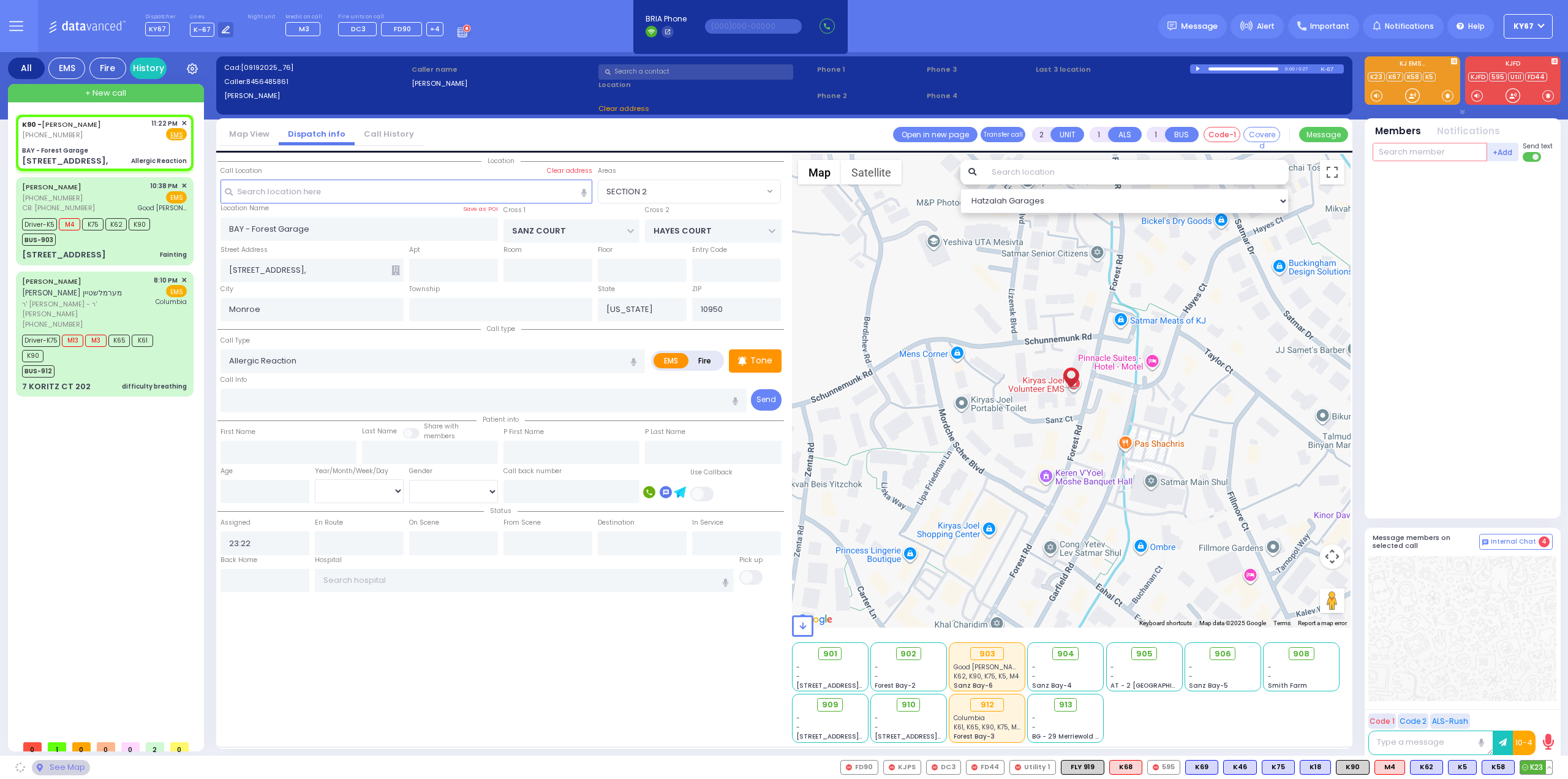
select select
radio input "true"
select select
select select "Hatzalah Garages"
select select
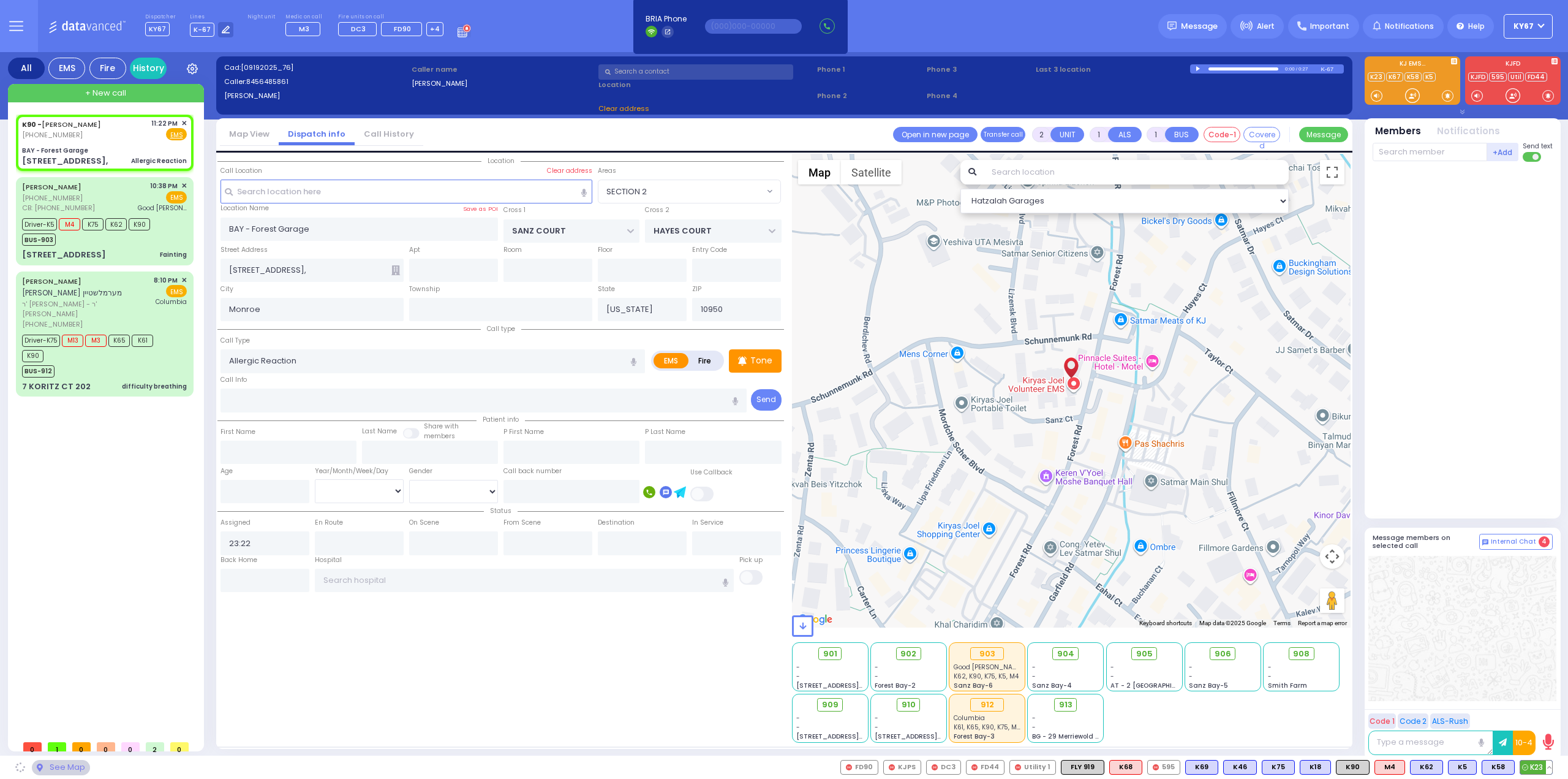
radio input "true"
select select
click at [1536, 768] on span "K23" at bounding box center [1535, 767] width 32 height 14
select select "Hatzalah Garages"
select select "SECTION 2"
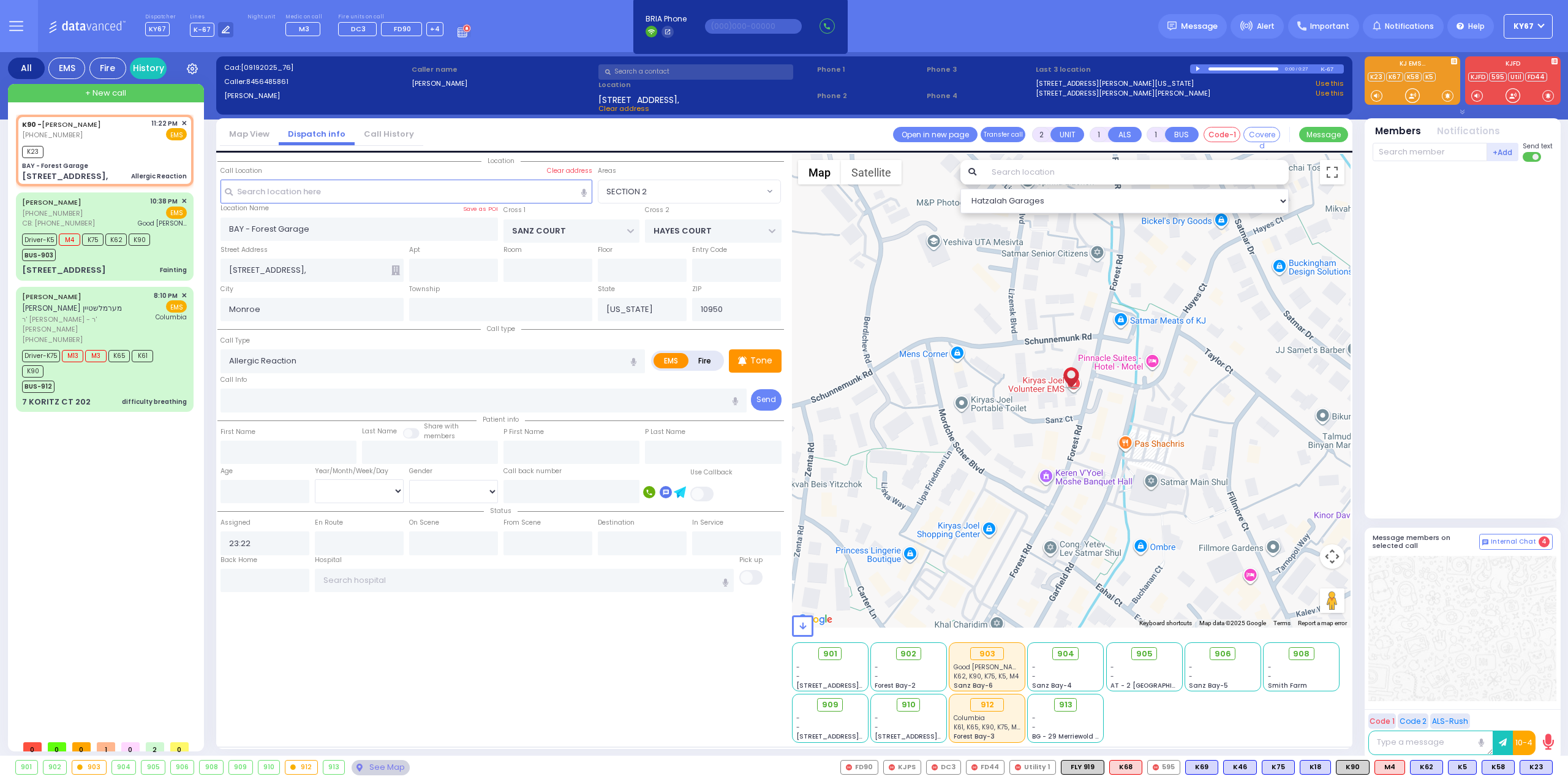
select select
radio input "true"
select select
type input "23:23"
select select "Hatzalah Garages"
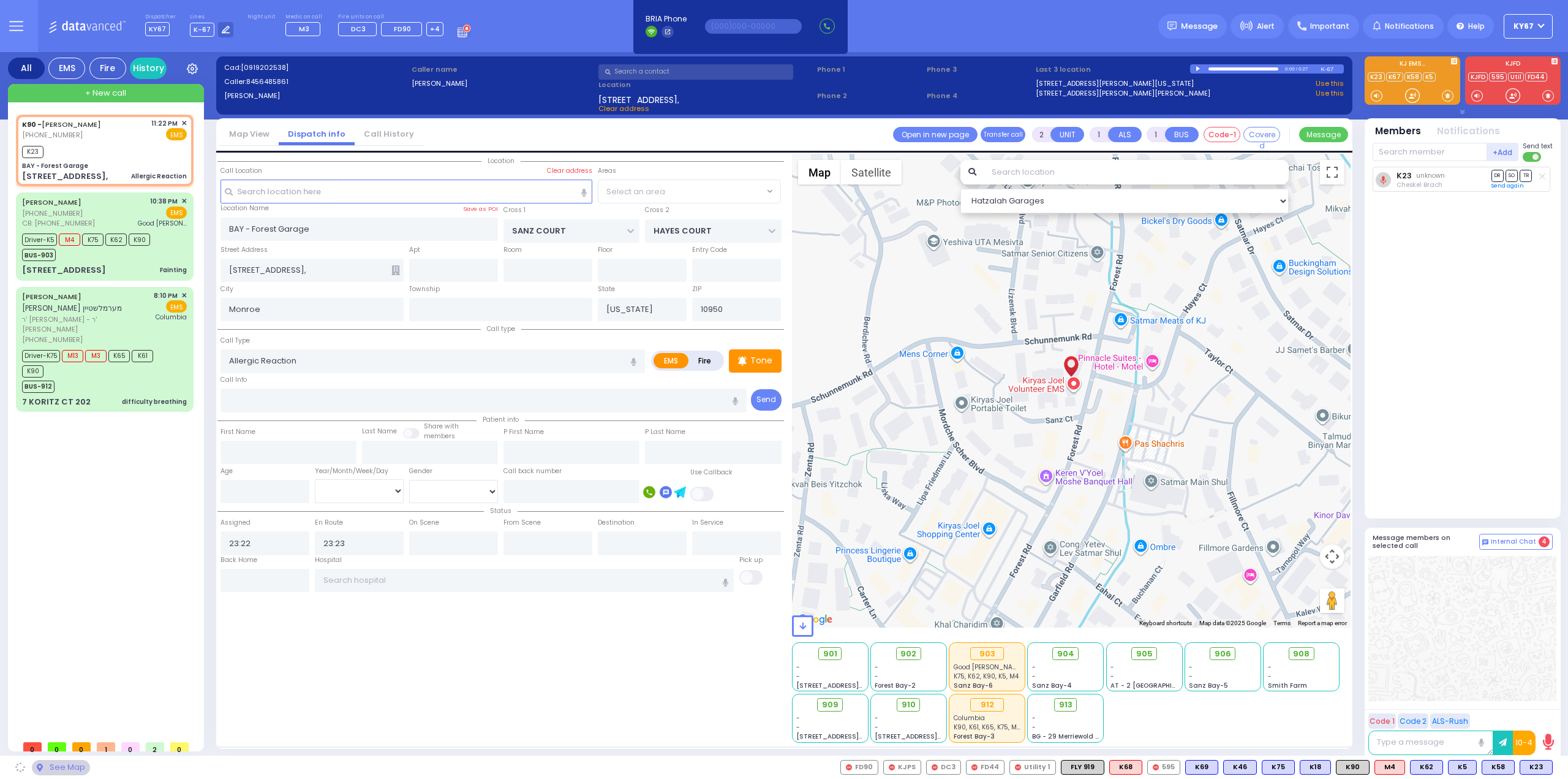
select select "SECTION 2"
click at [1383, 177] on icon at bounding box center [1382, 180] width 6 height 8
click at [1381, 180] on circle at bounding box center [1383, 180] width 15 height 15
click at [1352, 764] on span "K90" at bounding box center [1353, 767] width 33 height 14
select select
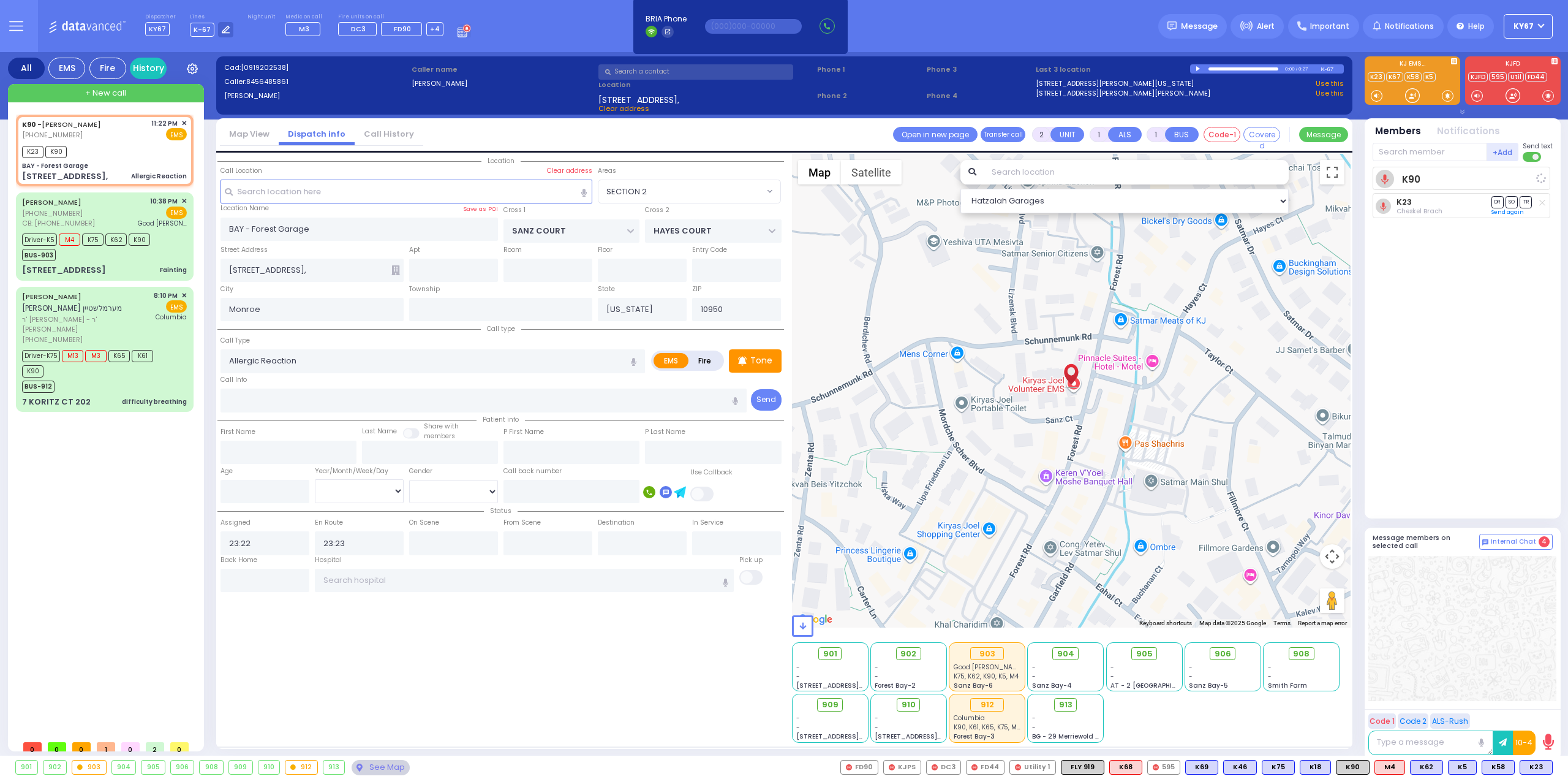
radio input "true"
select select
select select "Hatzalah Garages"
select select "SECTION 2"
click at [132, 536] on div "K90 - [PERSON_NAME] [PHONE_NUMBER] 11:22 PM ✕ K23" at bounding box center [107, 424] width 183 height 620
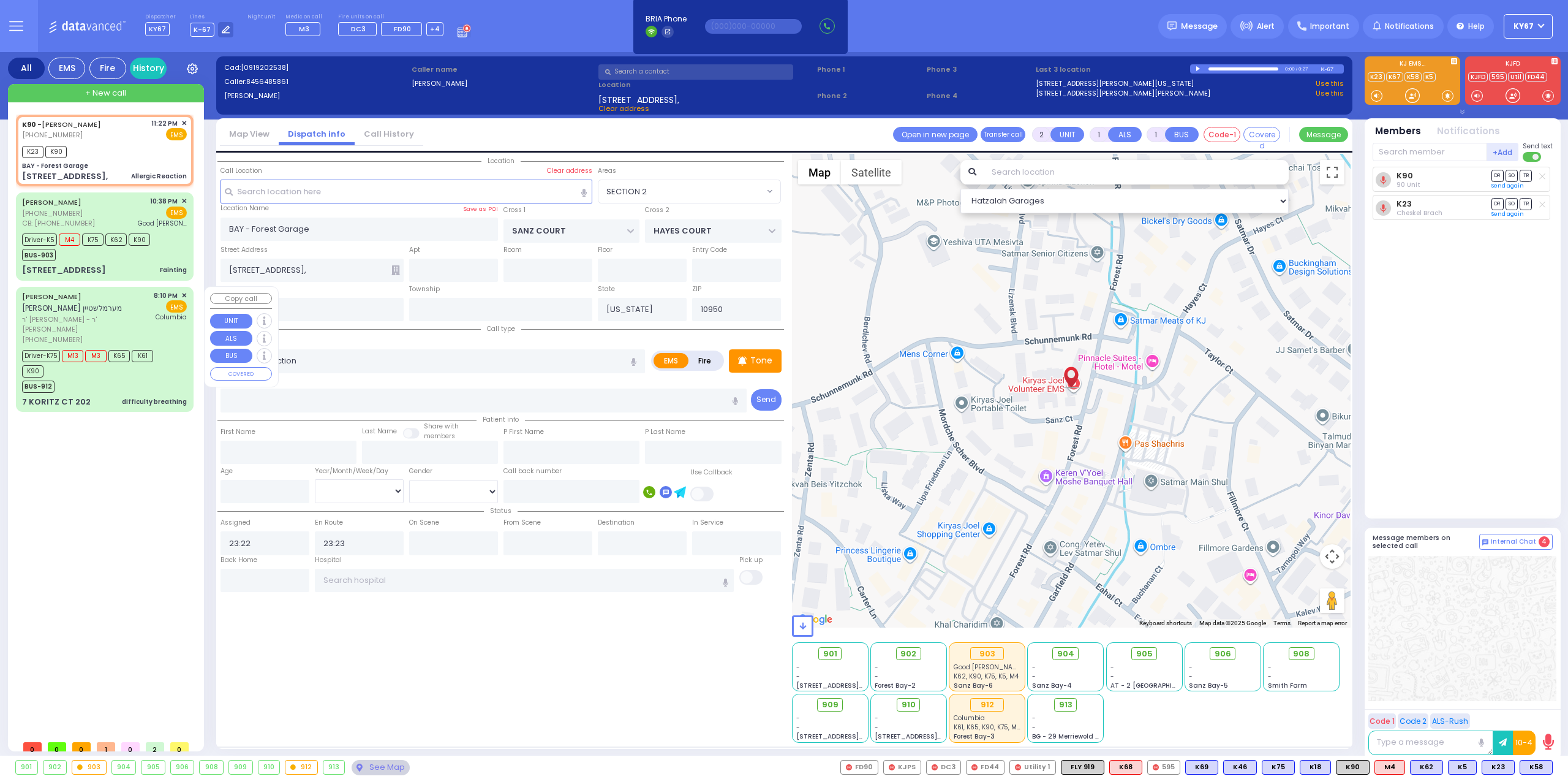
click at [151, 350] on span "K61" at bounding box center [142, 356] width 21 height 12
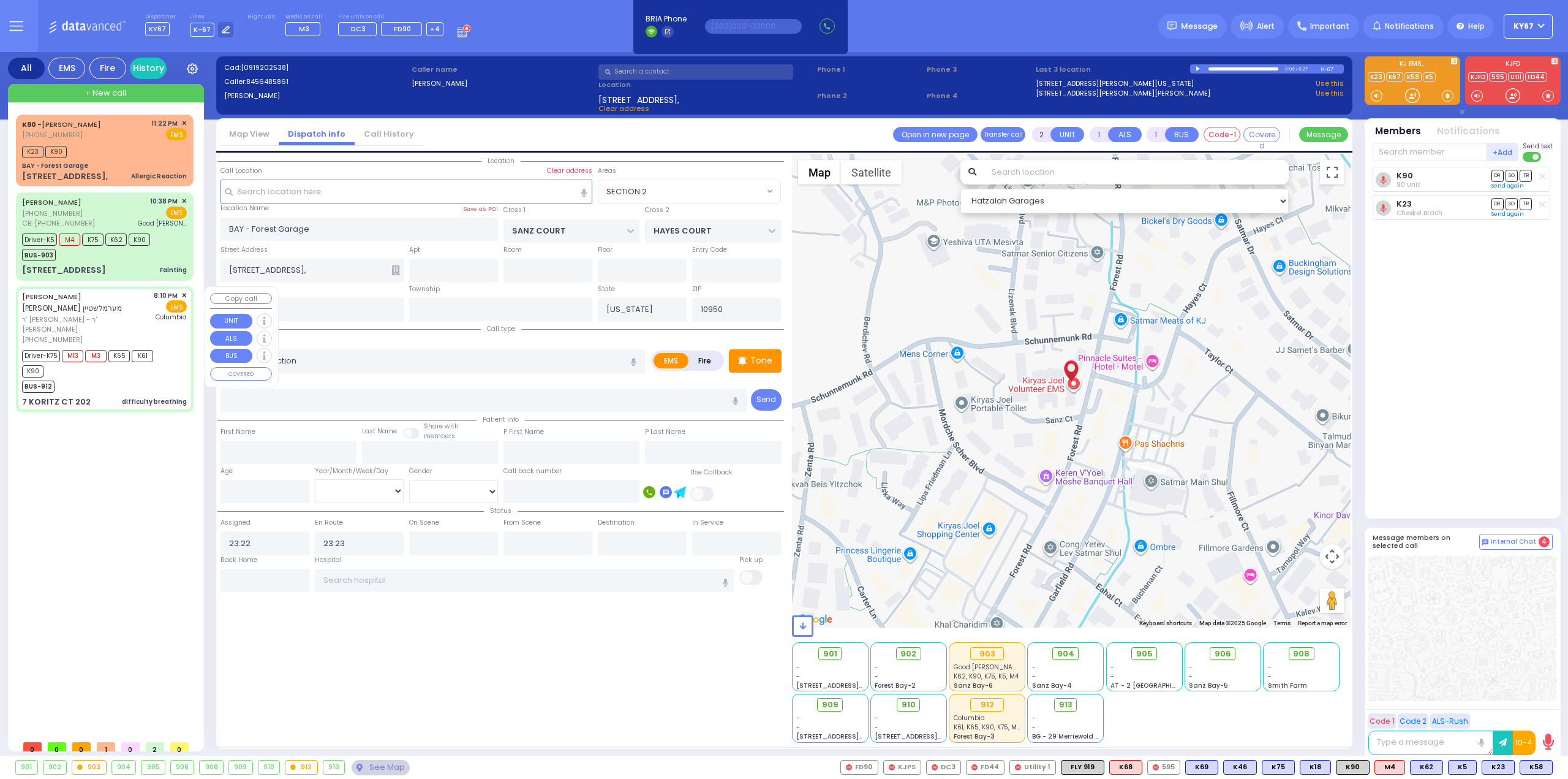
type input "6"
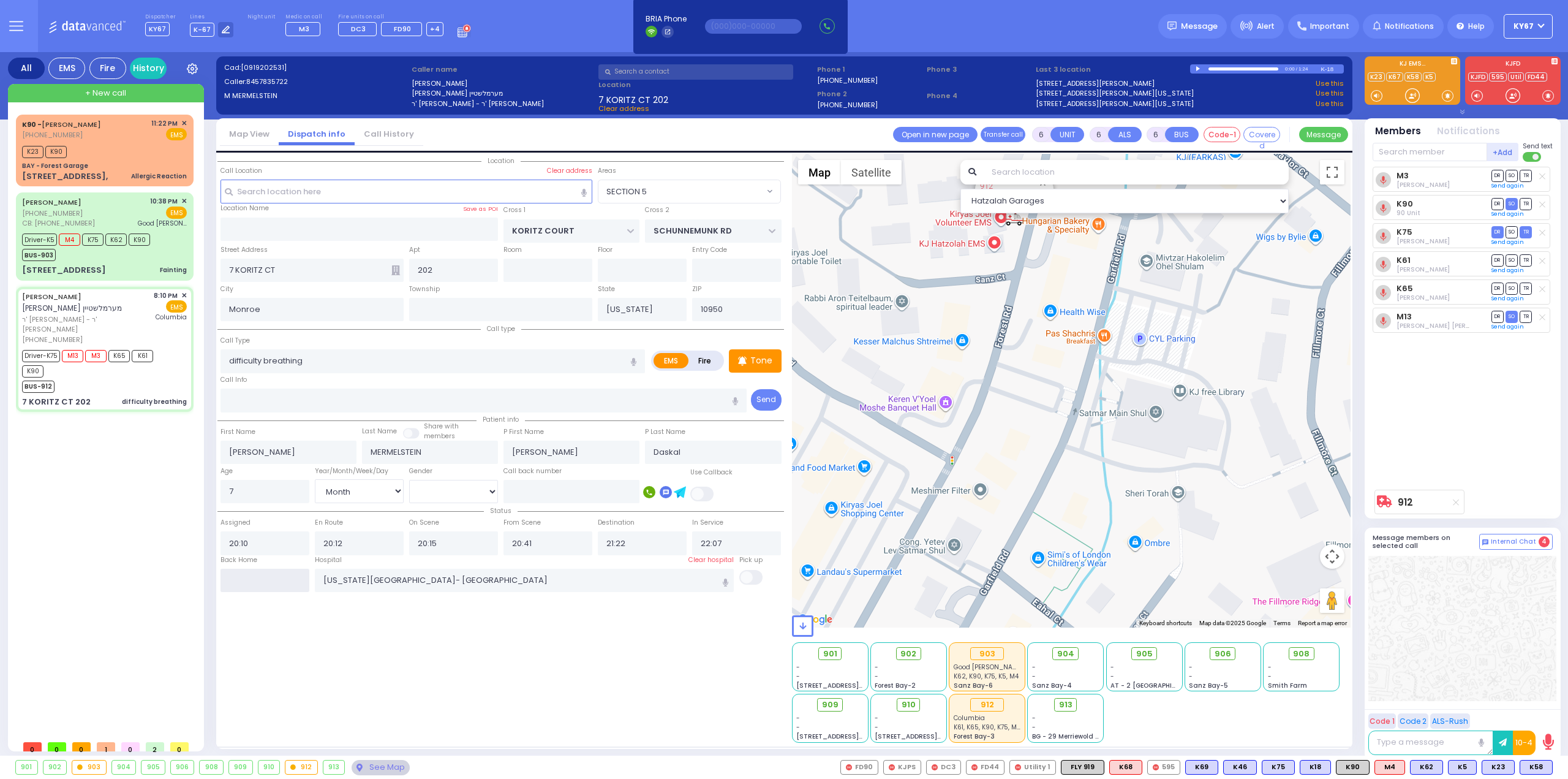
click at [271, 578] on input "text" at bounding box center [265, 579] width 89 height 23
click at [271, 577] on input "text" at bounding box center [265, 579] width 89 height 23
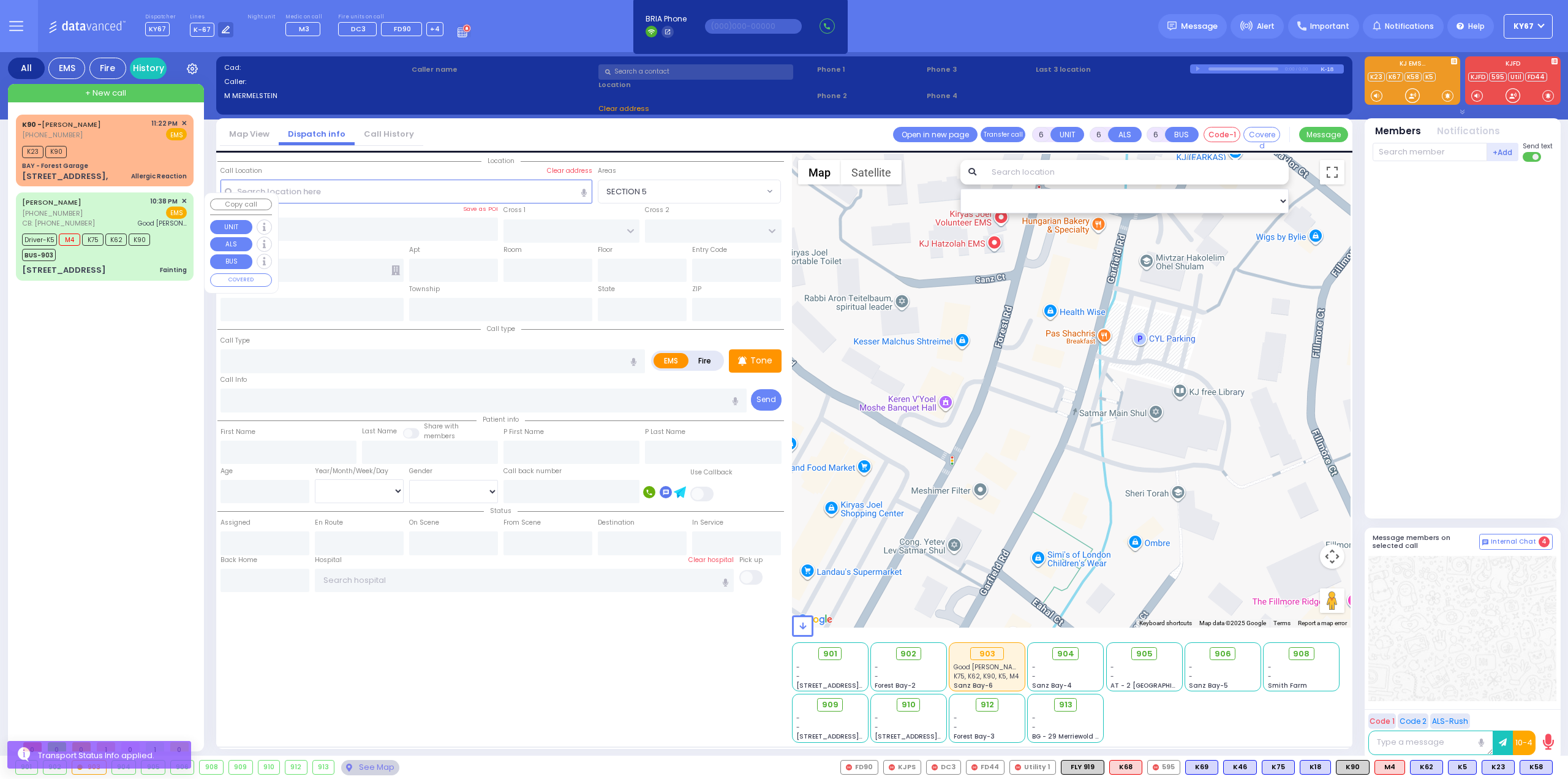
click at [121, 207] on div "[PERSON_NAME] [PHONE_NUMBER] CB: [PHONE_NUMBER] 10:38 PM ✕ EMS Good [PERSON_NAM…" at bounding box center [105, 213] width 165 height 33
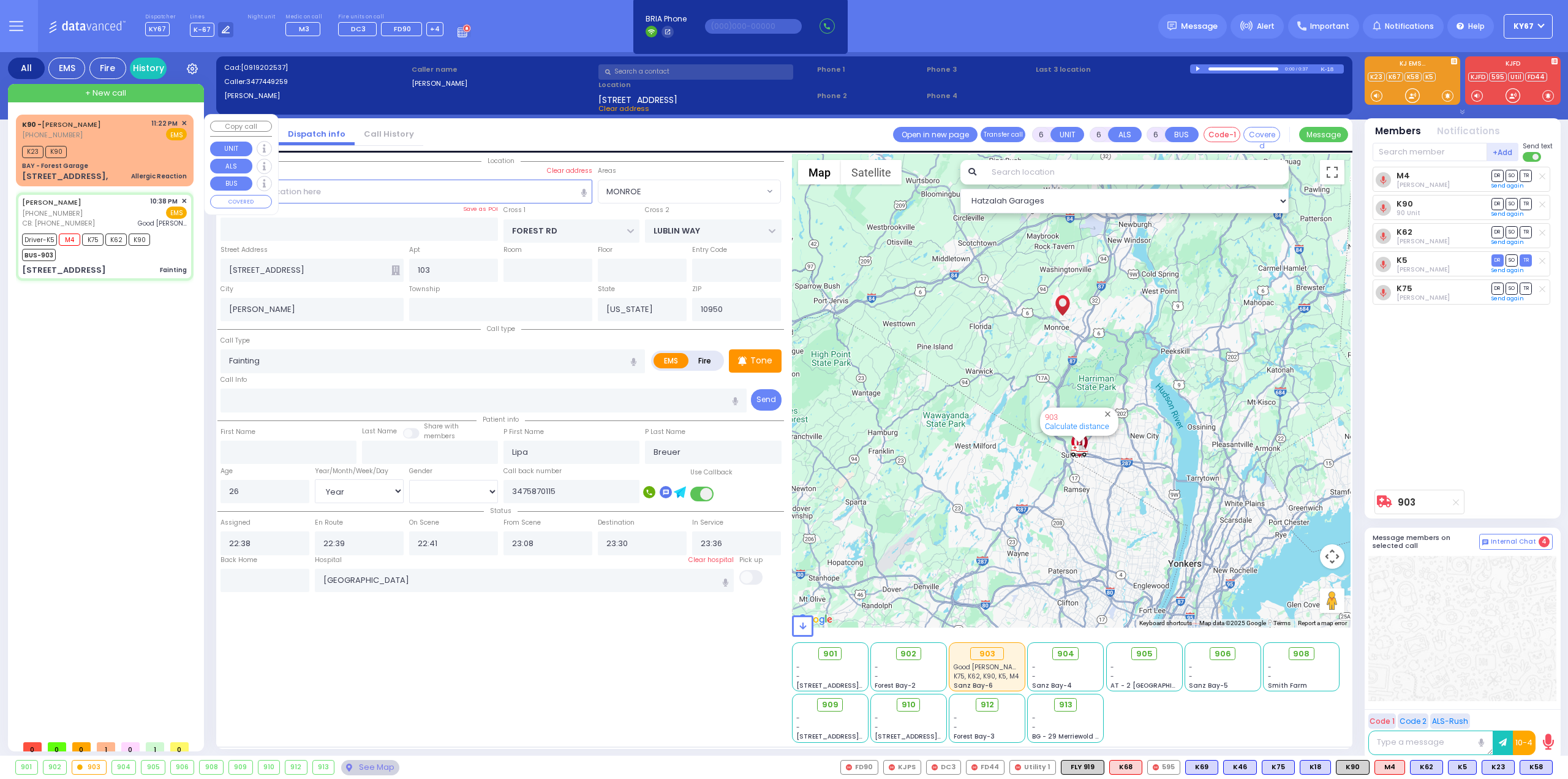
click at [114, 134] on div "K90 - [PERSON_NAME] [PHONE_NUMBER] 11:22 PM ✕ EMS" at bounding box center [105, 129] width 165 height 22
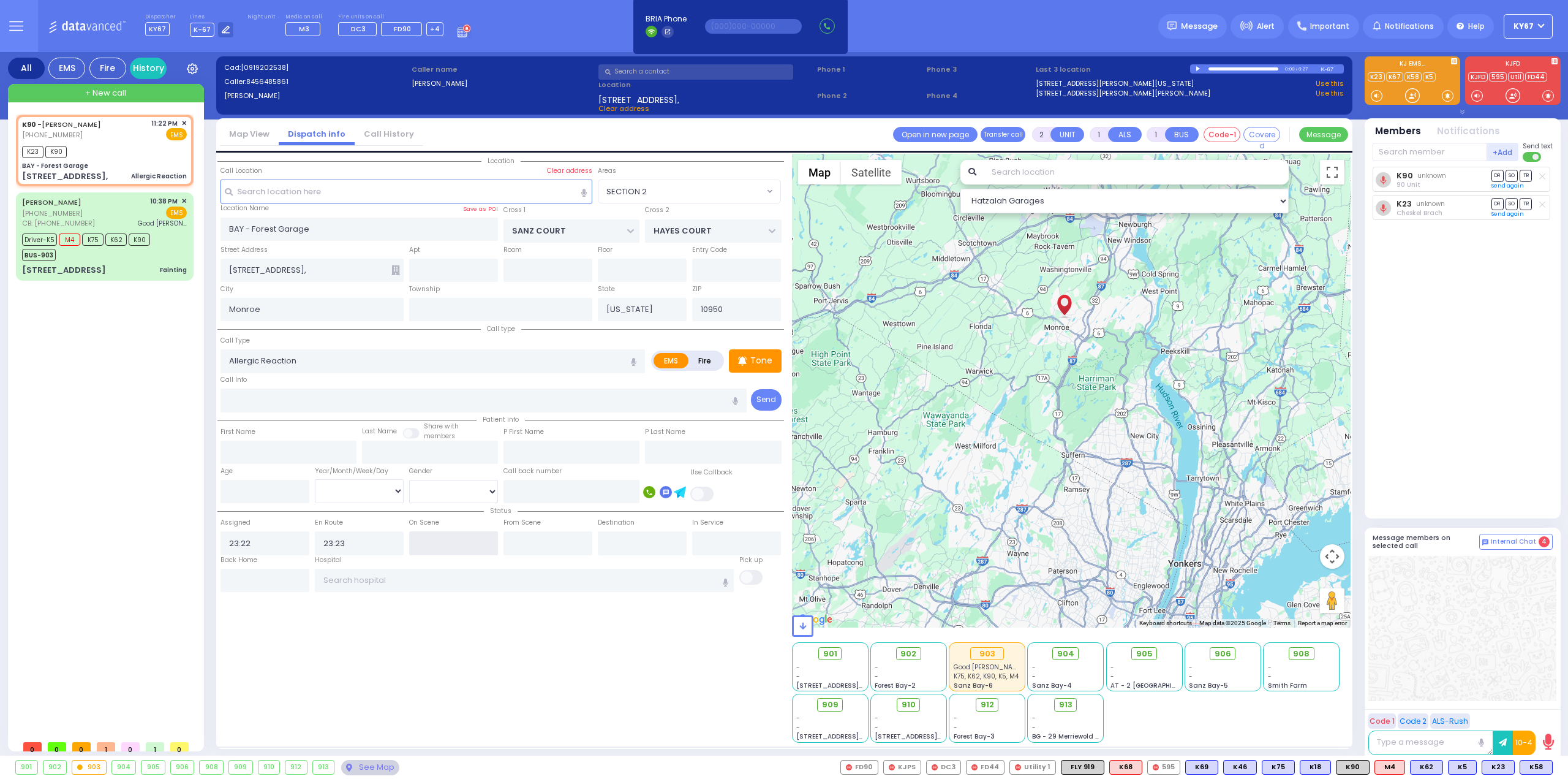
click at [452, 544] on input "text" at bounding box center [453, 542] width 89 height 23
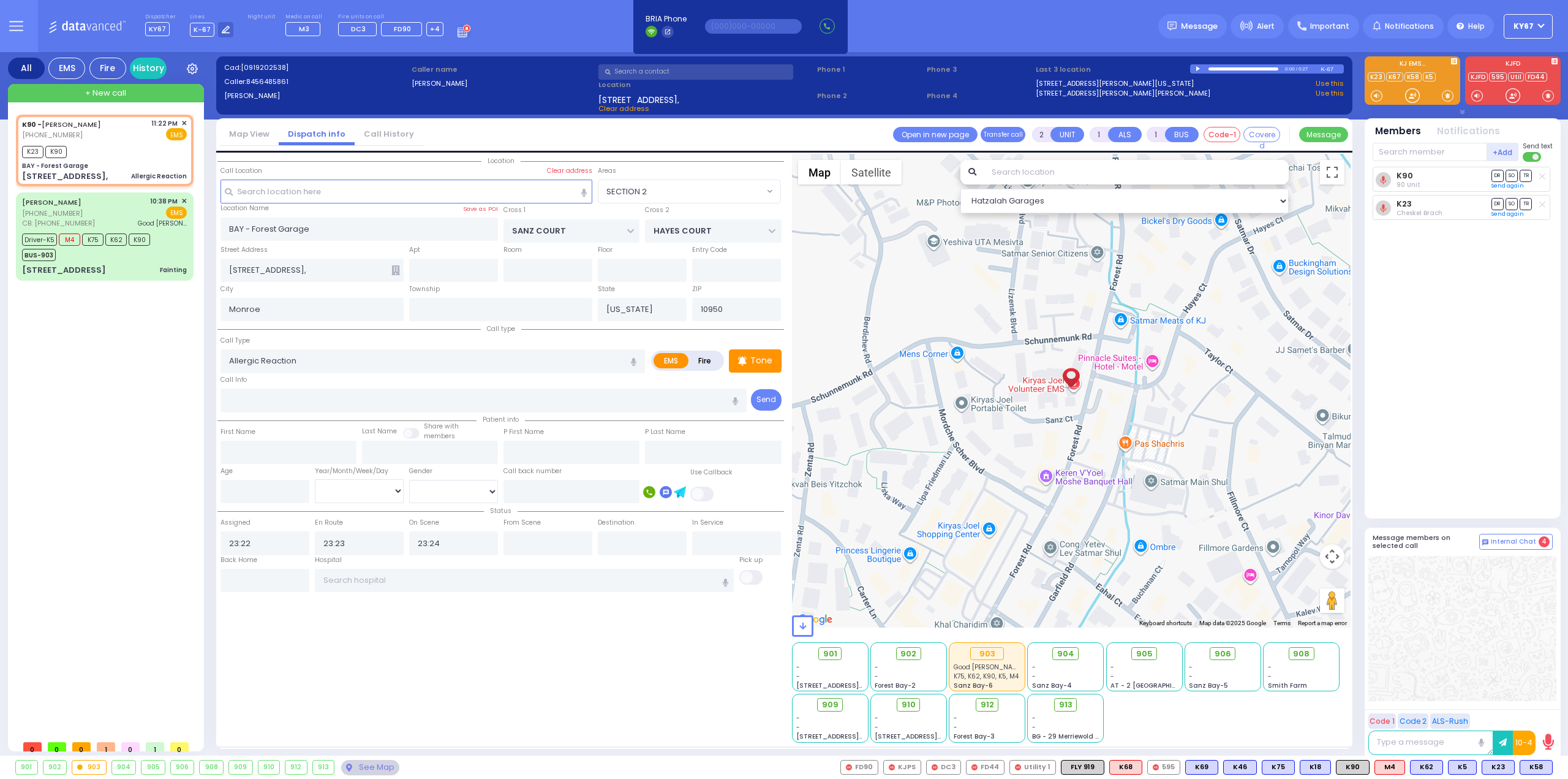
drag, startPoint x: 493, startPoint y: 691, endPoint x: 495, endPoint y: 667, distance: 24.1
click at [495, 683] on div "Location" at bounding box center [500, 447] width 566 height 589
click at [187, 122] on div "K90 - [PERSON_NAME] [PHONE_NUMBER] 11:22 PM ✕ EMS" at bounding box center [105, 150] width 173 height 68
click at [185, 122] on span "✕" at bounding box center [184, 123] width 5 height 10
click at [182, 123] on span "✕" at bounding box center [184, 123] width 5 height 10
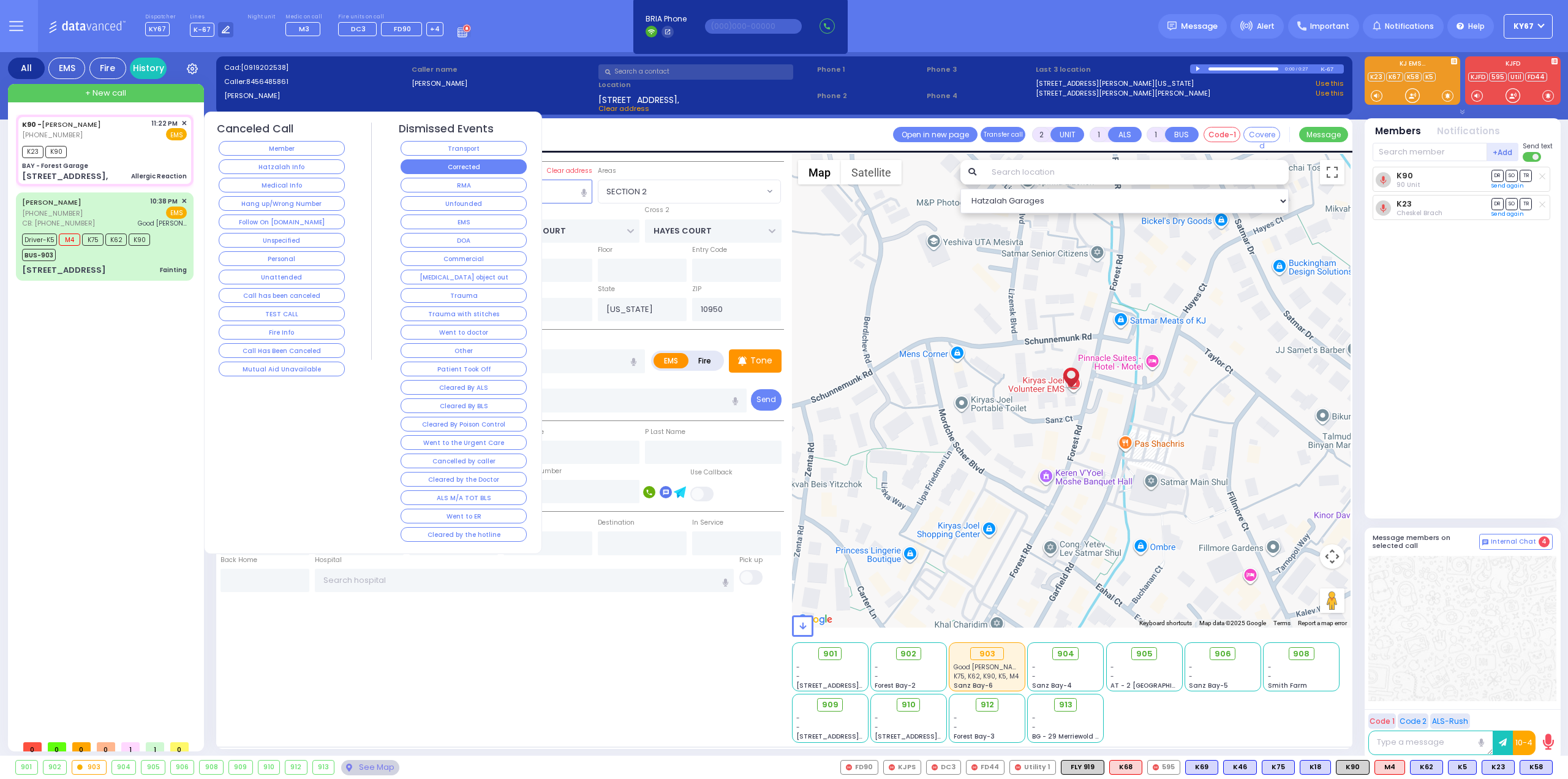
click at [480, 165] on button "Corrected" at bounding box center [463, 166] width 126 height 15
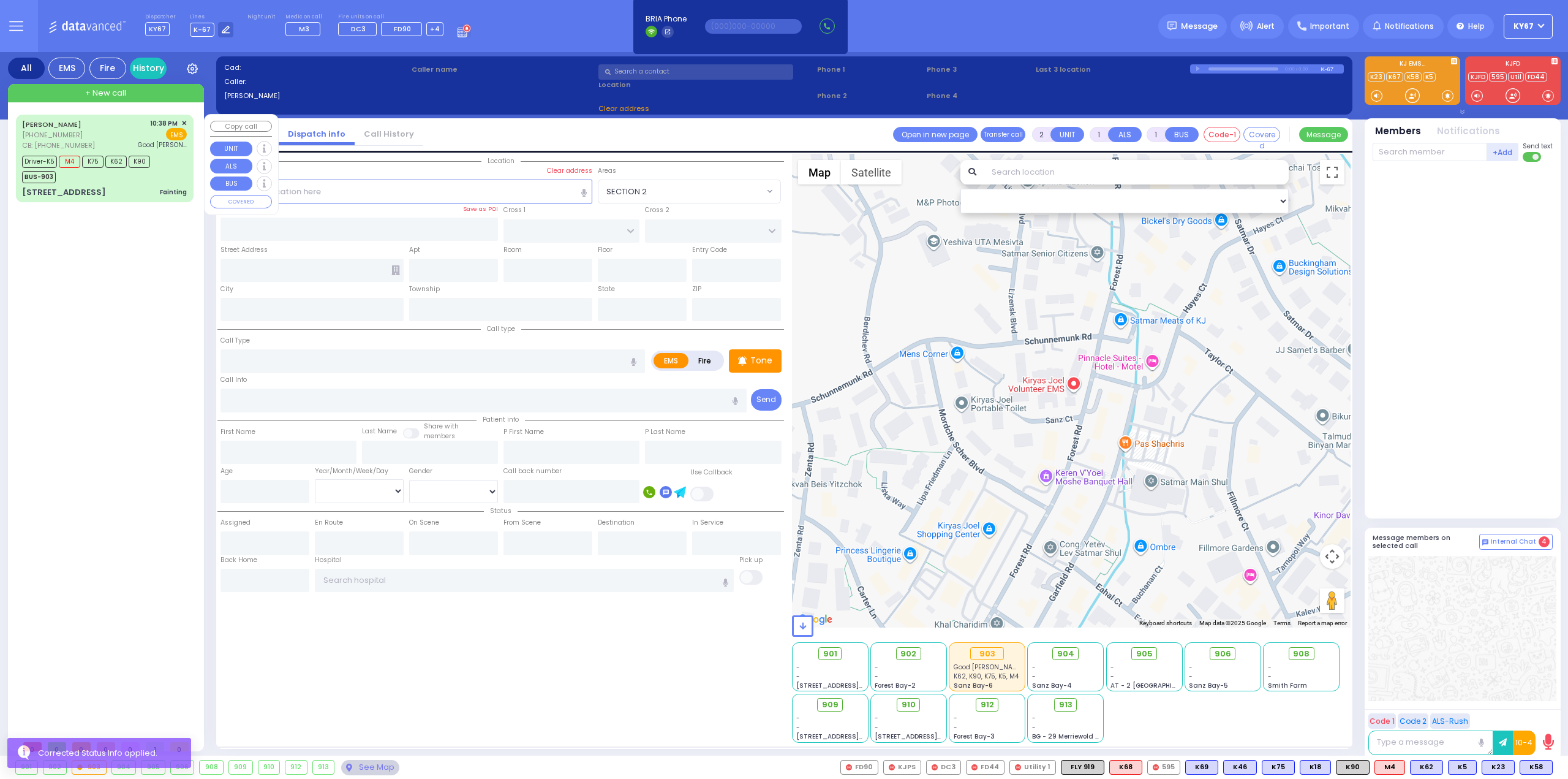
click at [100, 283] on div "[PERSON_NAME] [PHONE_NUMBER] CB: [PHONE_NUMBER] 10:38 PM ✕ M4" at bounding box center [107, 424] width 183 height 620
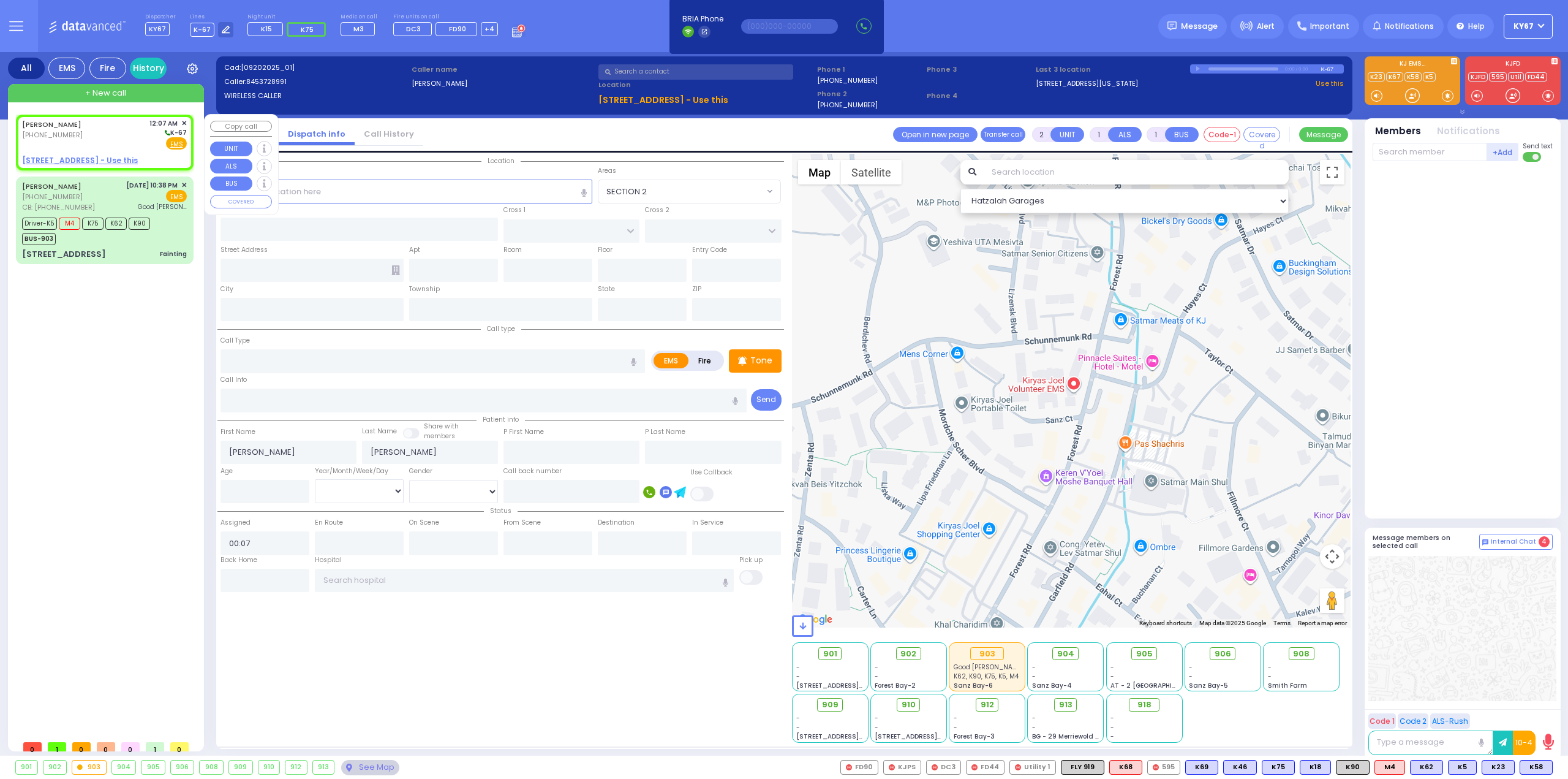
click at [123, 129] on div "[PERSON_NAME] [PHONE_NUMBER] 12:07 AM ✕ K-67 EMS" at bounding box center [105, 134] width 165 height 32
click at [257, 405] on input "text" at bounding box center [483, 399] width 527 height 23
click at [462, 578] on input "text" at bounding box center [524, 579] width 420 height 23
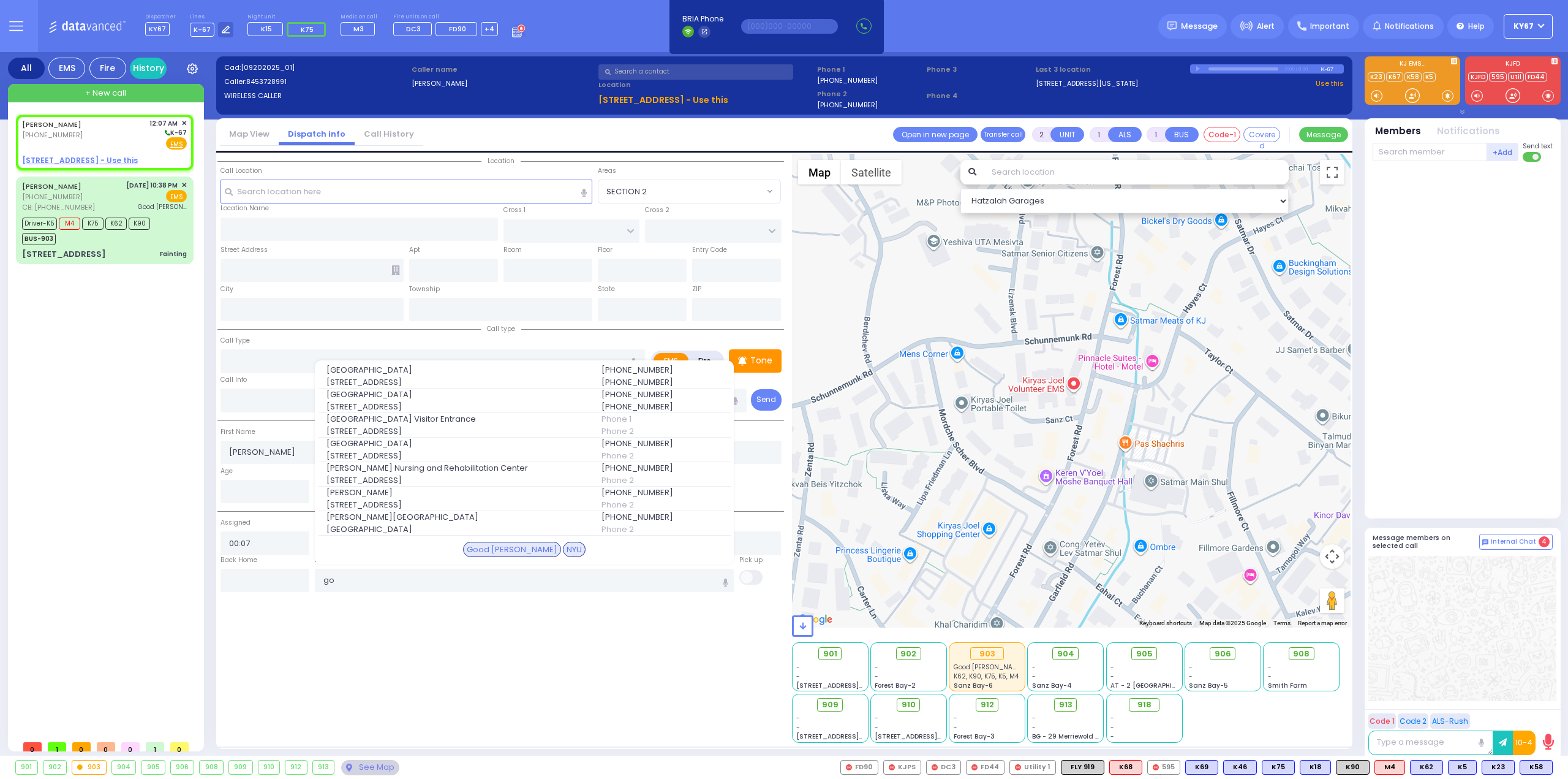
click at [494, 545] on div "Good [PERSON_NAME]" at bounding box center [512, 549] width 98 height 16
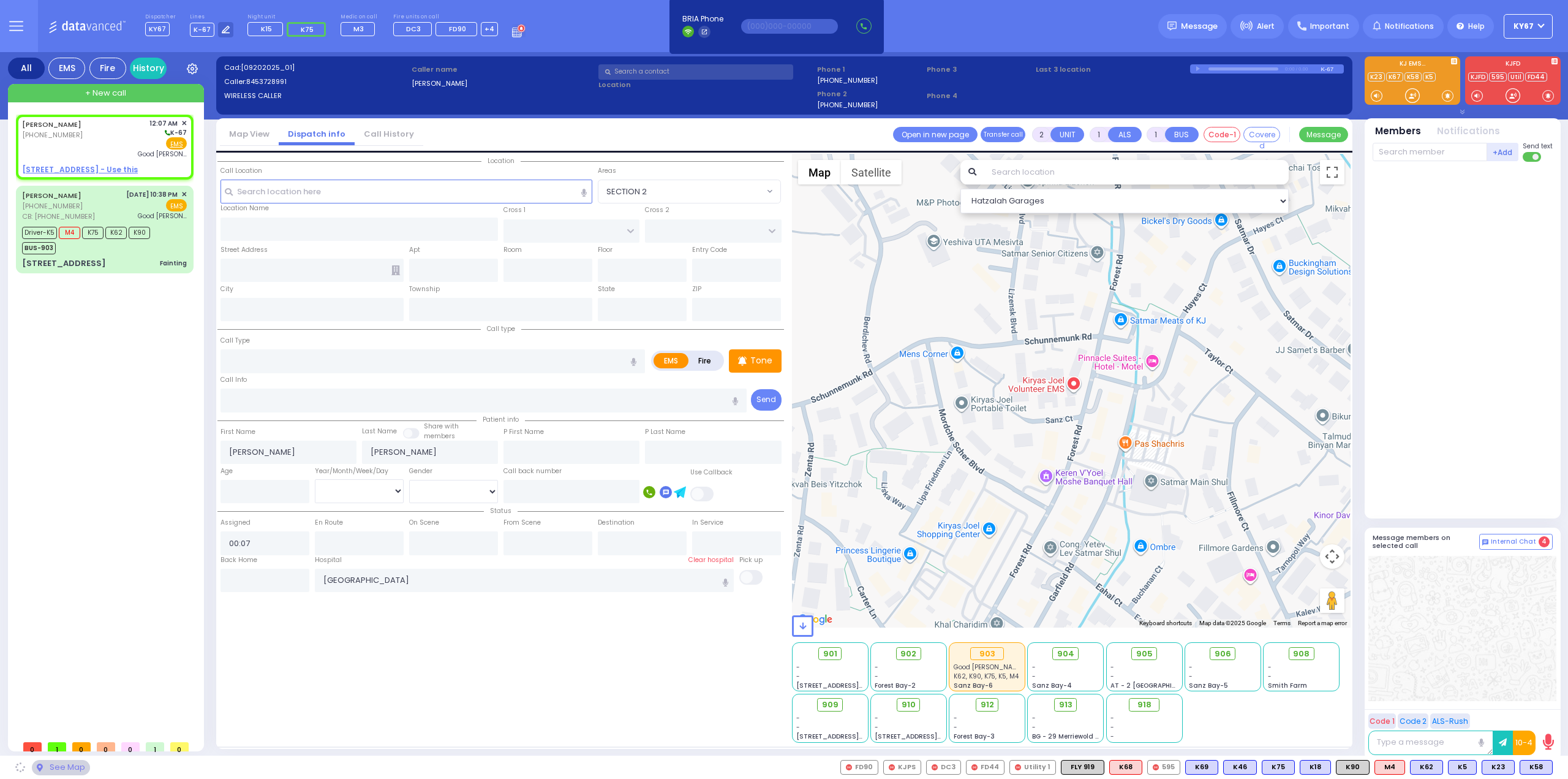
click at [413, 671] on div "Location" at bounding box center [500, 447] width 566 height 589
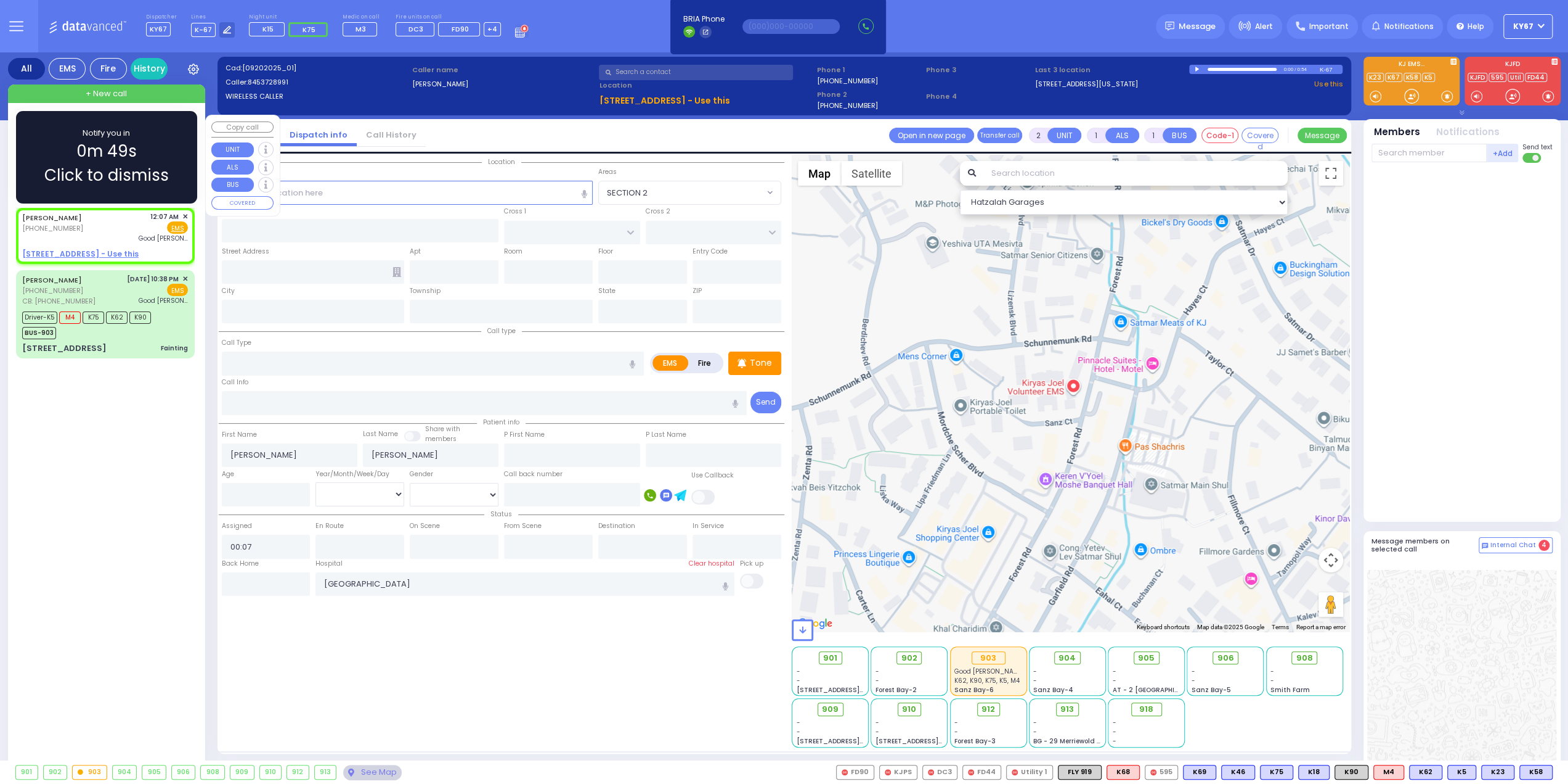
click at [86, 229] on div "[PHONE_NUMBER]" at bounding box center [54, 229] width 64 height 10
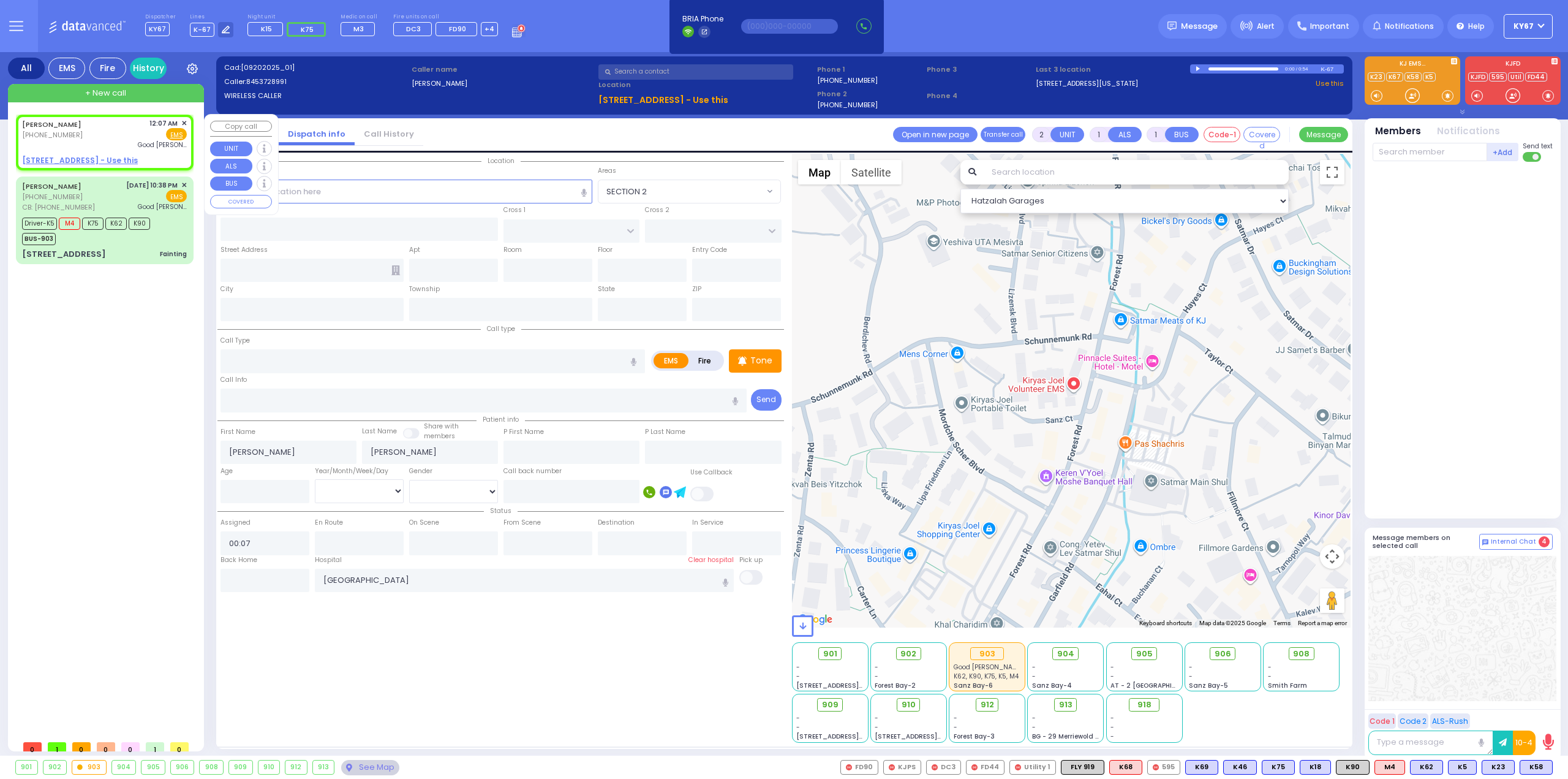
click at [44, 159] on u "[STREET_ADDRESS] - Use this" at bounding box center [80, 160] width 116 height 10
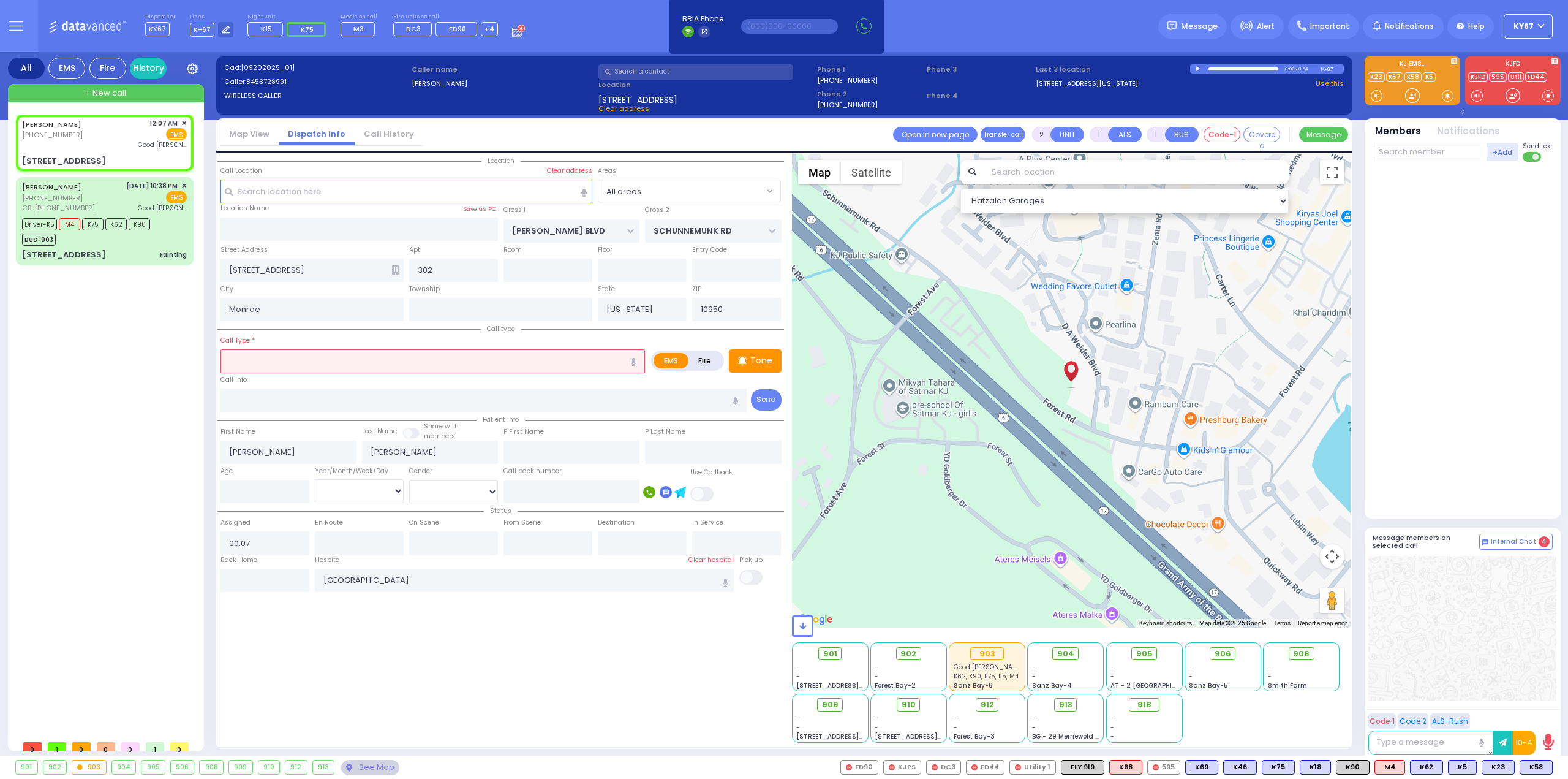
click at [635, 357] on icon "button" at bounding box center [633, 361] width 5 height 8
click at [280, 362] on input "check out the situation" at bounding box center [432, 360] width 424 height 23
click at [1403, 150] on input "text" at bounding box center [1430, 152] width 115 height 18
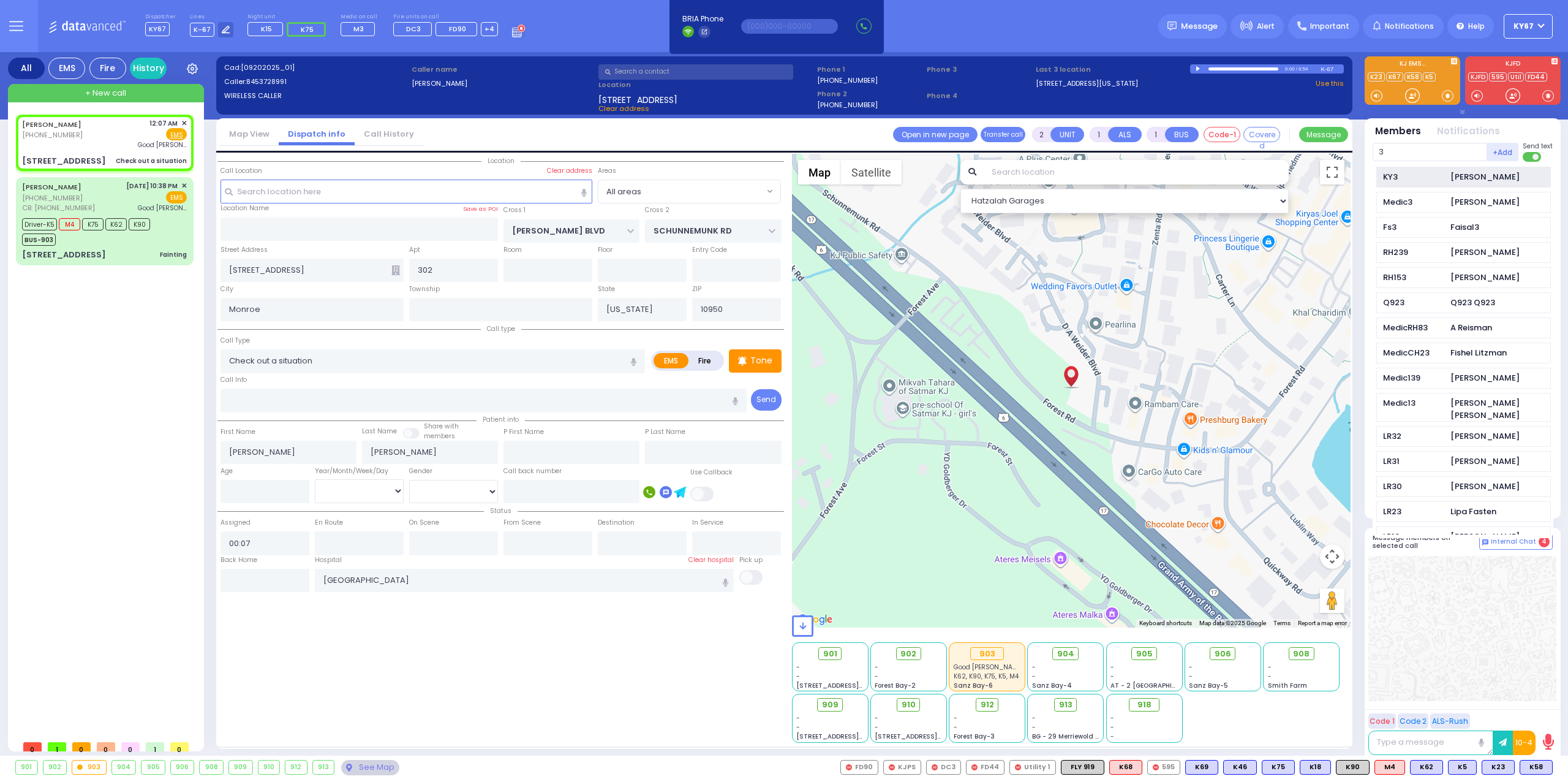
click at [1411, 175] on div "KY3" at bounding box center [1413, 177] width 61 height 12
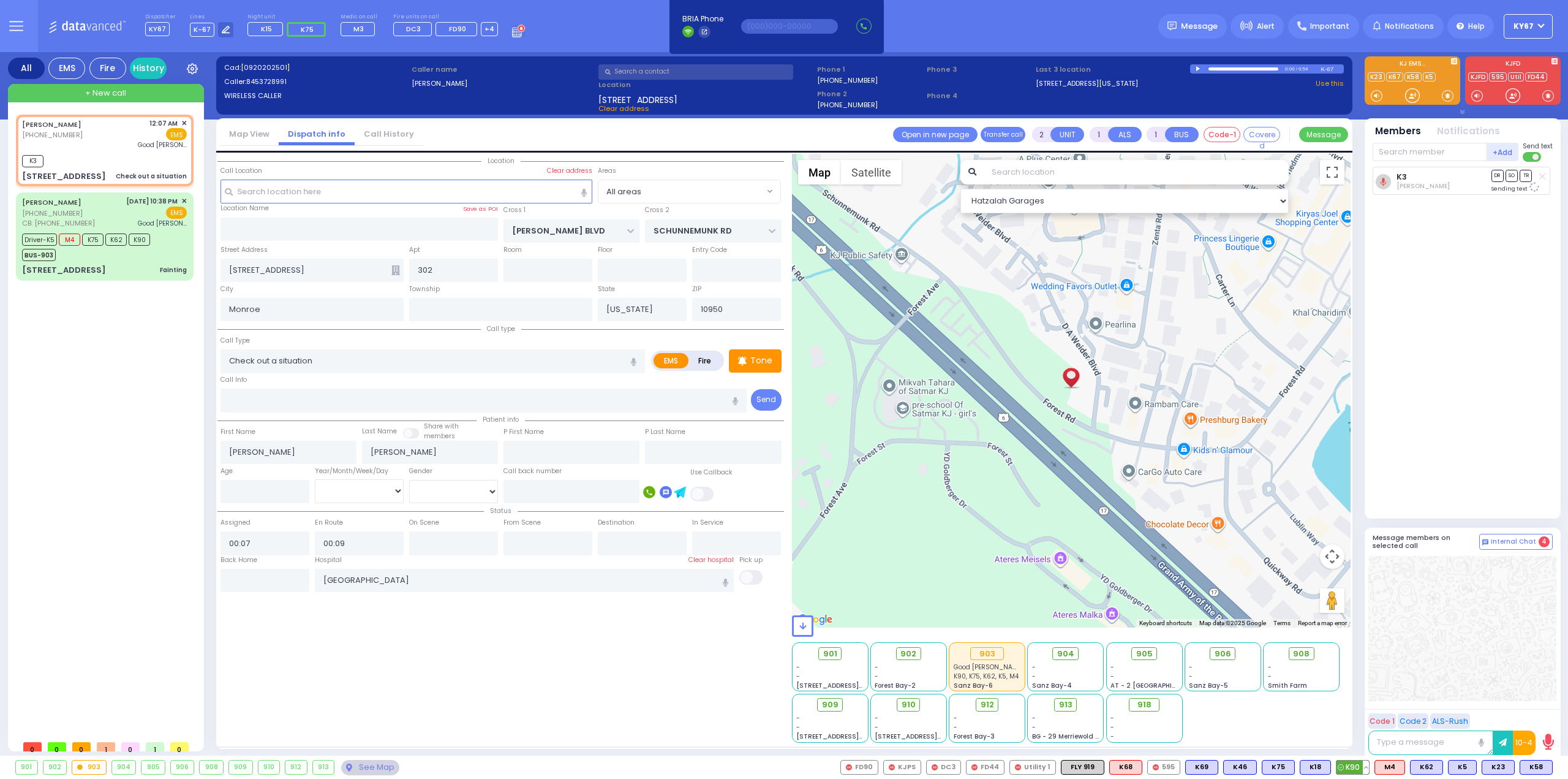
click at [1369, 767] on button at bounding box center [1365, 767] width 6 height 14
click at [1351, 770] on span "K90" at bounding box center [1353, 767] width 33 height 14
select select
click at [1382, 178] on icon at bounding box center [1382, 181] width 6 height 8
click at [1528, 640] on div at bounding box center [1462, 627] width 188 height 145
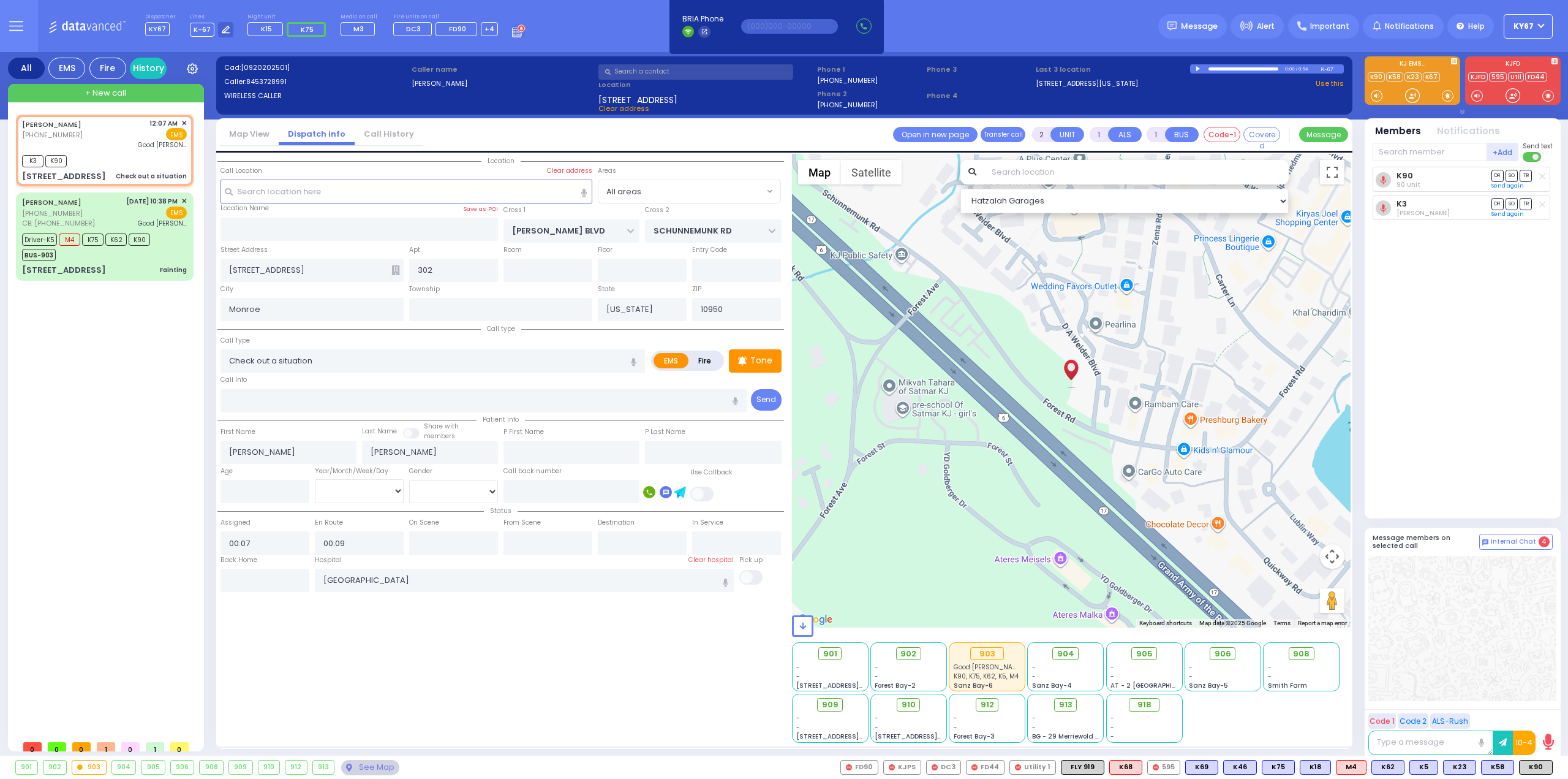
click at [468, 619] on div "Location" at bounding box center [500, 447] width 566 height 589
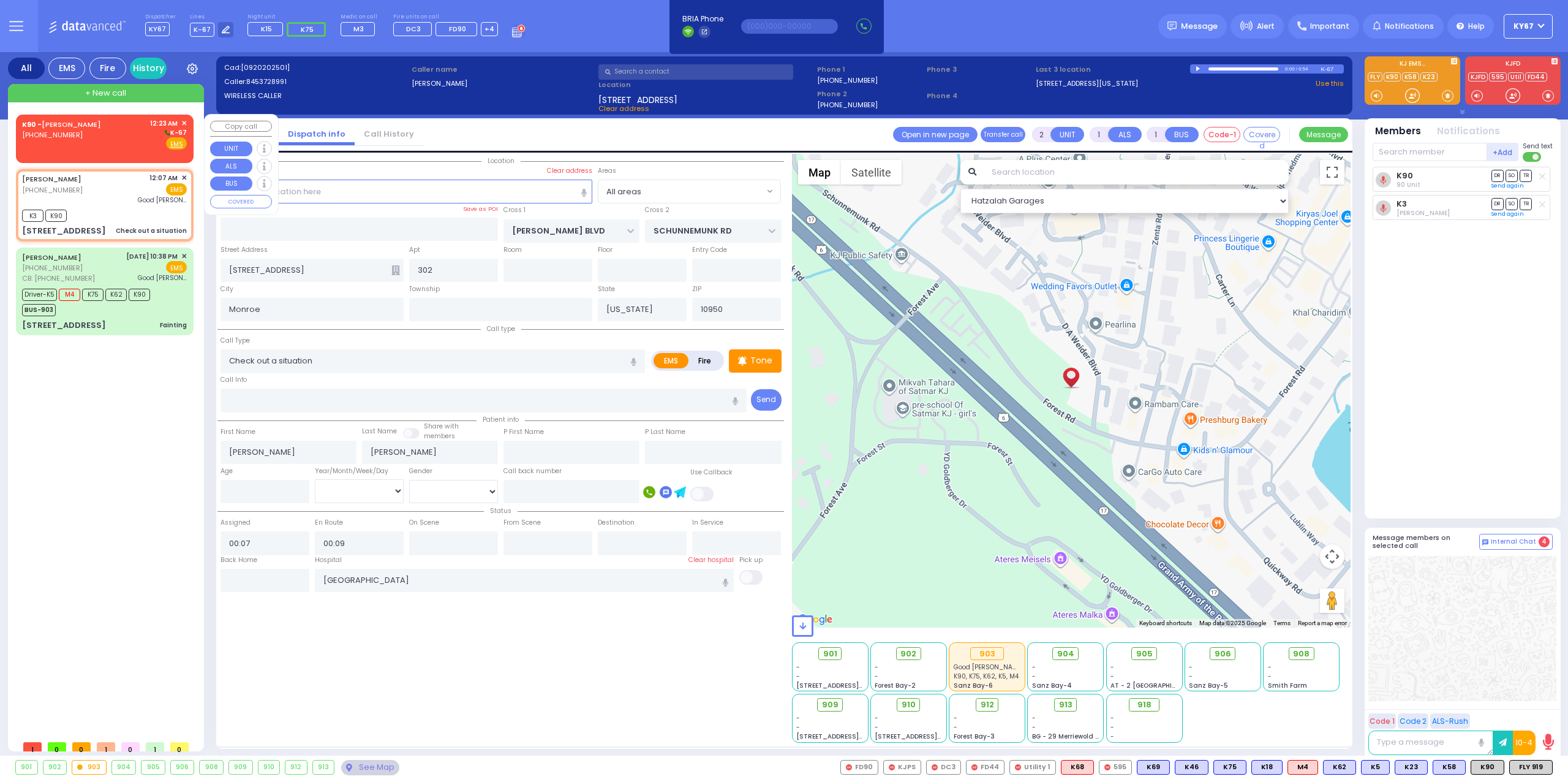
click at [185, 122] on span "✕" at bounding box center [184, 123] width 5 height 10
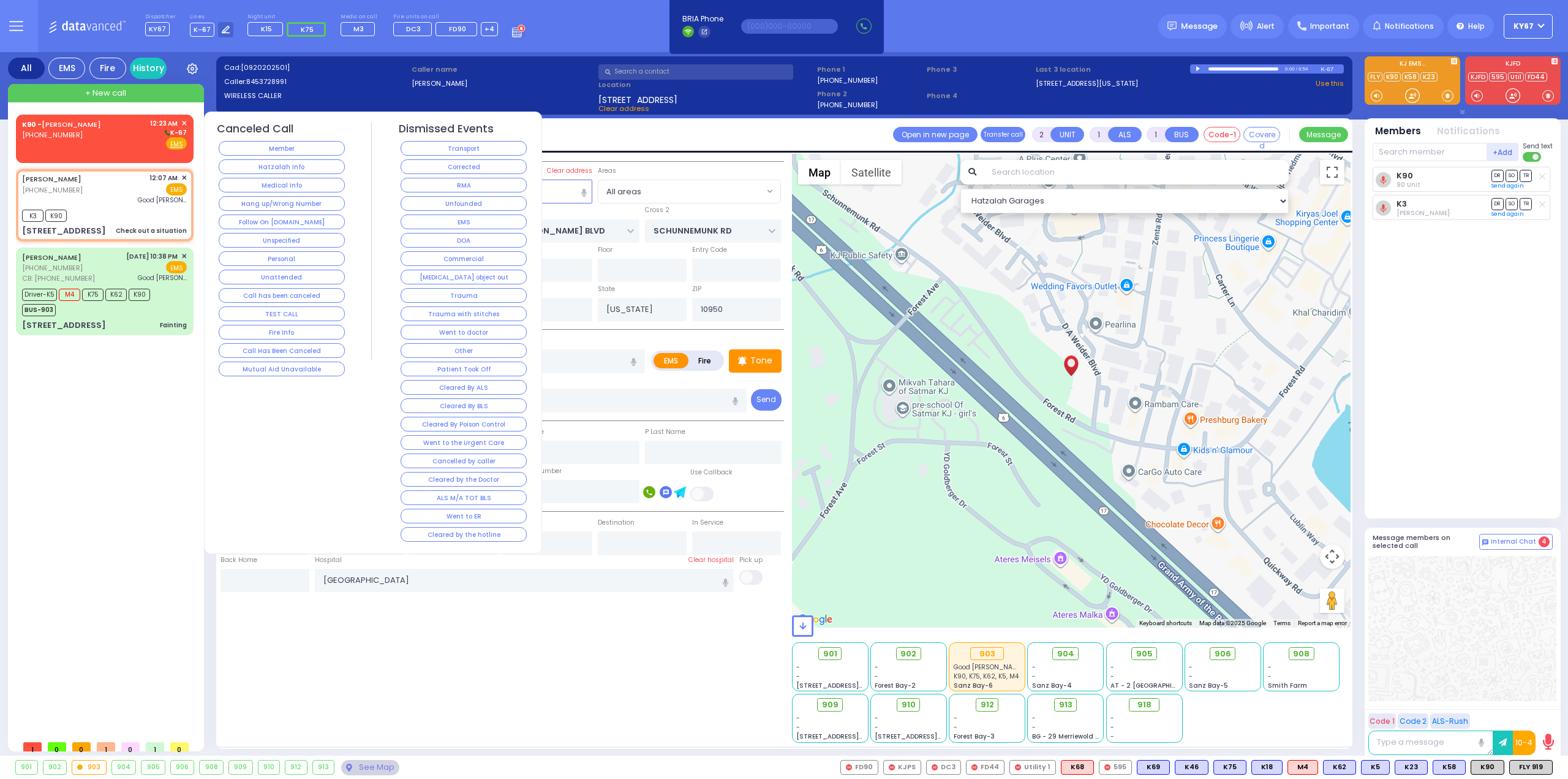
click at [93, 135] on div "[PHONE_NUMBER]" at bounding box center [63, 135] width 83 height 10
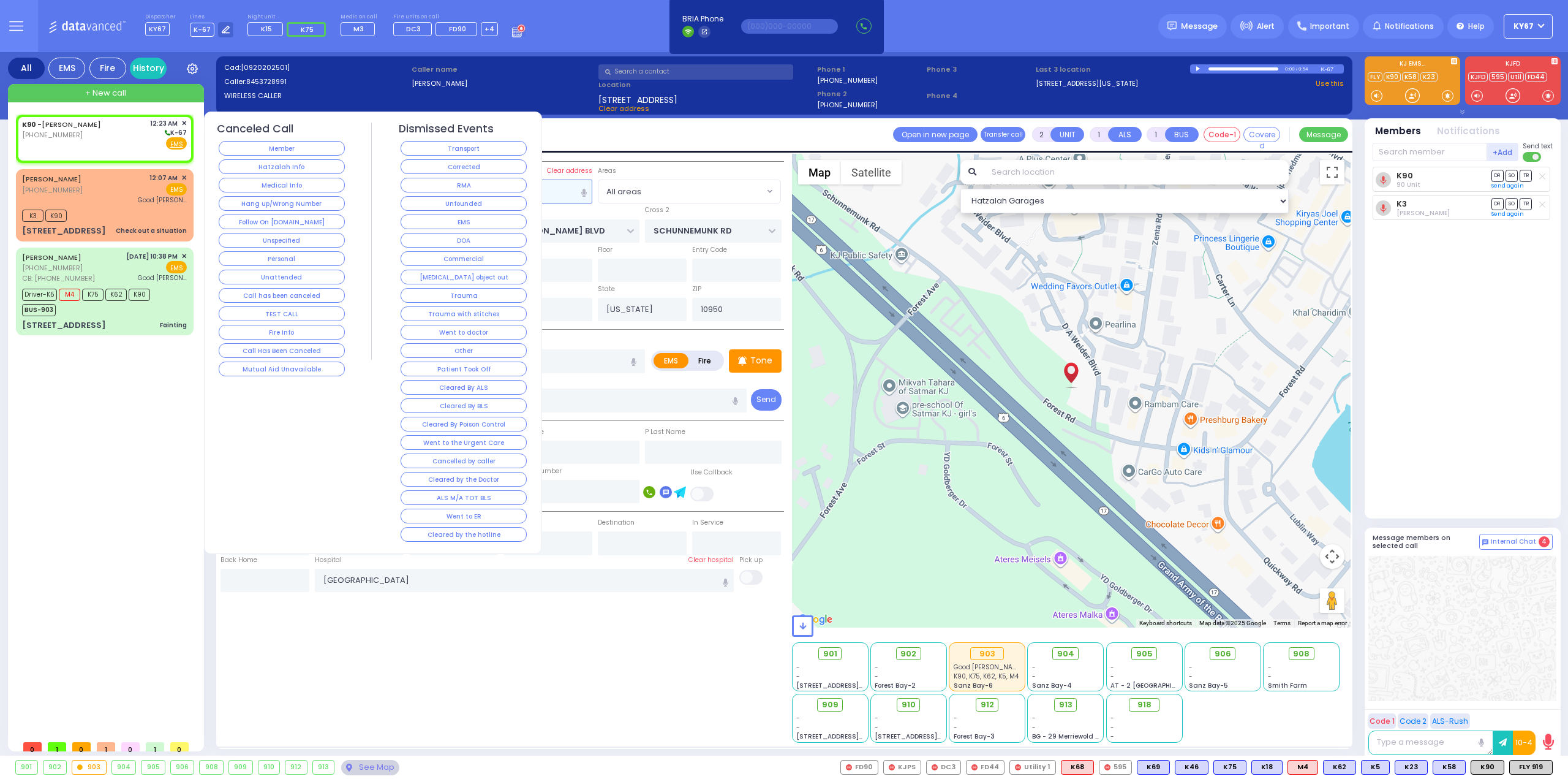
select select
radio input "true"
select select
type input "00:23"
select select "Hatzalah Garages"
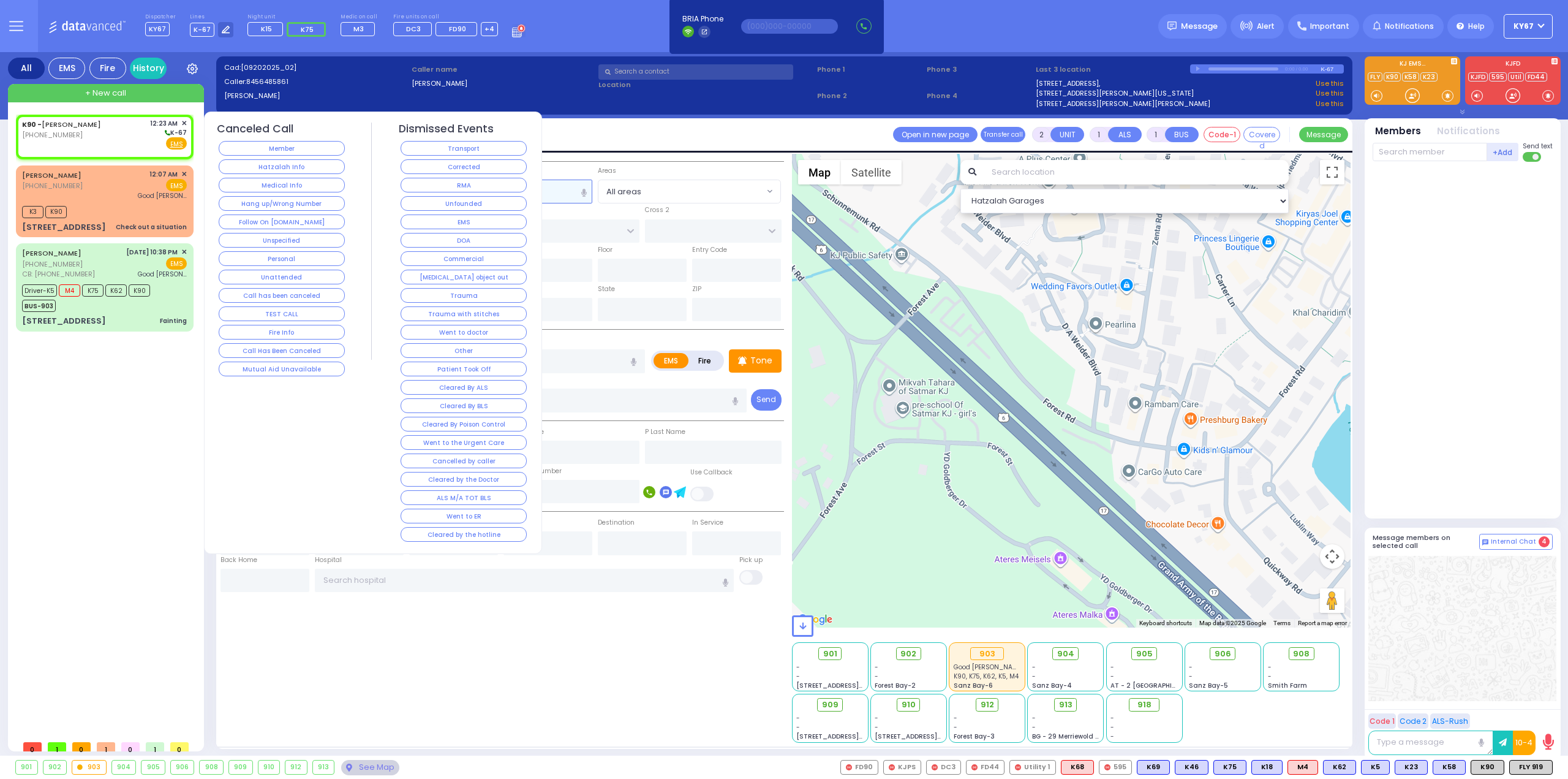
select select
radio input "true"
select select
select select "Hatzalah Garages"
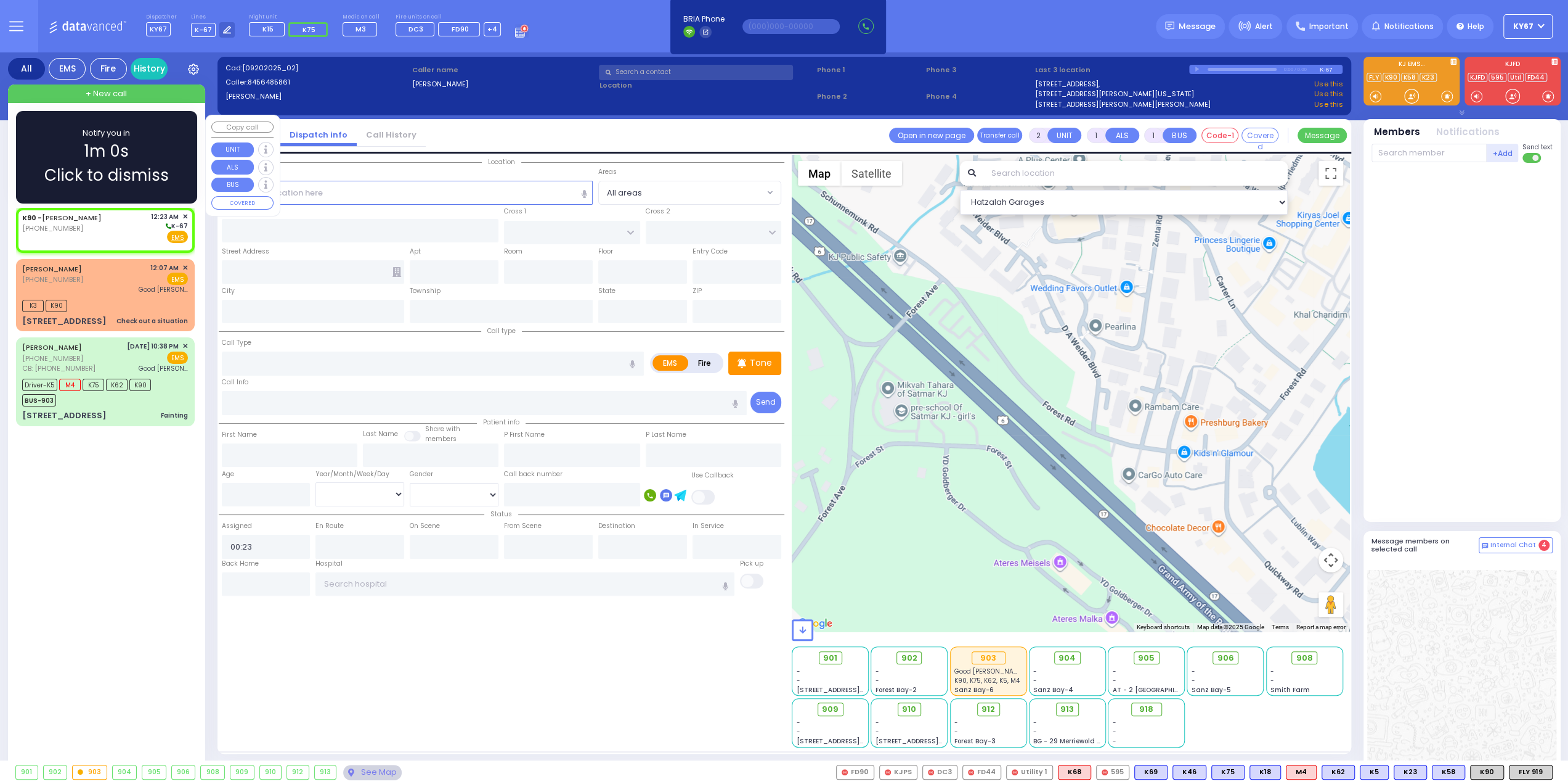
click at [184, 216] on span "✕" at bounding box center [185, 216] width 5 height 10
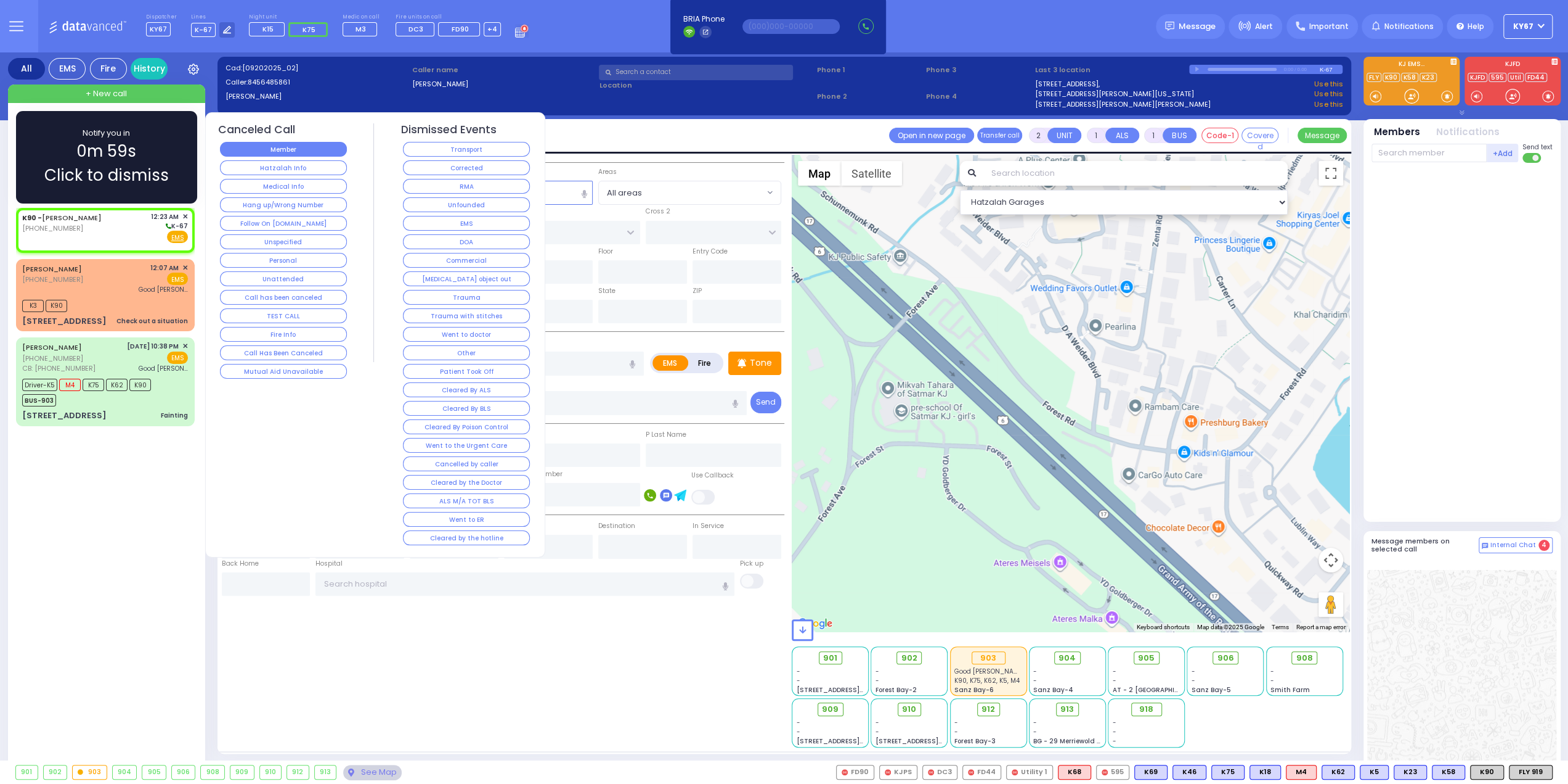
click at [264, 152] on button "Member" at bounding box center [283, 148] width 127 height 15
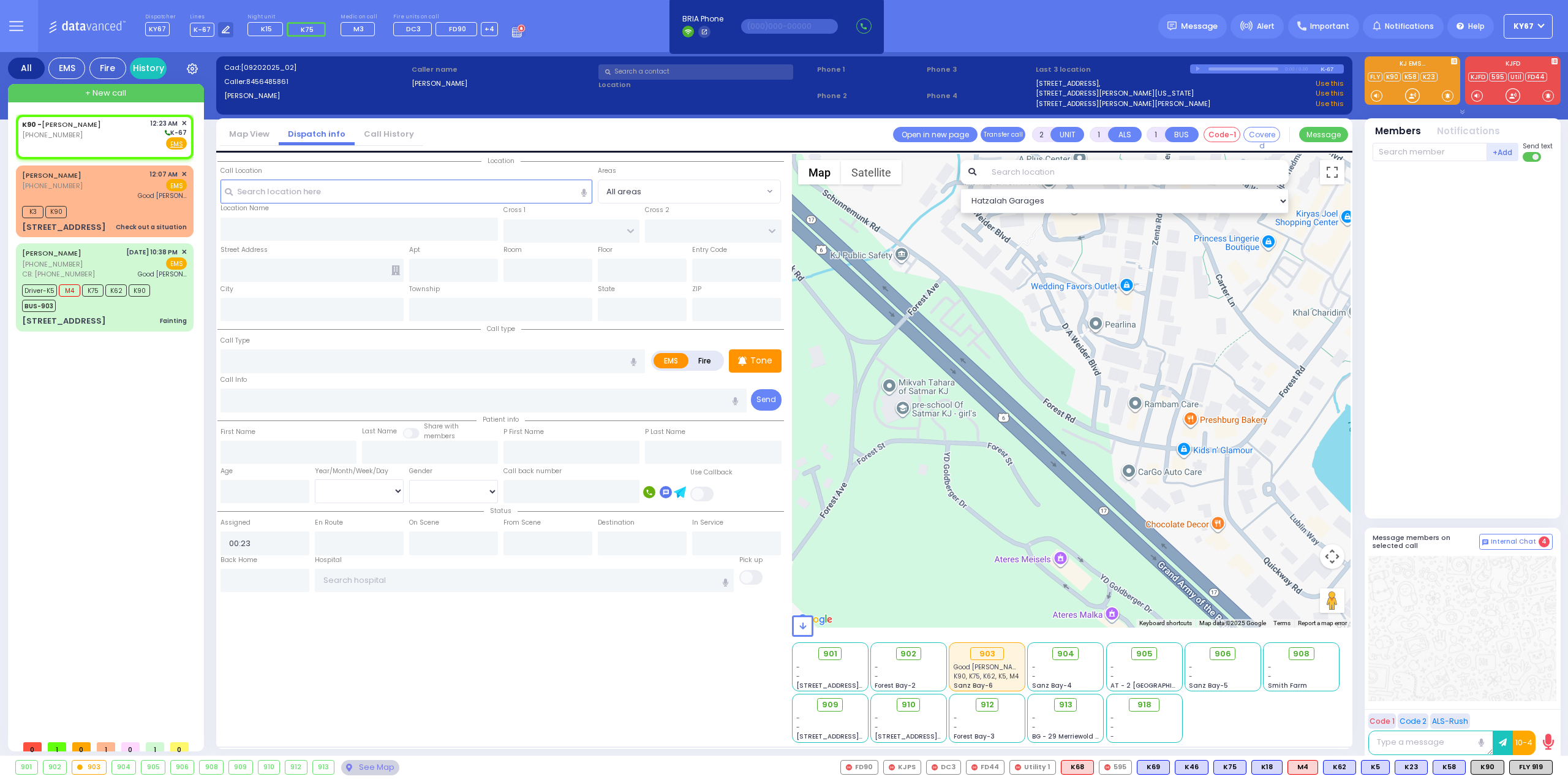
select select
radio input "true"
select select
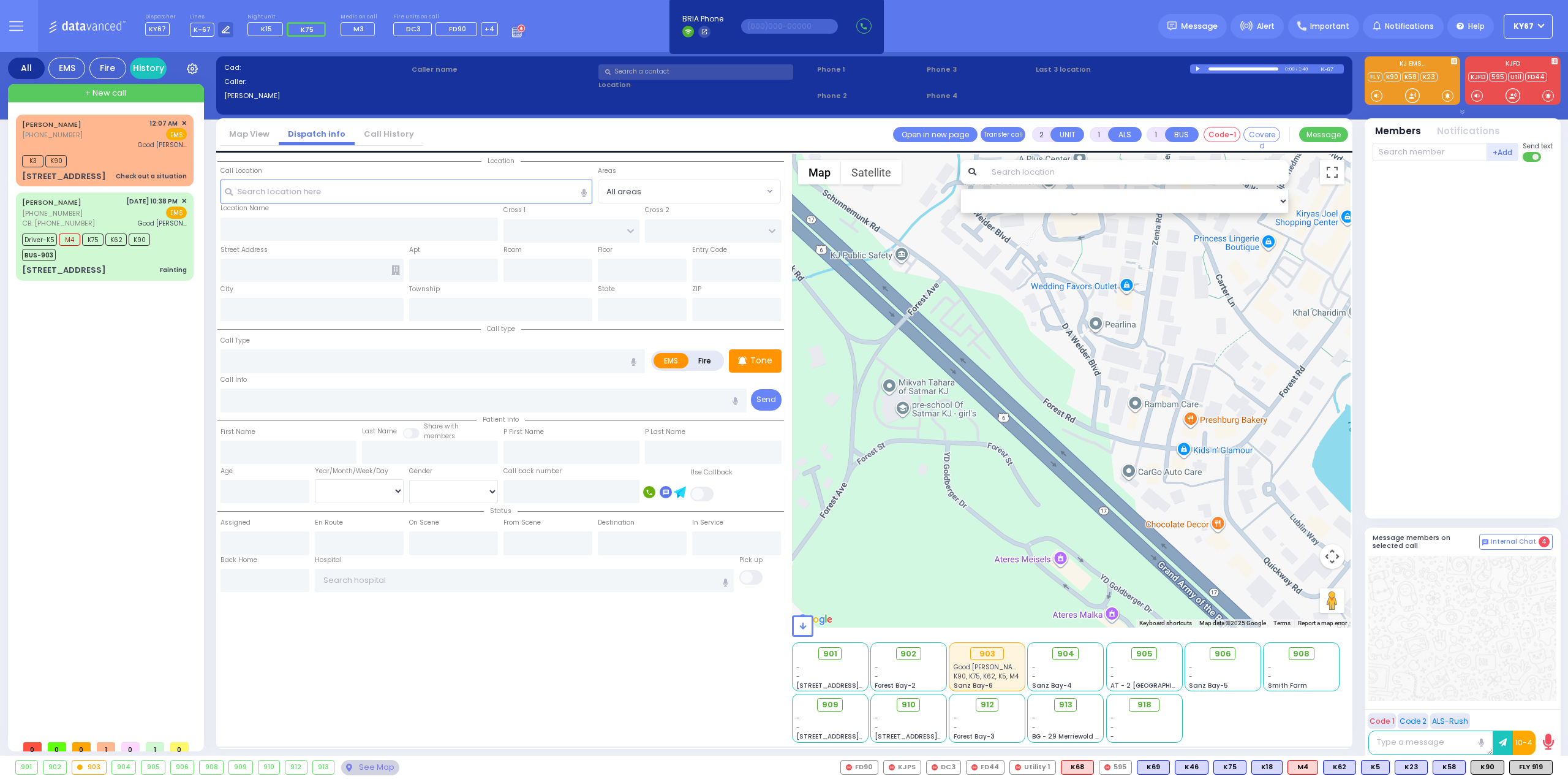
click at [129, 403] on div "ISRAEL JACOB KRAUS (845) 372-8991 12:07 AM ✕ K3 K90" at bounding box center [107, 424] width 183 height 620
